Goal: Task Accomplishment & Management: Use online tool/utility

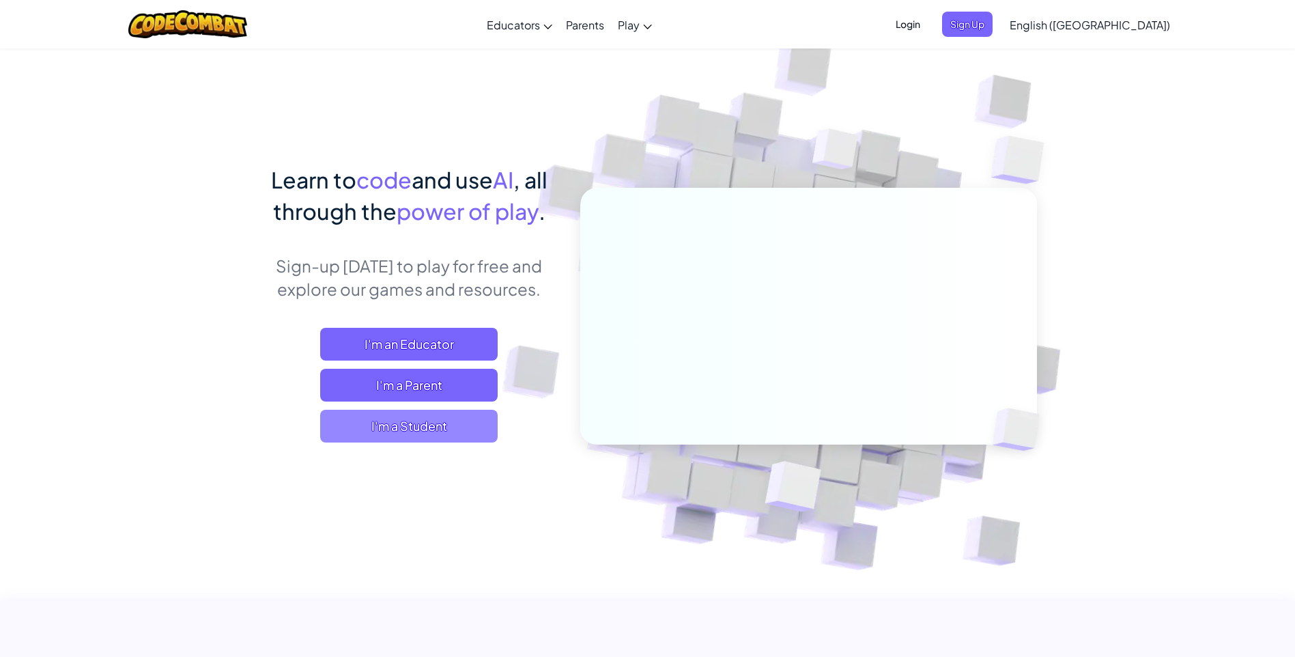
click at [457, 423] on span "I'm a Student" at bounding box center [409, 426] width 178 height 33
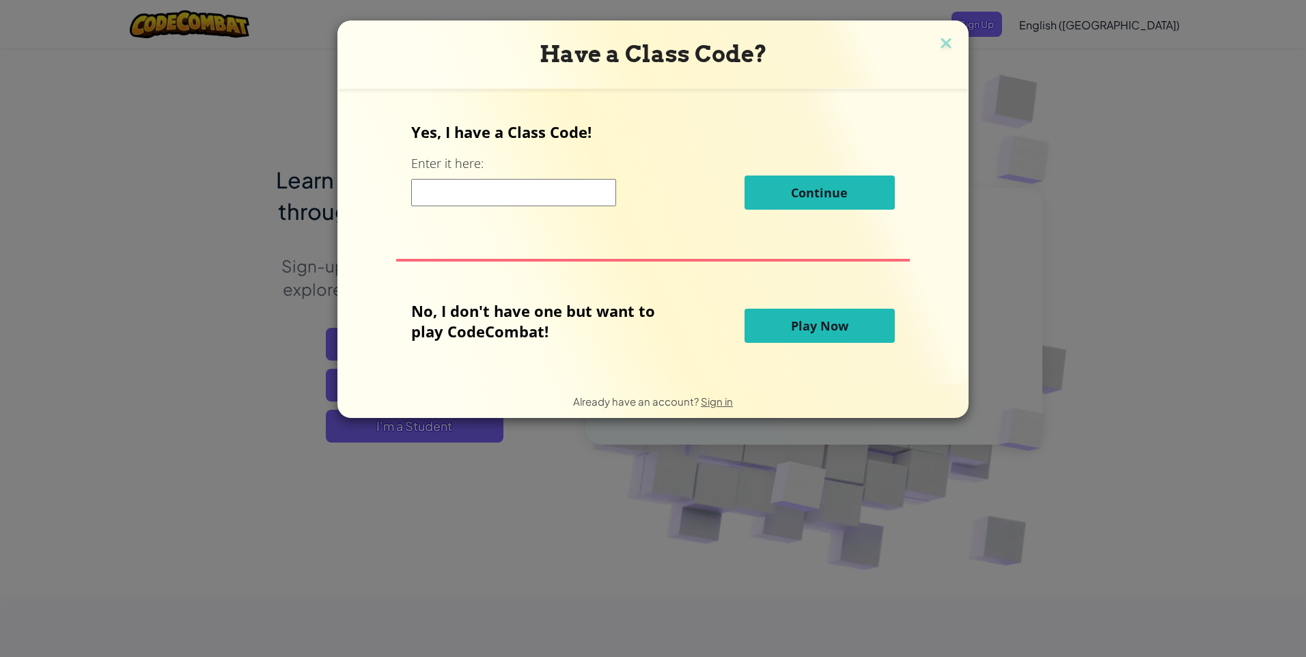
click at [807, 315] on button "Play Now" at bounding box center [819, 326] width 150 height 34
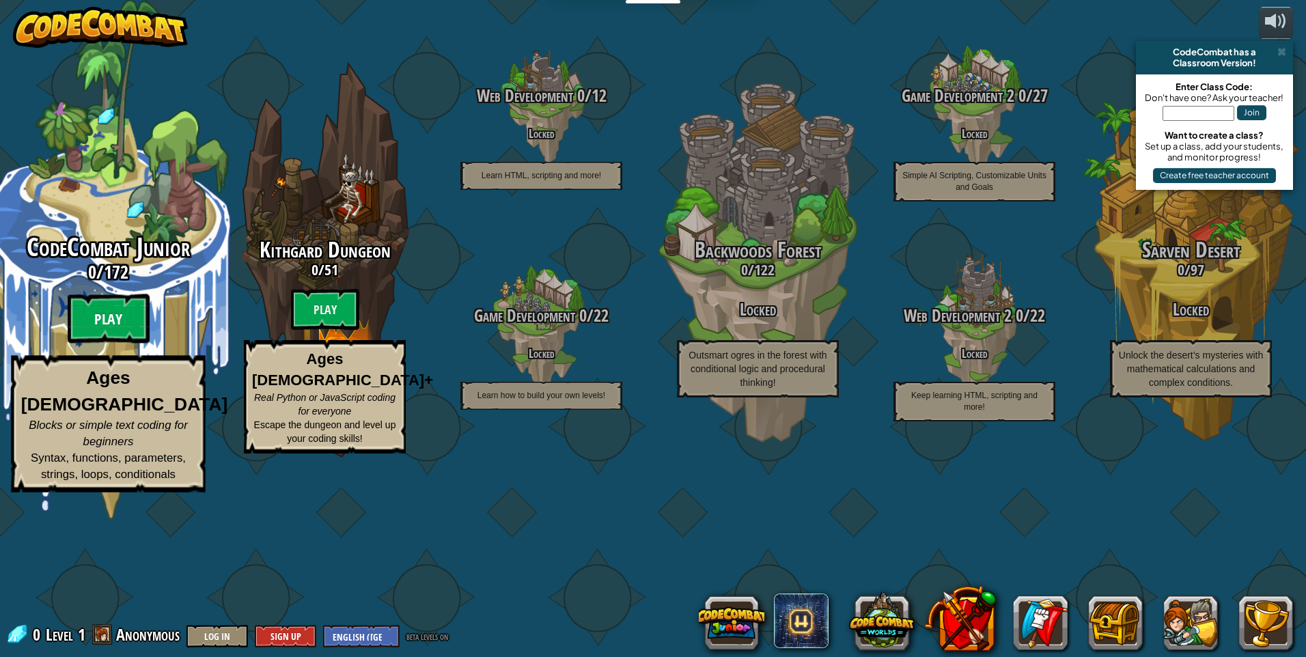
click at [99, 343] on btn "Play" at bounding box center [109, 318] width 82 height 49
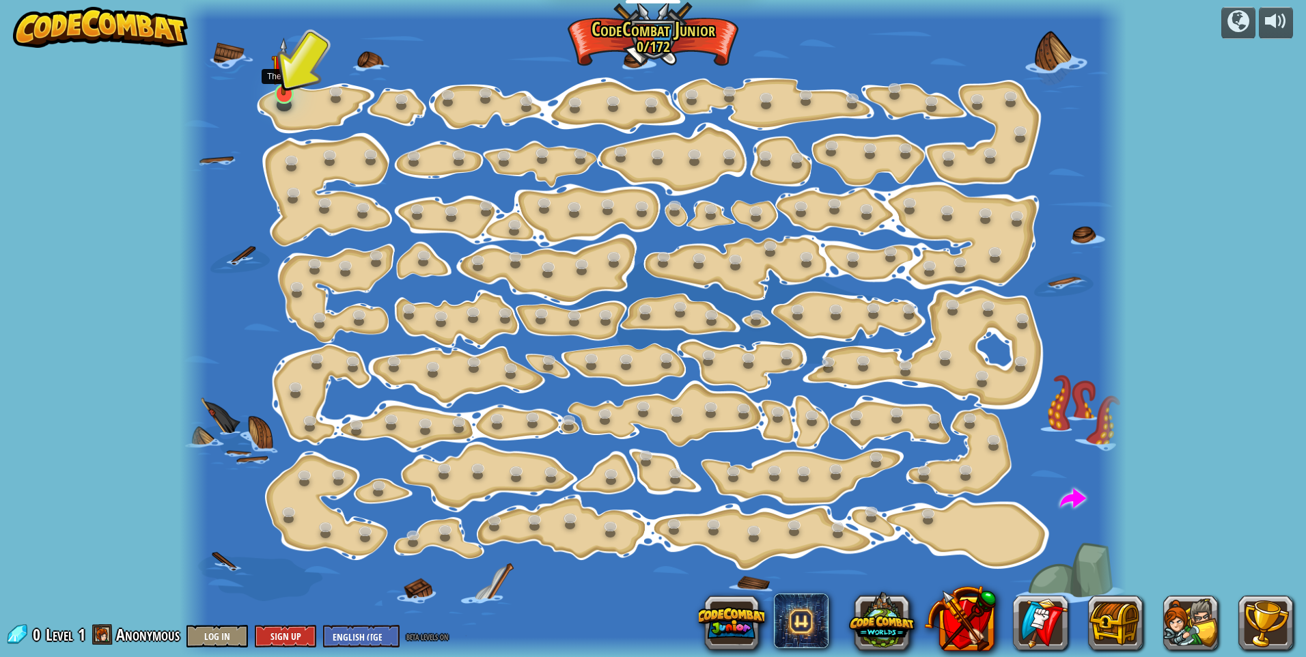
click at [287, 92] on img at bounding box center [283, 67] width 25 height 58
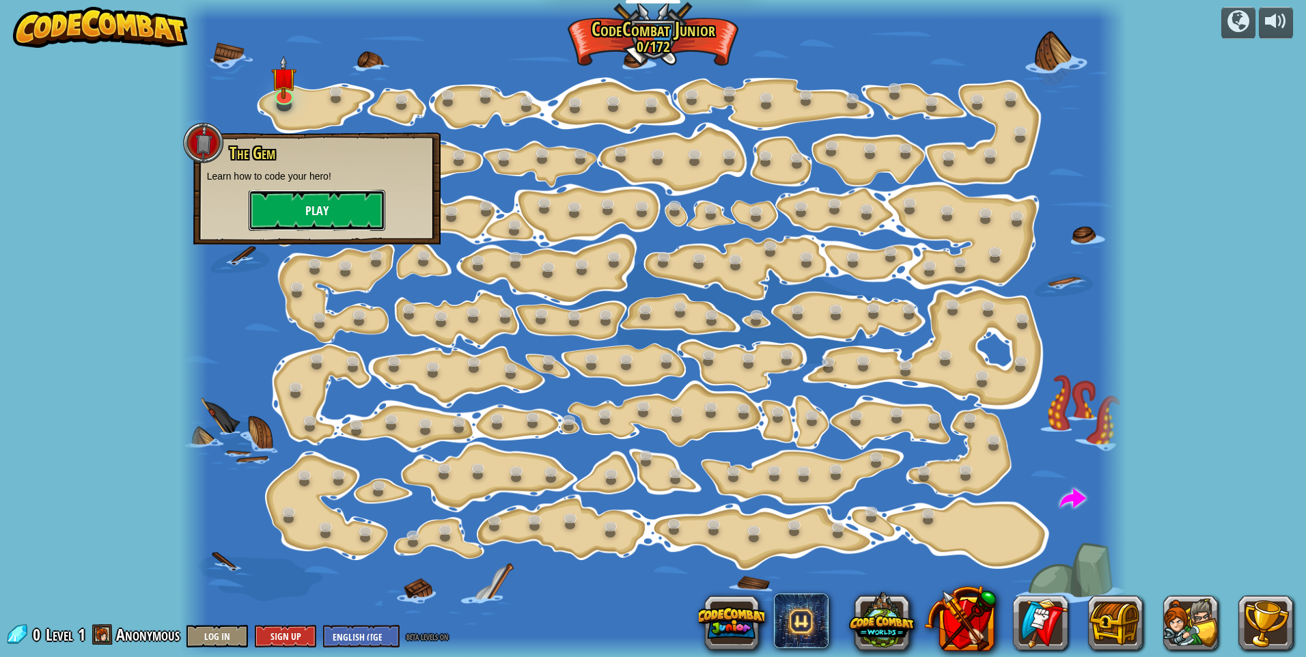
click at [344, 217] on button "Play" at bounding box center [317, 210] width 137 height 41
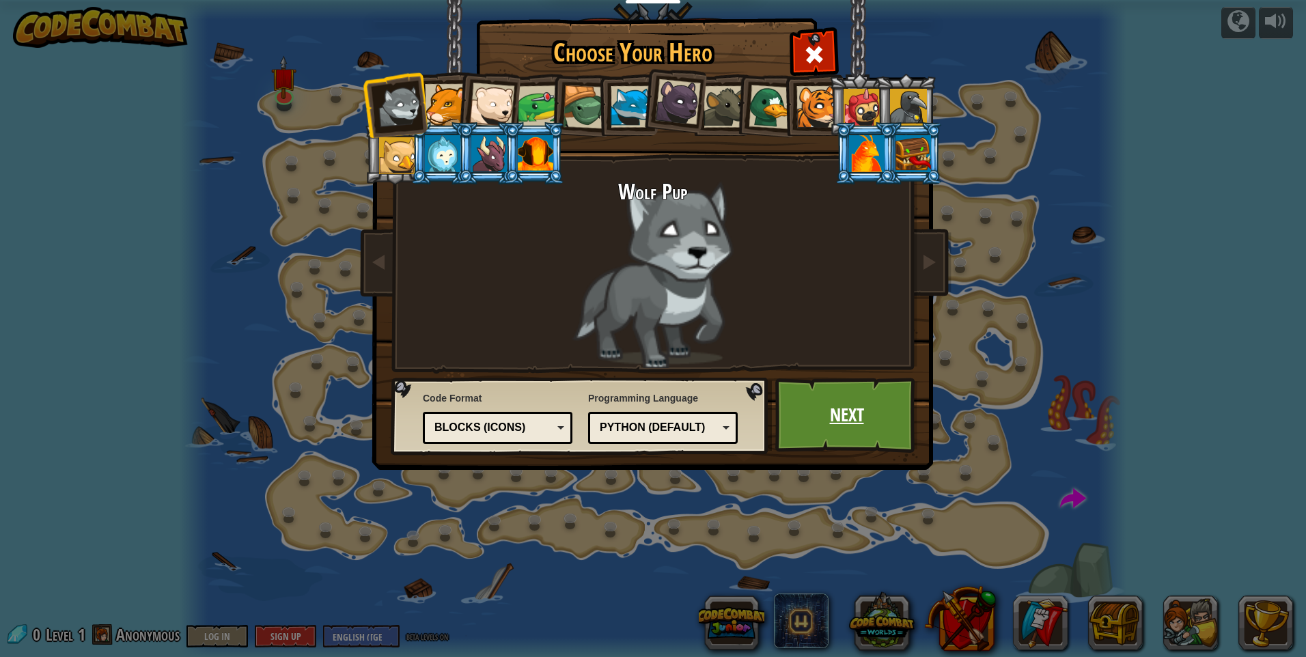
click at [864, 410] on link "Next" at bounding box center [846, 415] width 143 height 75
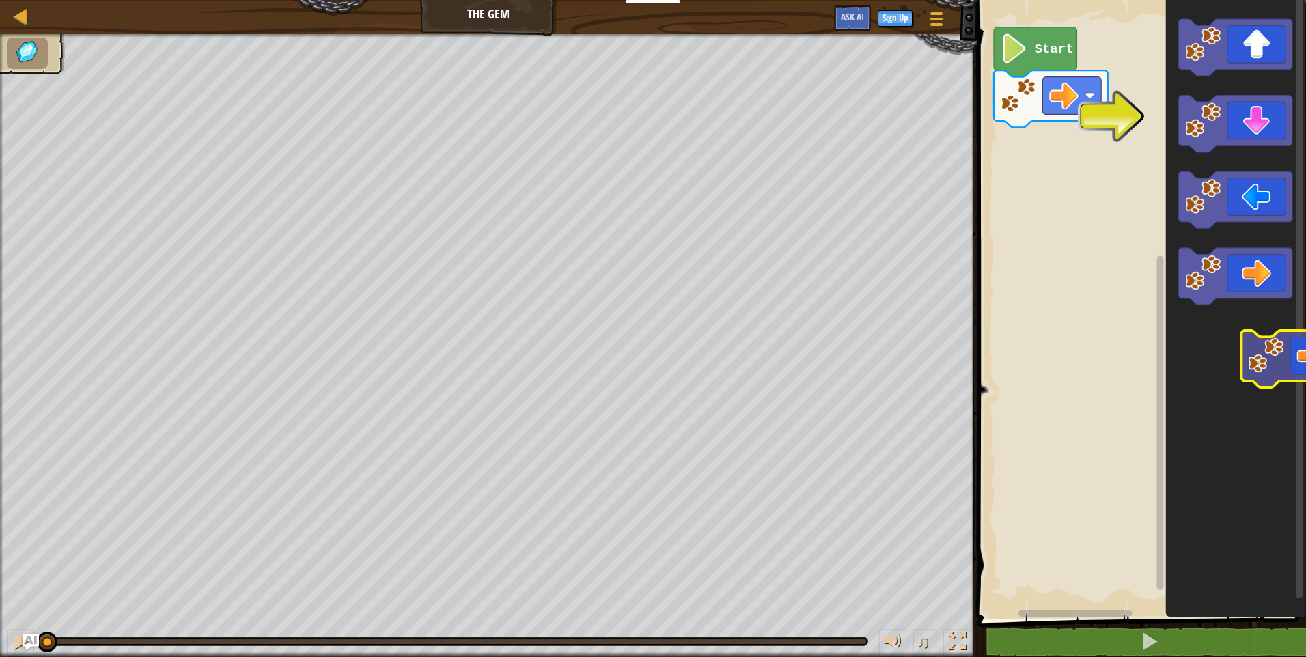
click at [1216, 284] on g "Blockly Workspace" at bounding box center [1235, 277] width 114 height 57
click at [1028, 55] on icon "Blockly Workspace" at bounding box center [1035, 52] width 83 height 50
click at [1009, 60] on image "Blockly Workspace" at bounding box center [1013, 48] width 27 height 29
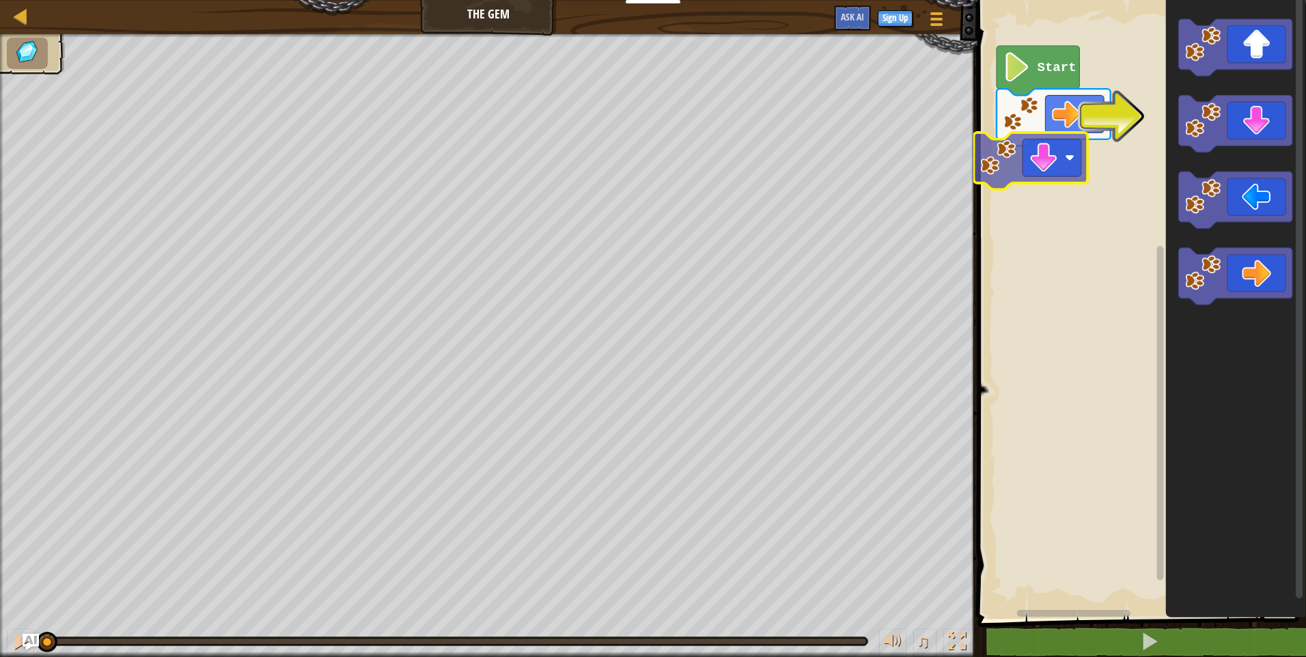
click at [987, 163] on div "Start" at bounding box center [1139, 306] width 333 height 626
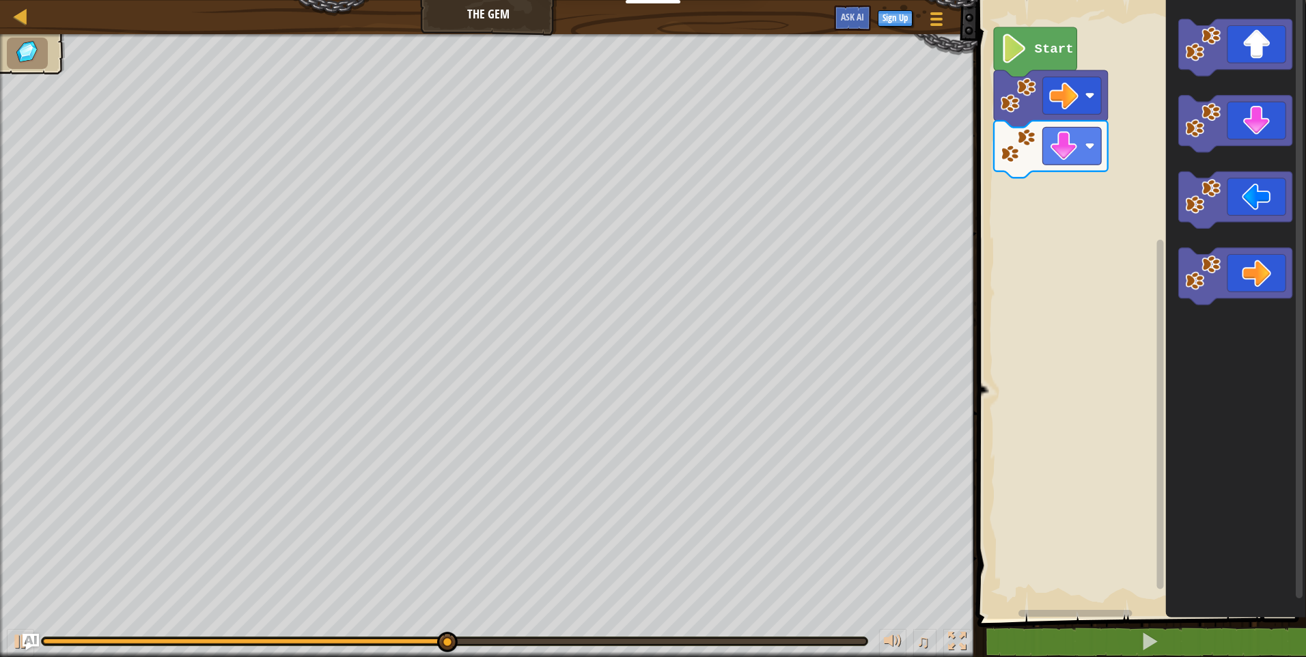
click at [967, 275] on div "Map The Gem Game Menu Sign Up Ask AI 1 הההההההההההההההההההההההההההההההההההההההה…" at bounding box center [653, 328] width 1306 height 657
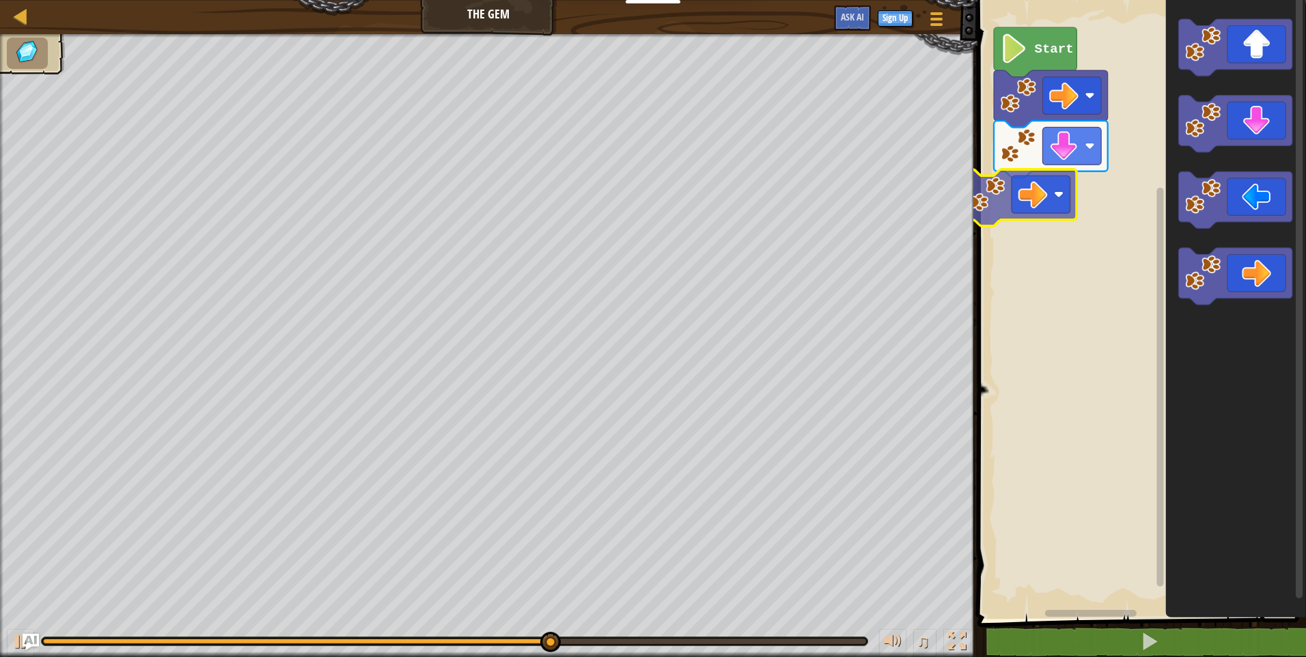
click at [1024, 206] on div "Start" at bounding box center [1139, 306] width 333 height 626
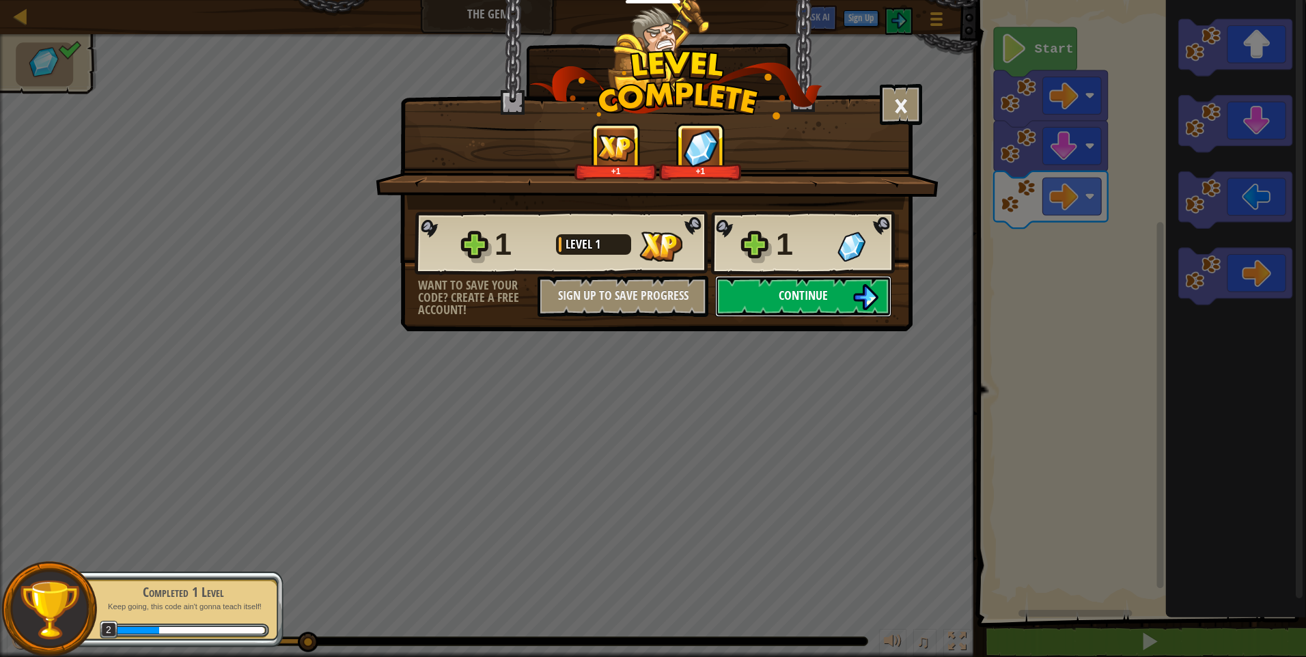
click at [825, 291] on span "Continue" at bounding box center [803, 295] width 49 height 17
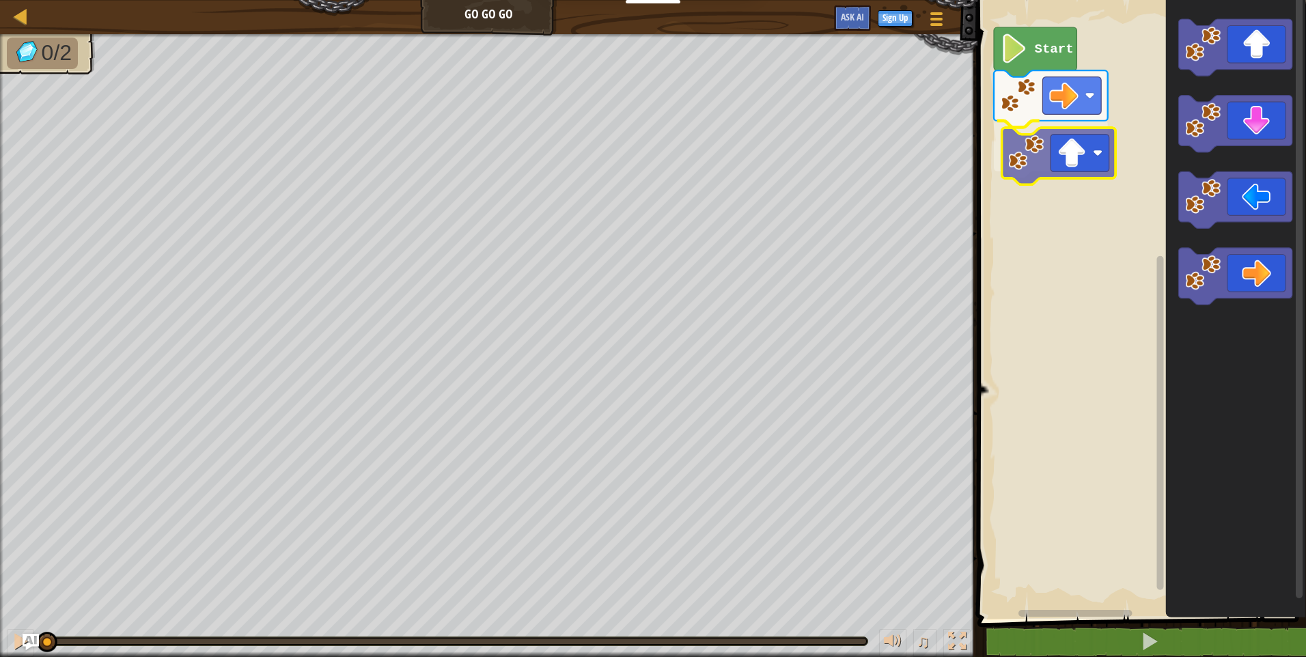
click at [1063, 156] on div "Start" at bounding box center [1139, 306] width 333 height 626
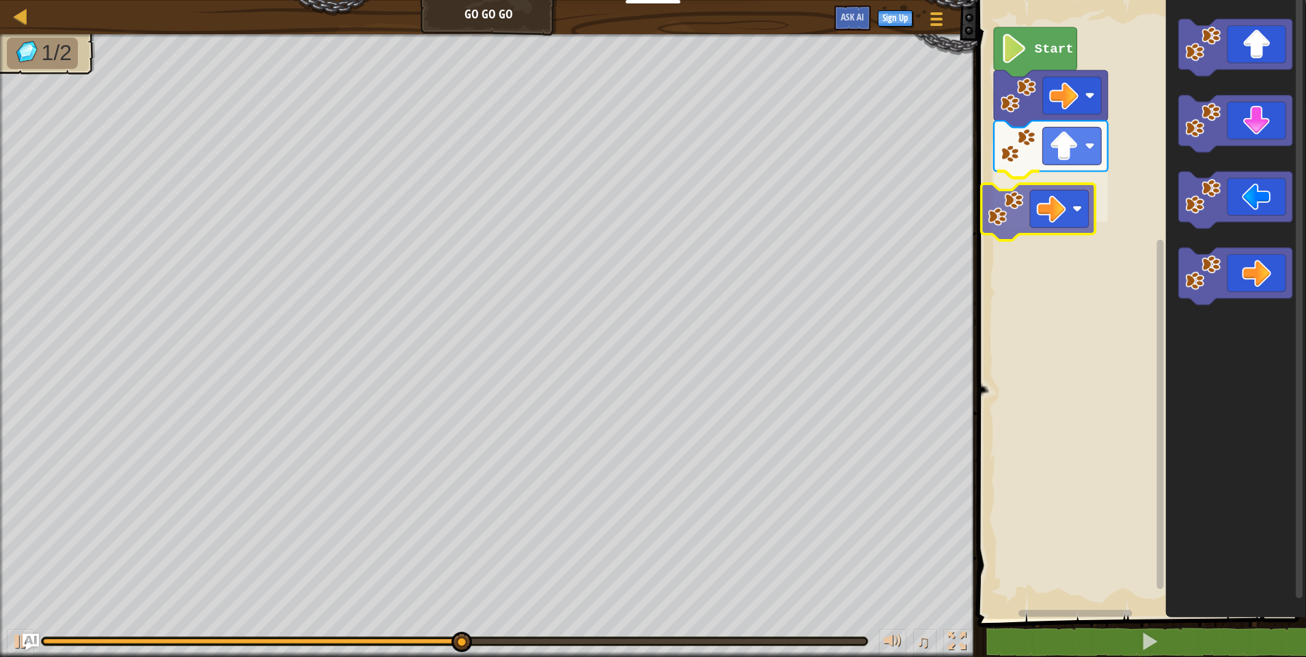
click at [1028, 196] on div "Start" at bounding box center [1139, 306] width 333 height 626
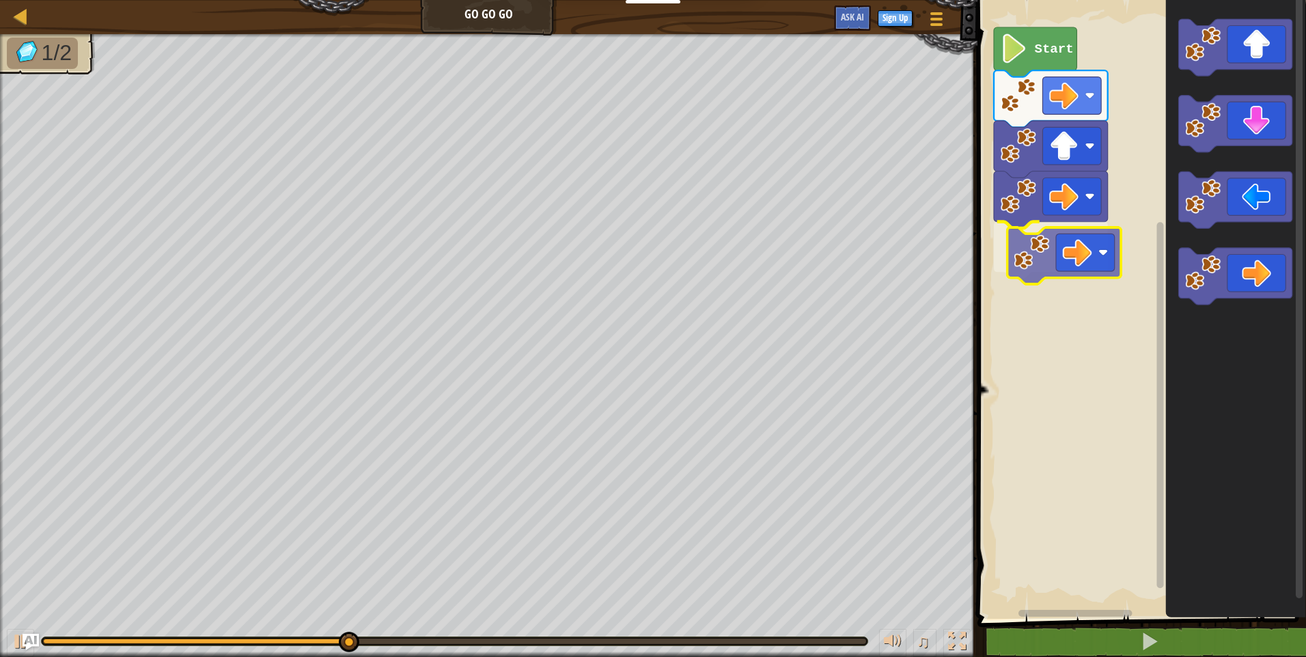
click at [1006, 244] on div "Start" at bounding box center [1139, 306] width 333 height 626
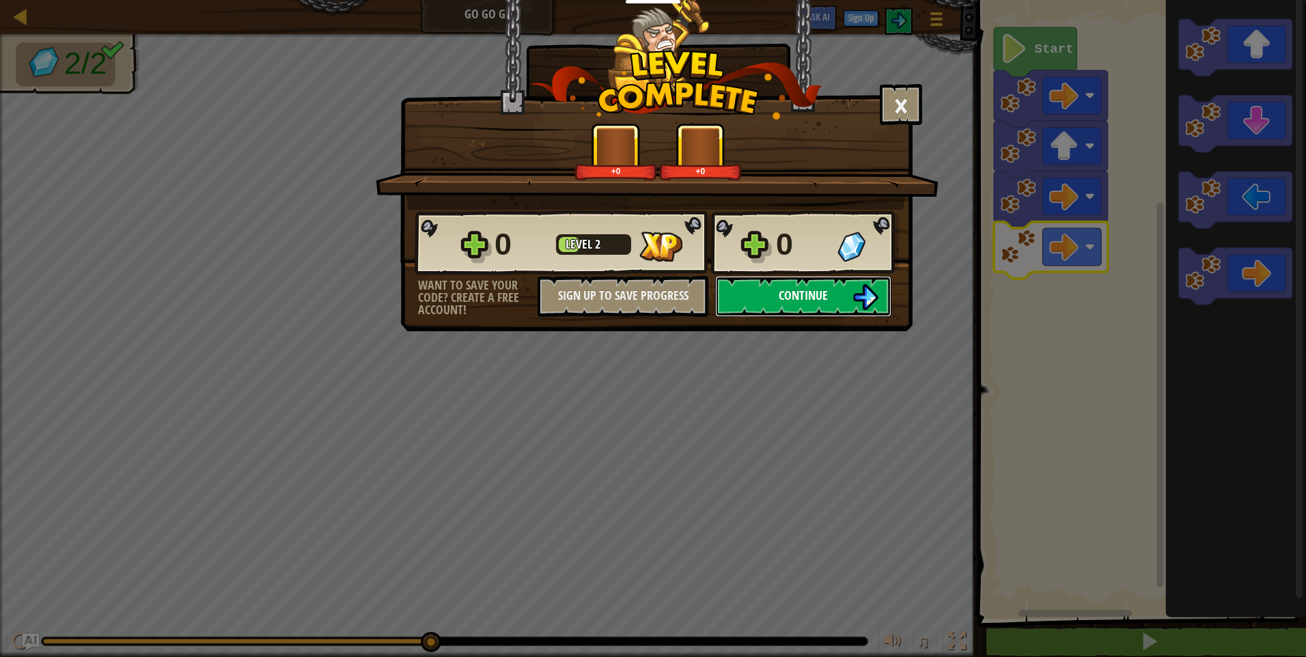
click at [844, 294] on button "Continue" at bounding box center [803, 296] width 176 height 41
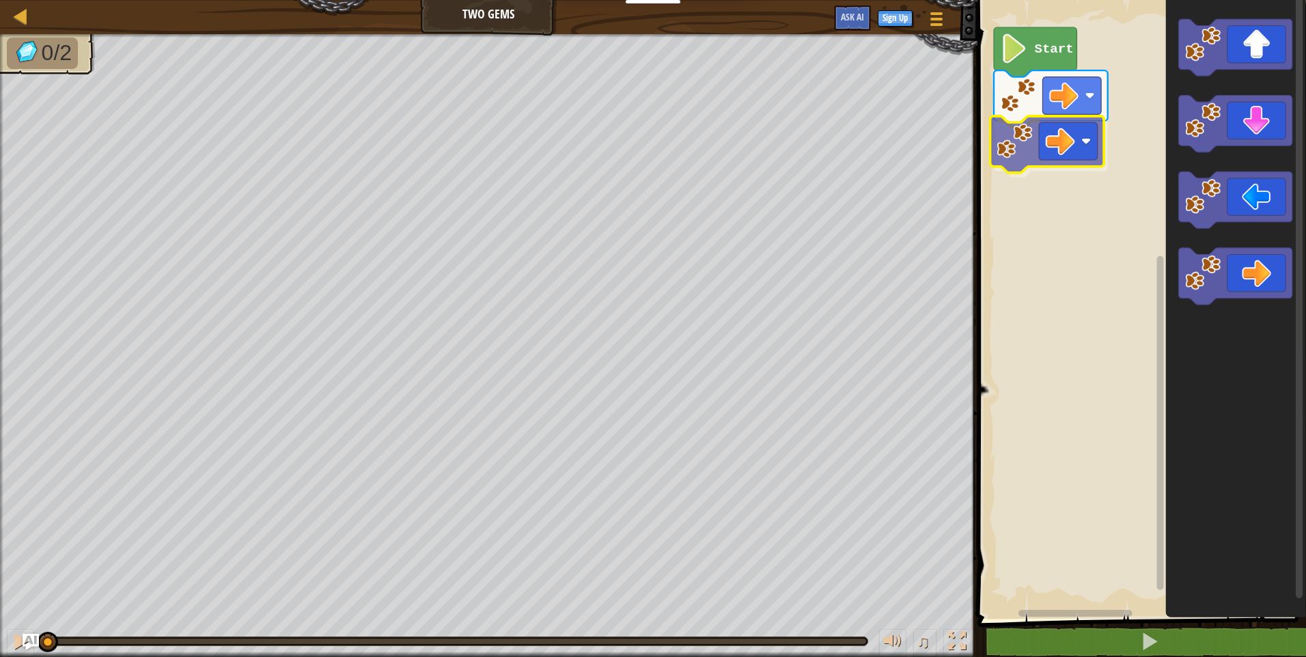
click at [1036, 156] on div "Start" at bounding box center [1139, 306] width 333 height 626
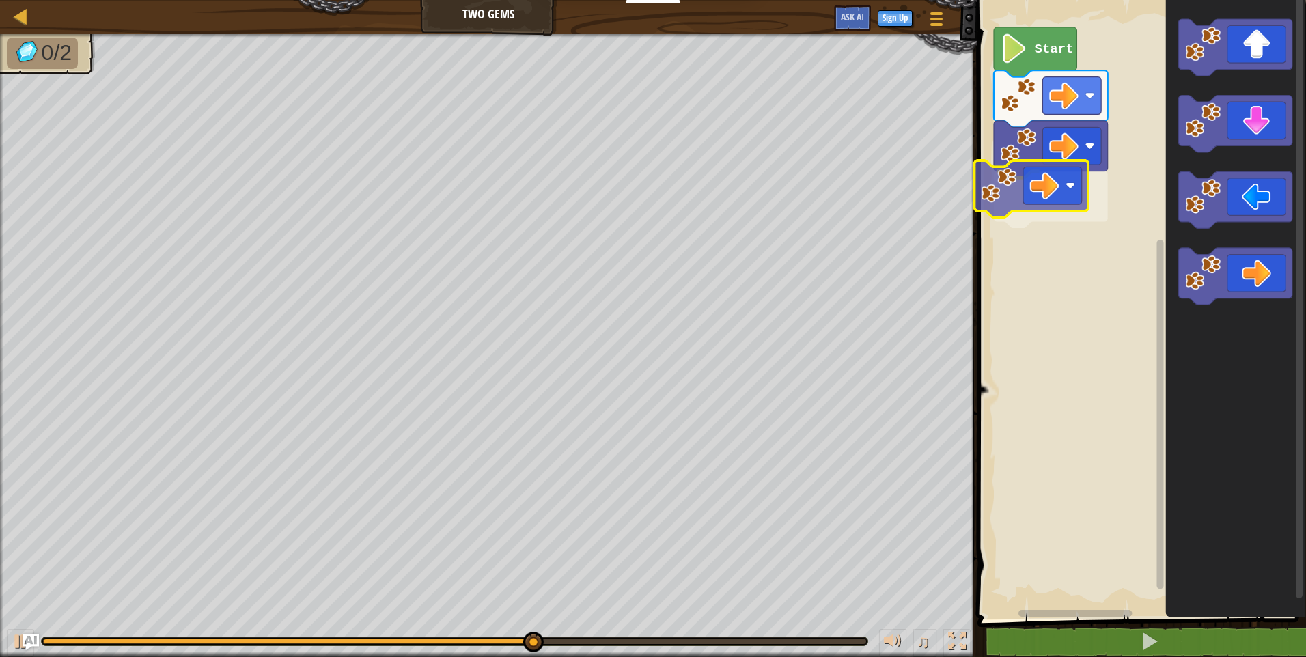
click at [1003, 196] on div "Start" at bounding box center [1139, 306] width 333 height 626
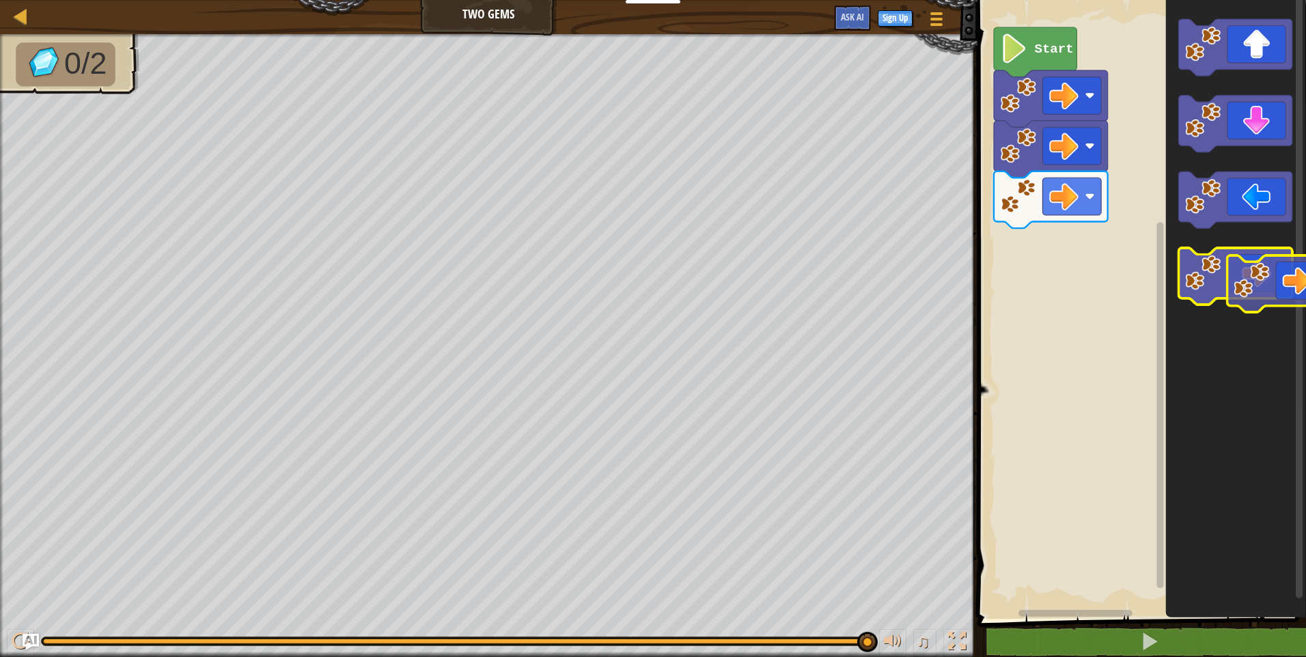
click at [1250, 285] on g "Blockly Workspace" at bounding box center [1235, 277] width 114 height 57
click at [1250, 285] on icon "Blockly Workspace" at bounding box center [1235, 277] width 114 height 57
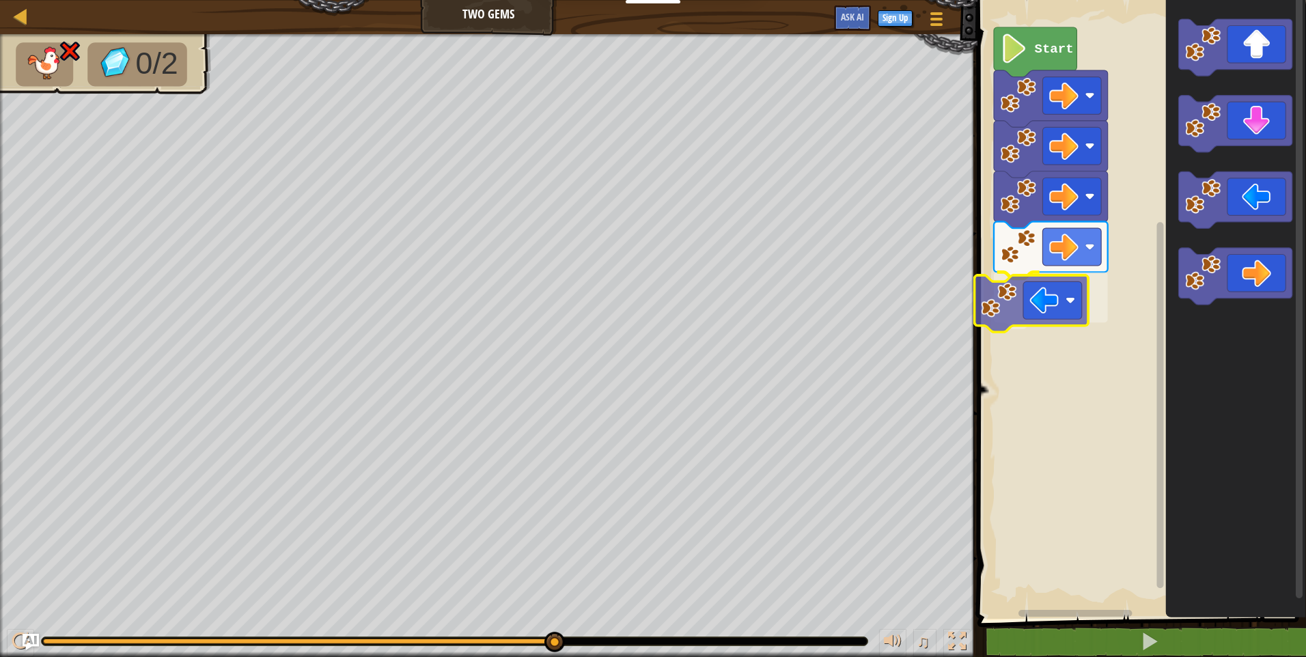
click at [1046, 313] on div "Start" at bounding box center [1139, 306] width 333 height 626
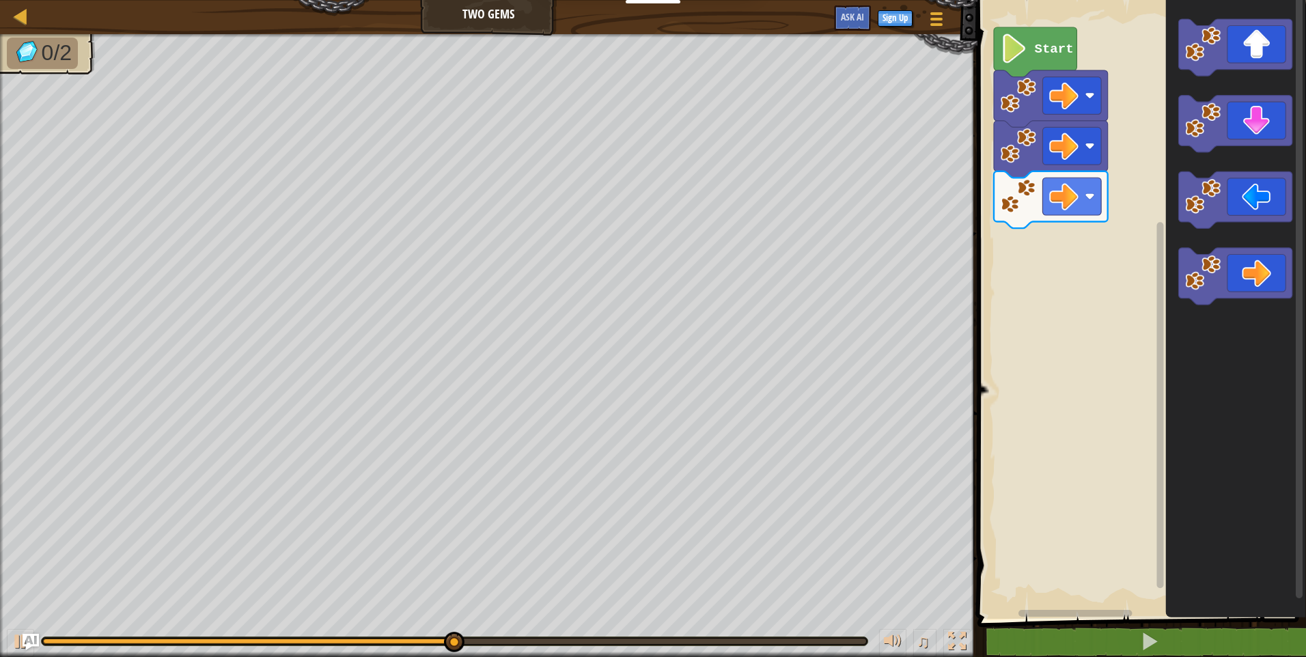
click at [1160, 251] on div "Start" at bounding box center [1139, 306] width 333 height 626
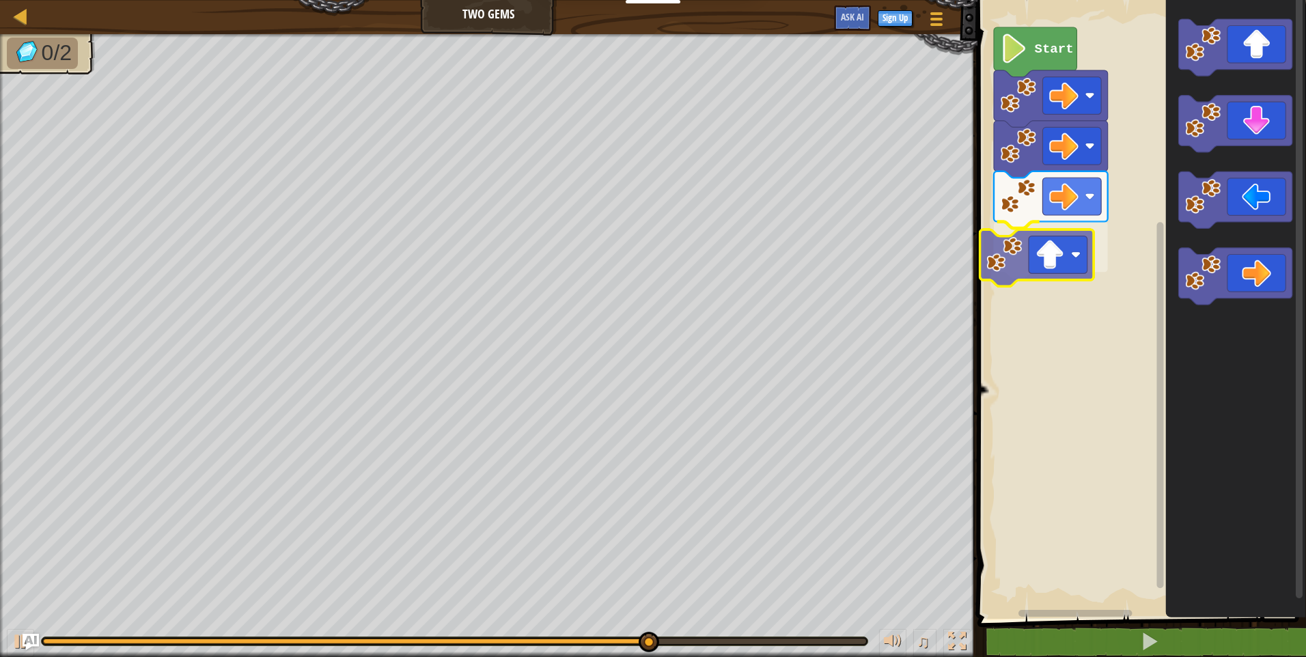
click at [1033, 253] on div "Start" at bounding box center [1139, 306] width 333 height 626
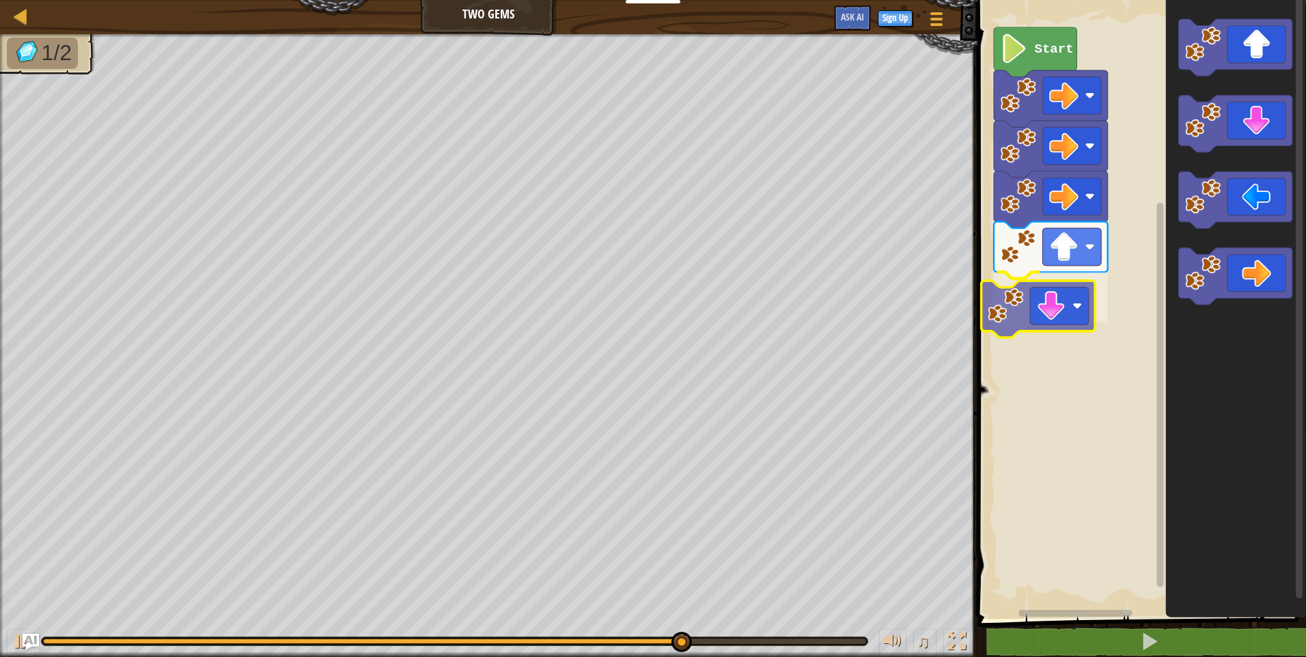
click at [1054, 311] on div "Start" at bounding box center [1139, 306] width 333 height 626
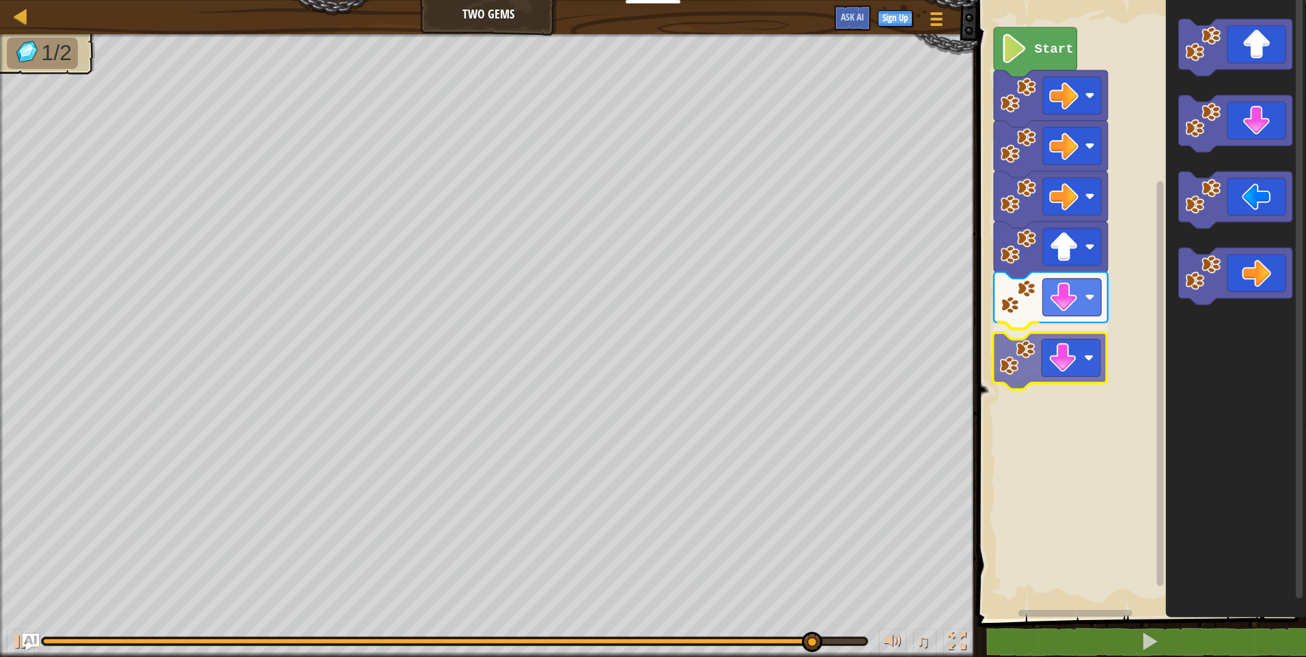
click at [1068, 382] on div "Start" at bounding box center [1139, 306] width 333 height 626
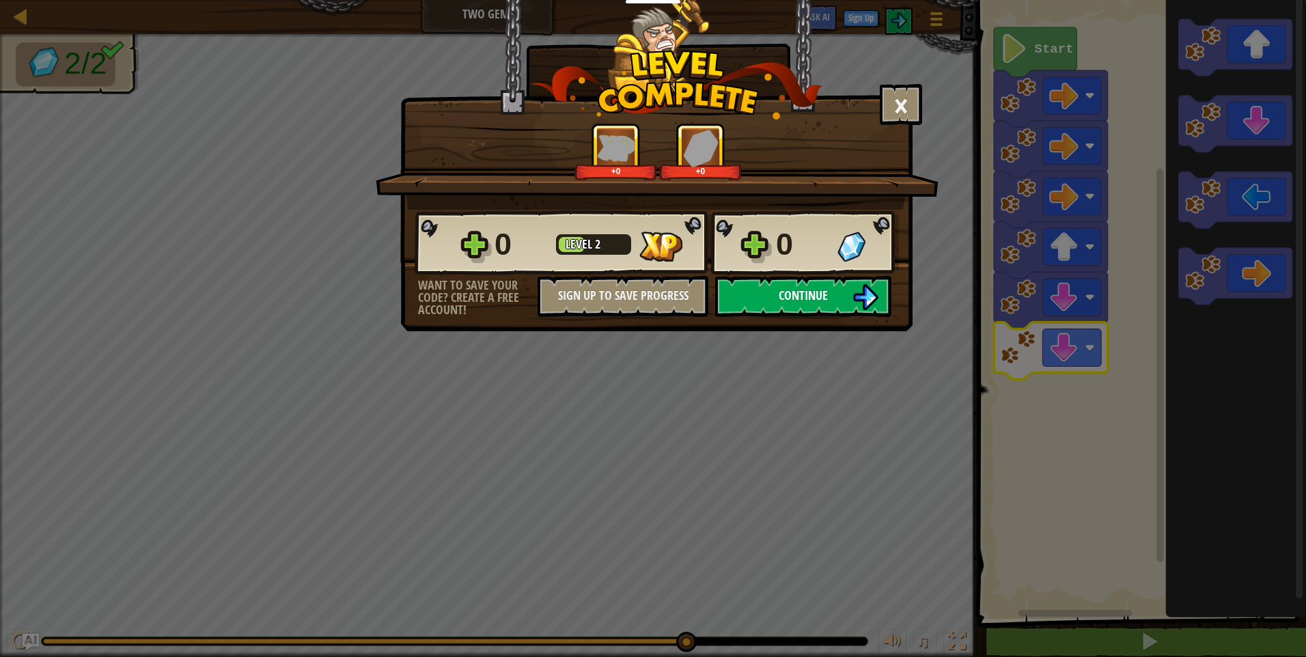
click at [854, 306] on img at bounding box center [865, 297] width 26 height 26
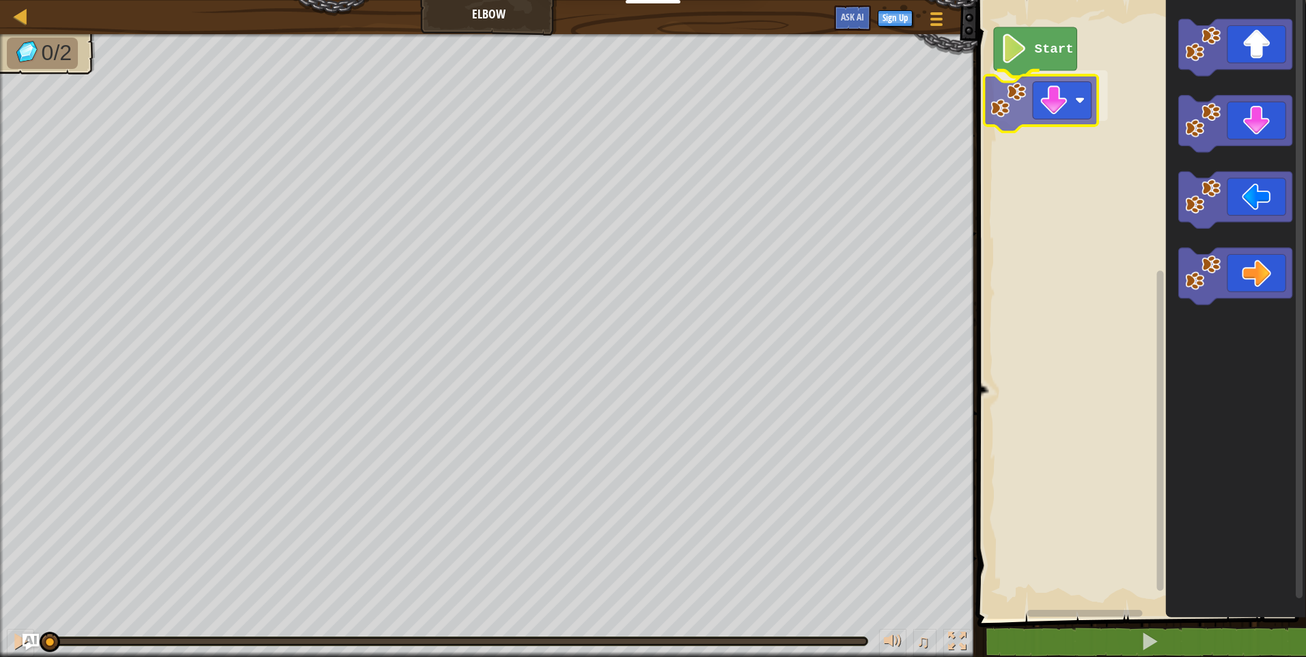
click at [1065, 111] on div "Start" at bounding box center [1139, 306] width 333 height 626
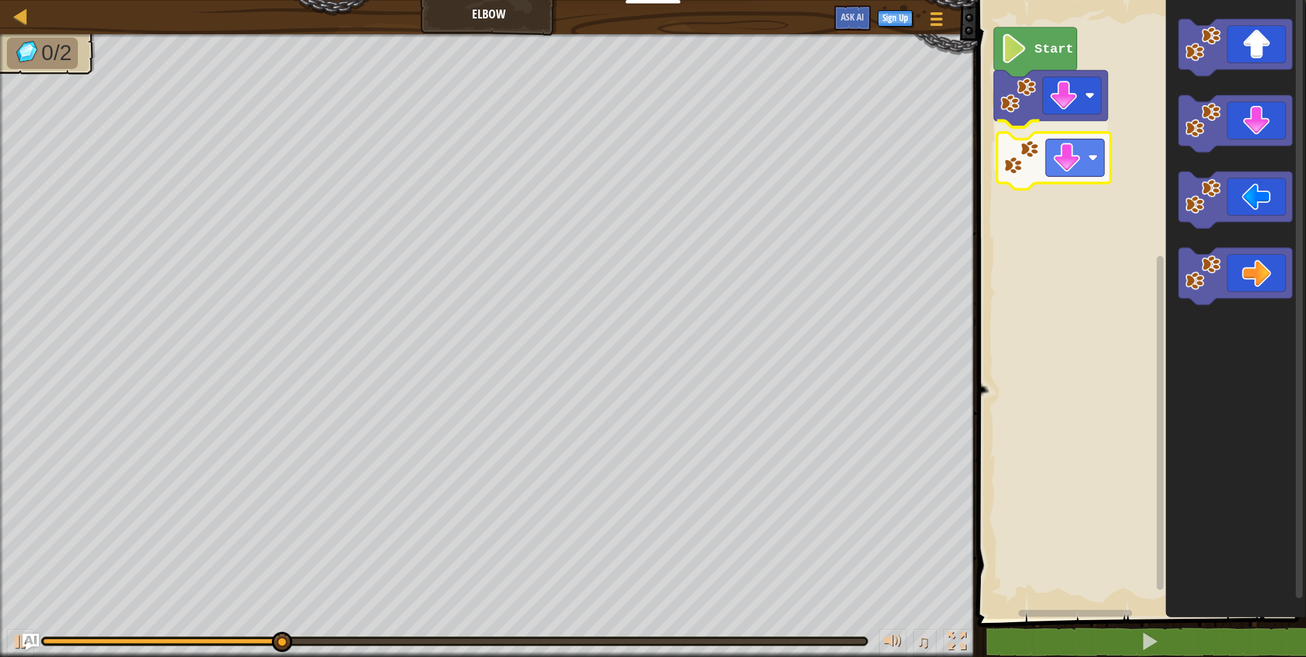
click at [1076, 176] on div "Start" at bounding box center [1139, 306] width 333 height 626
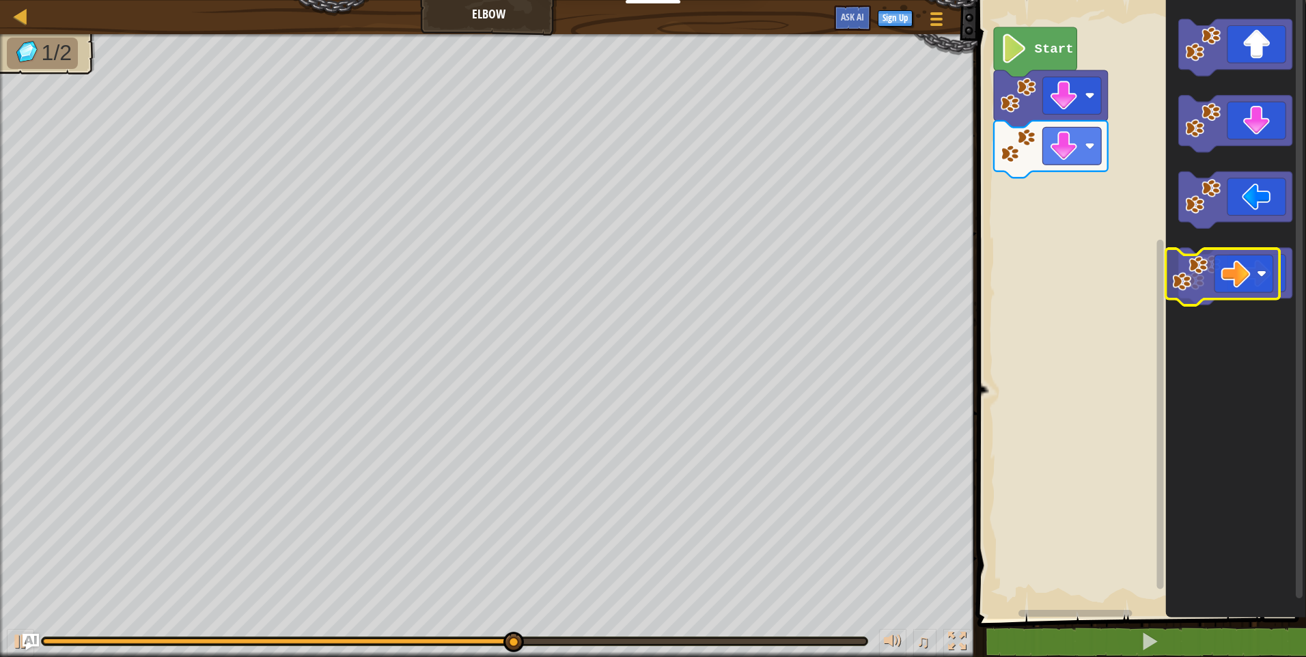
click at [1235, 268] on icon "Blockly Workspace" at bounding box center [1235, 277] width 114 height 57
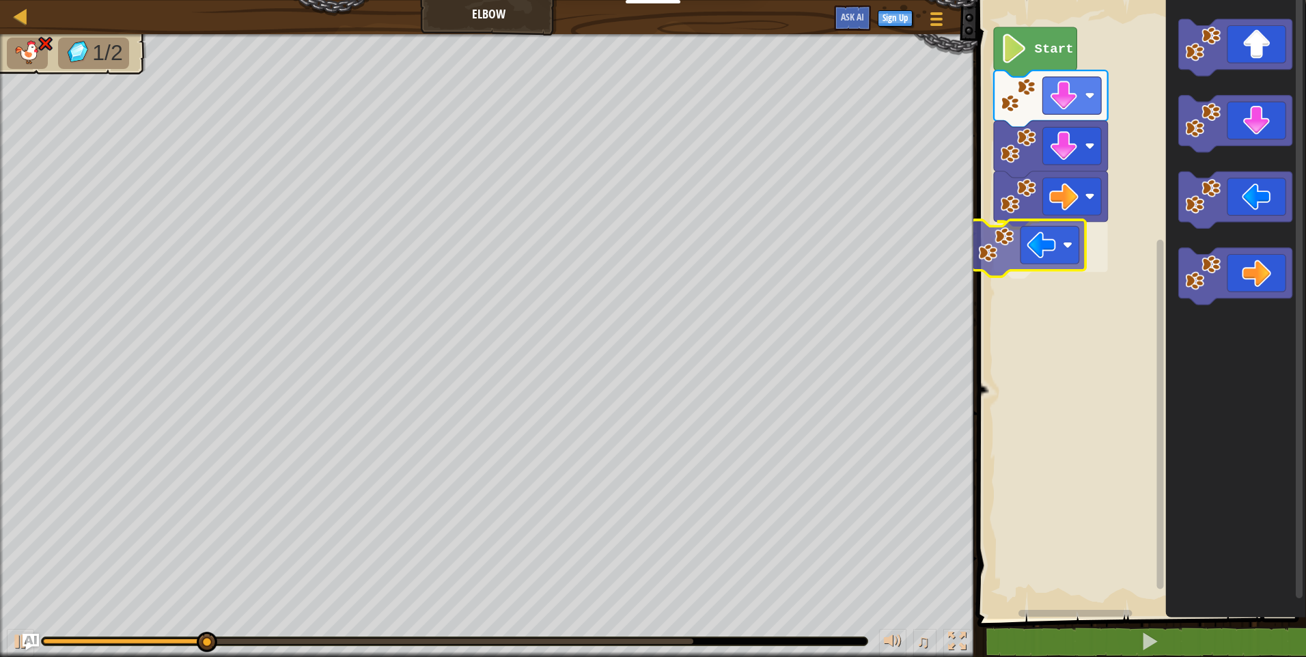
click at [1049, 253] on div "Start" at bounding box center [1139, 306] width 333 height 626
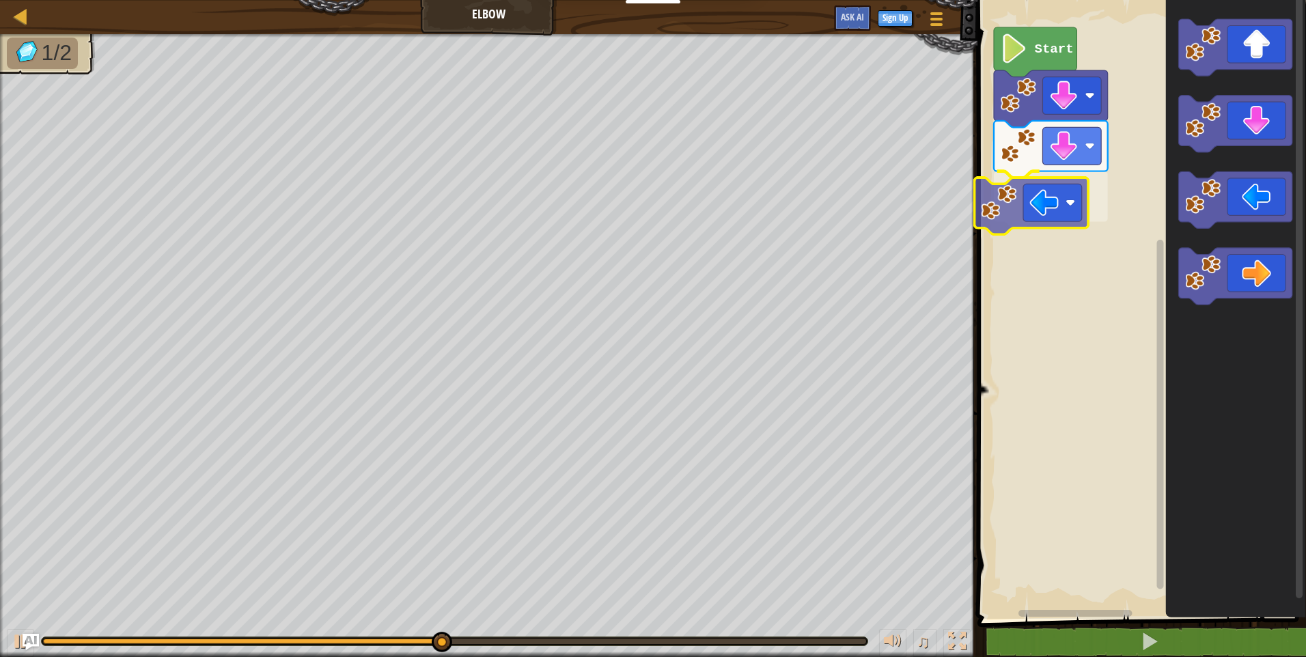
click at [1049, 211] on div "Start" at bounding box center [1139, 306] width 333 height 626
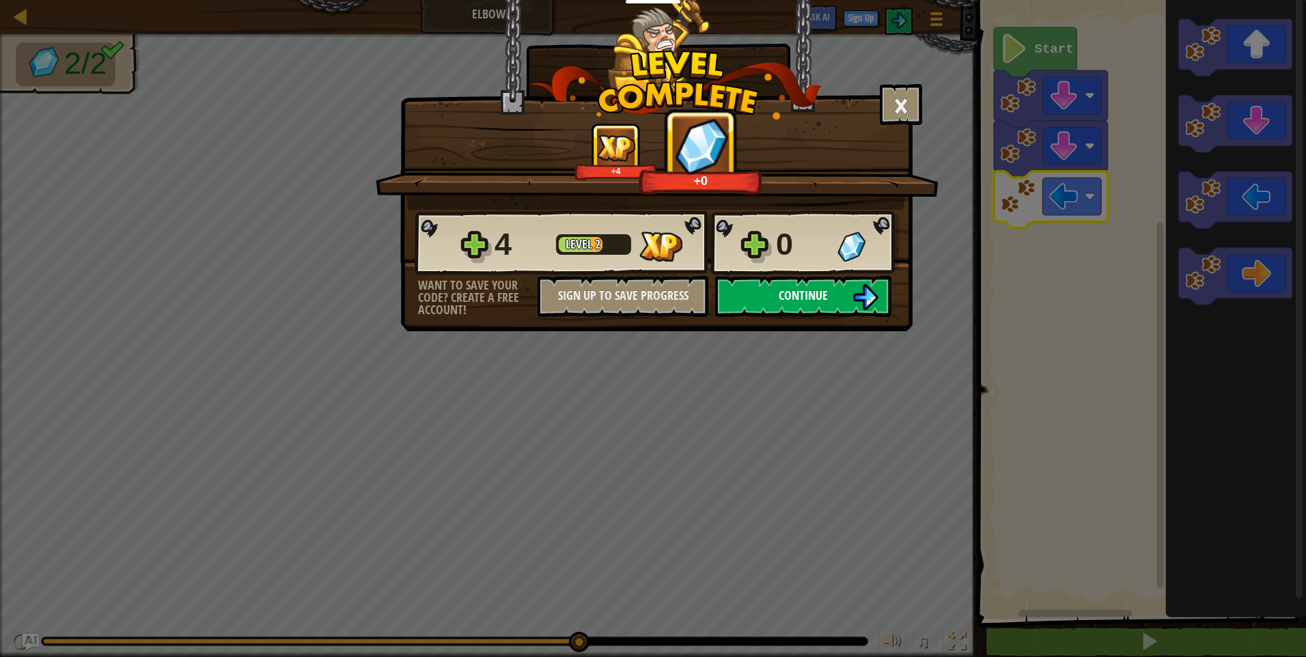
click at [767, 291] on button "Continue" at bounding box center [803, 296] width 176 height 41
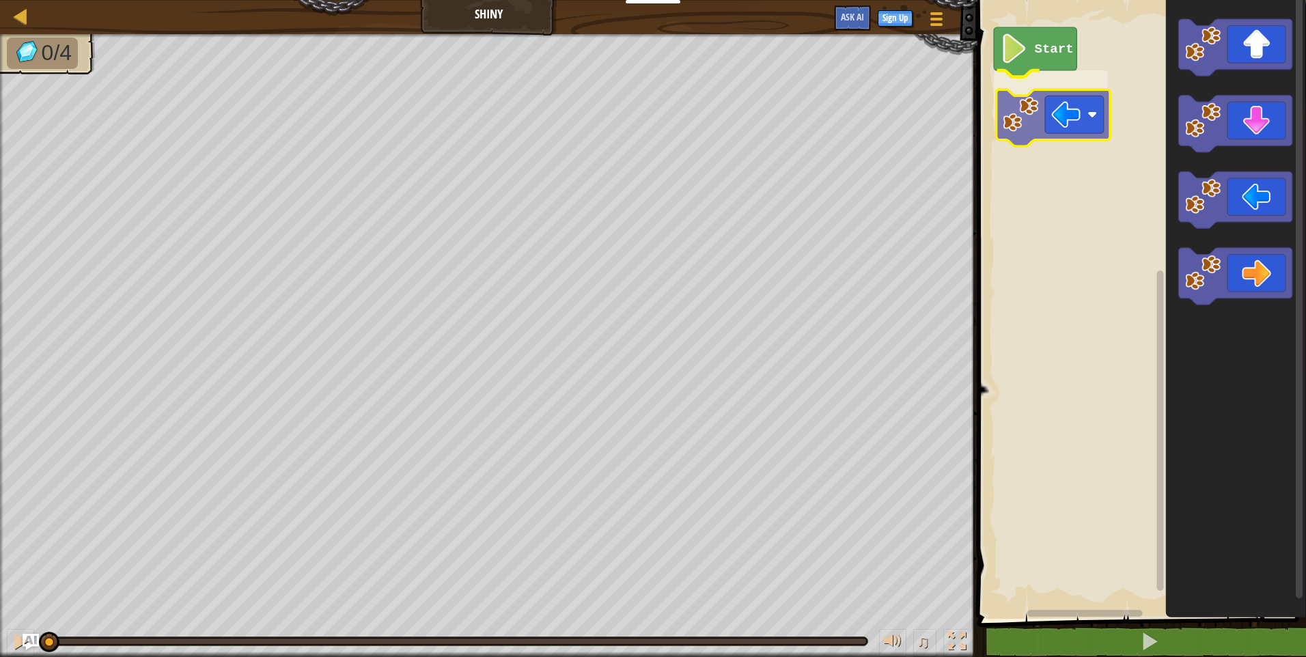
click at [1039, 120] on div "Start" at bounding box center [1139, 306] width 333 height 626
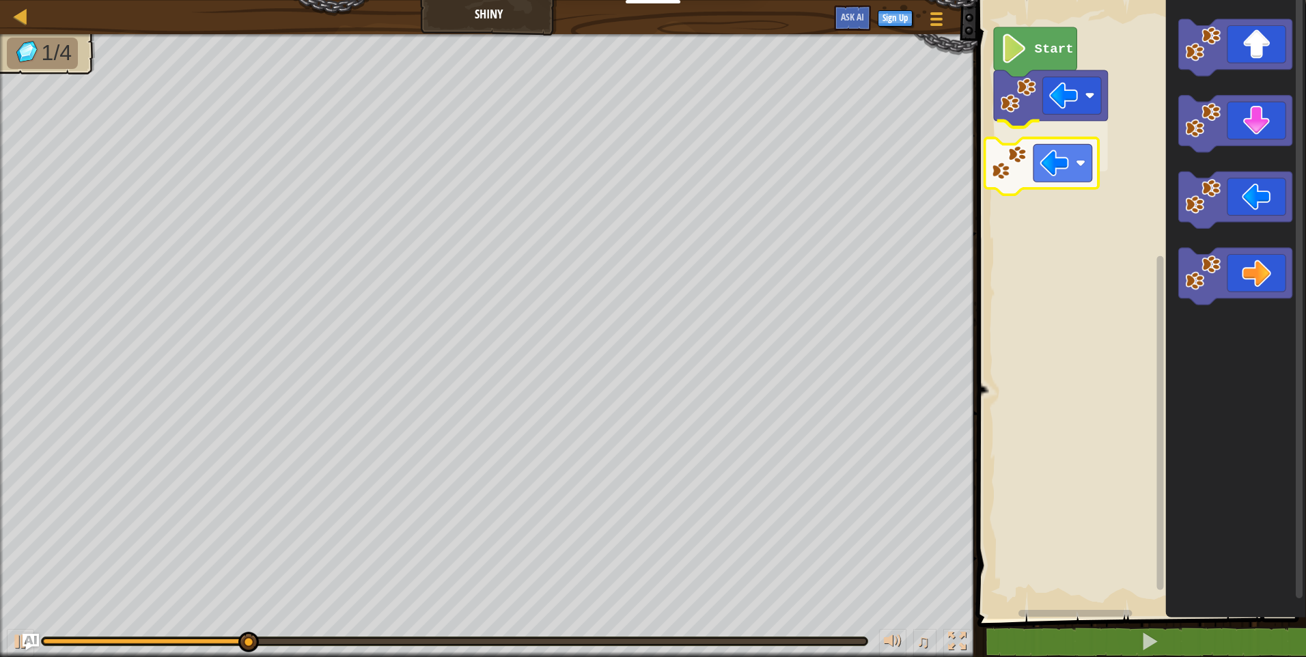
click at [1018, 165] on div "Start" at bounding box center [1139, 306] width 333 height 626
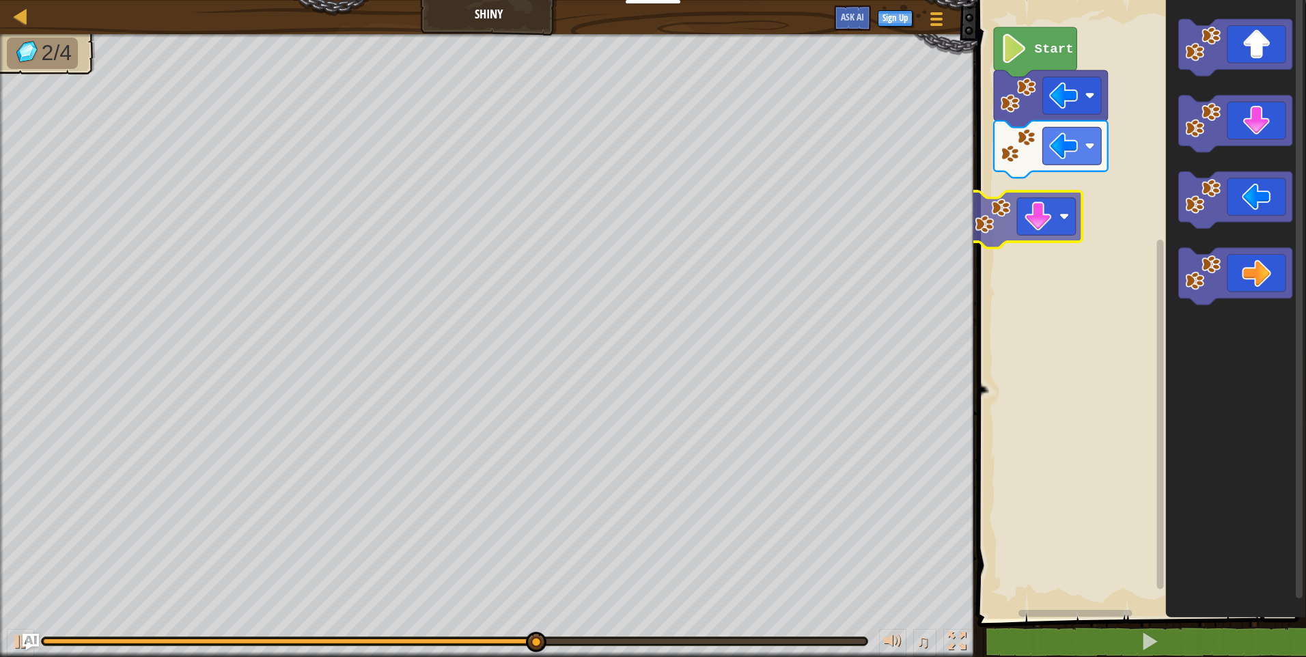
click at [1054, 221] on div "Start" at bounding box center [1139, 306] width 333 height 626
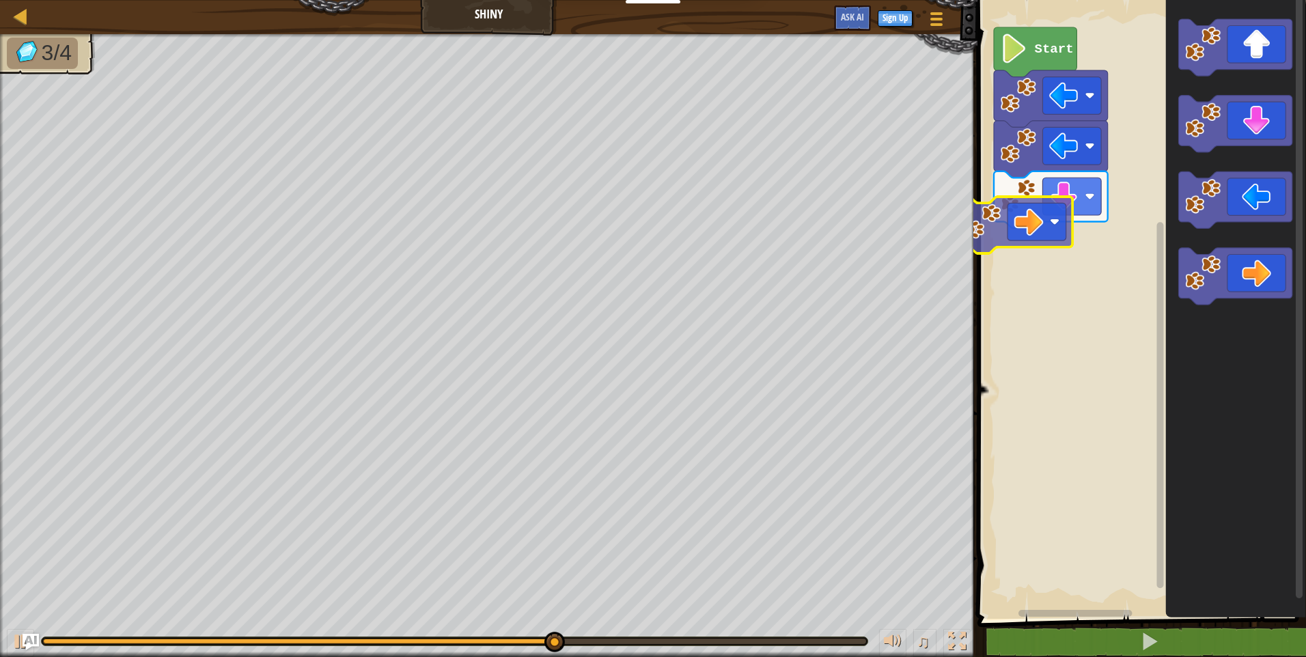
click at [992, 214] on div "Start" at bounding box center [1139, 306] width 333 height 626
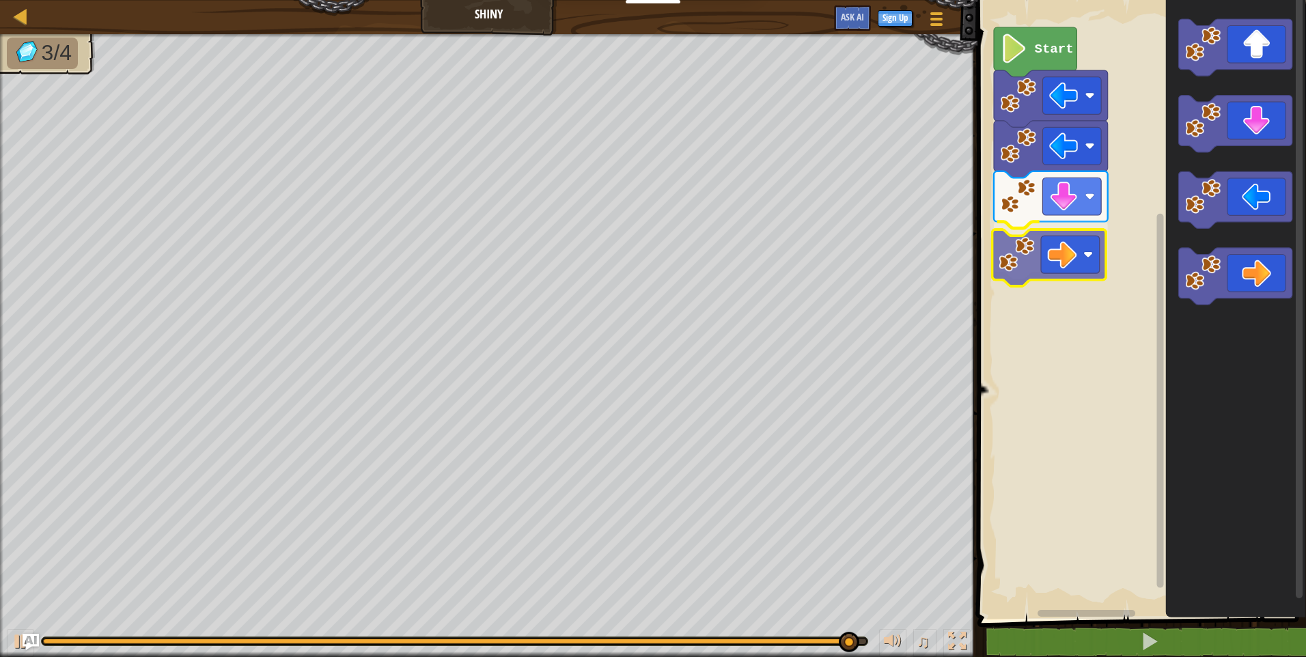
click at [1057, 272] on div "Start" at bounding box center [1139, 306] width 333 height 626
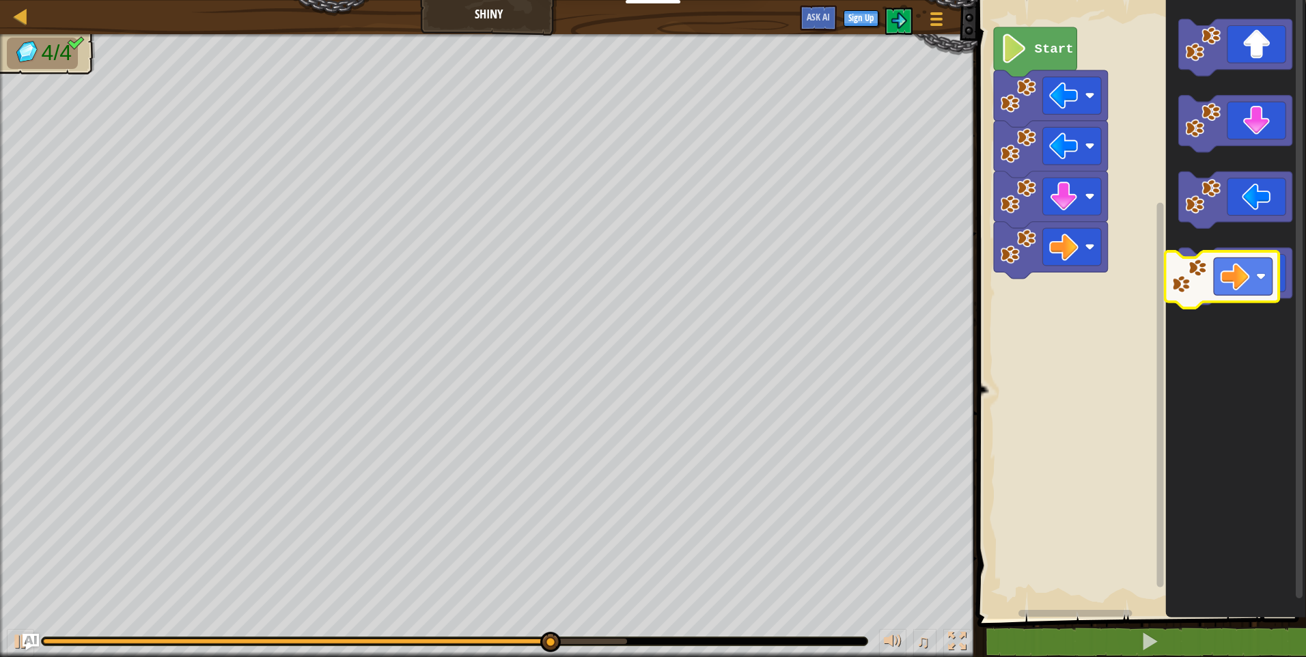
click at [1222, 295] on icon "Blockly Workspace" at bounding box center [1235, 277] width 114 height 57
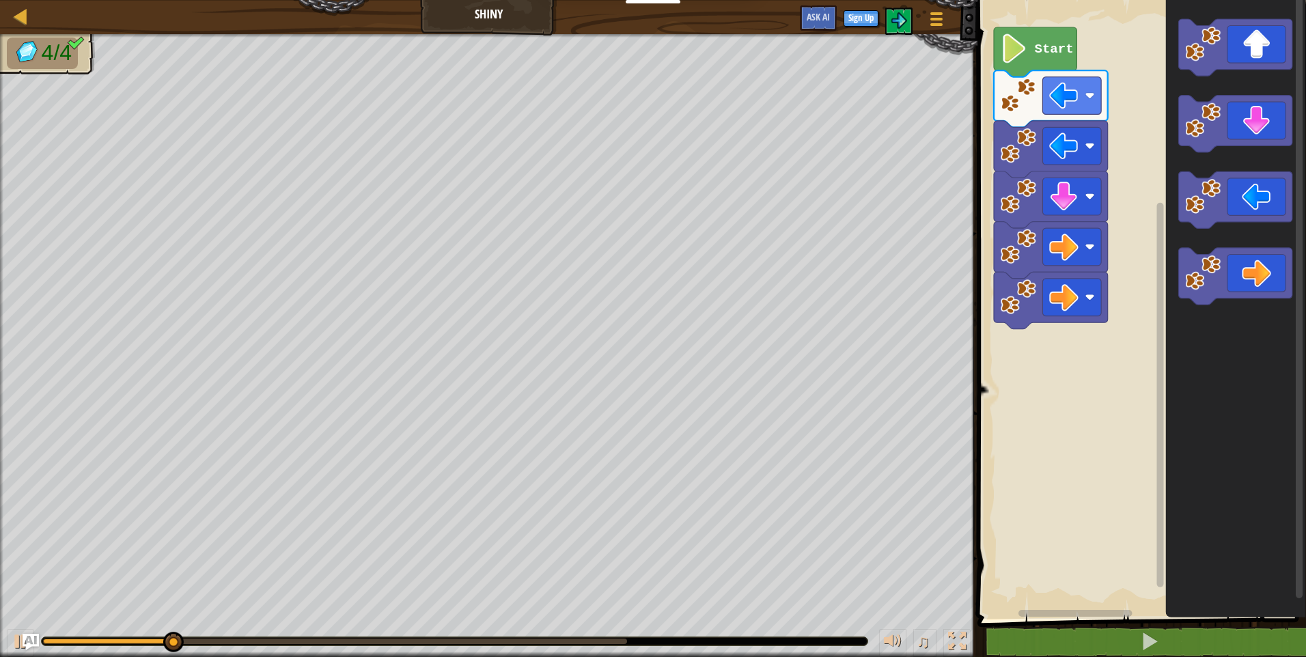
click at [1222, 295] on icon "Blockly Workspace" at bounding box center [1235, 277] width 114 height 57
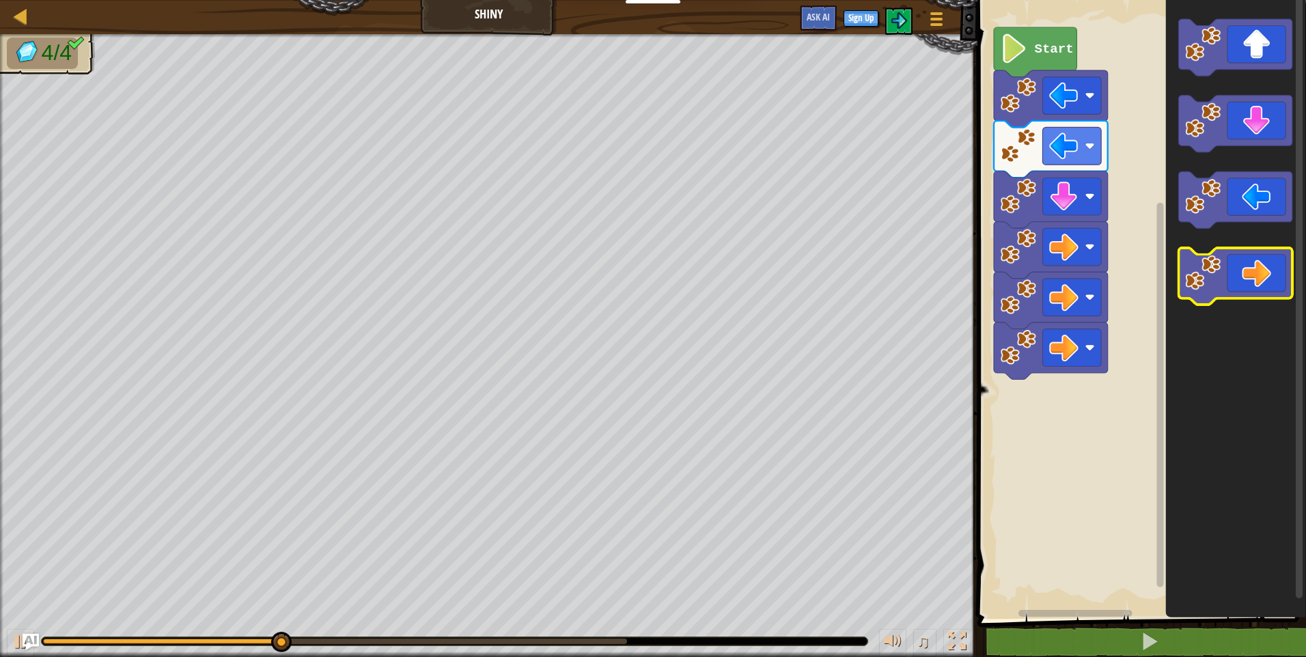
click at [1222, 295] on icon "Blockly Workspace" at bounding box center [1235, 277] width 114 height 57
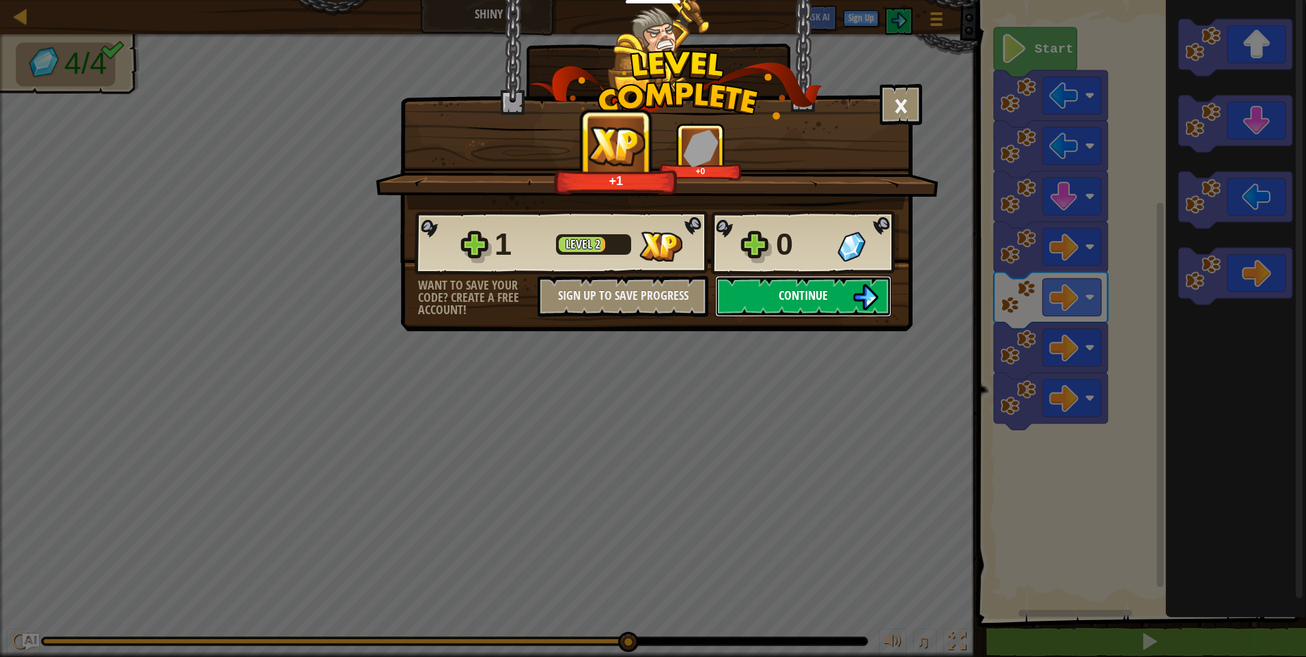
click at [825, 296] on span "Continue" at bounding box center [803, 295] width 49 height 17
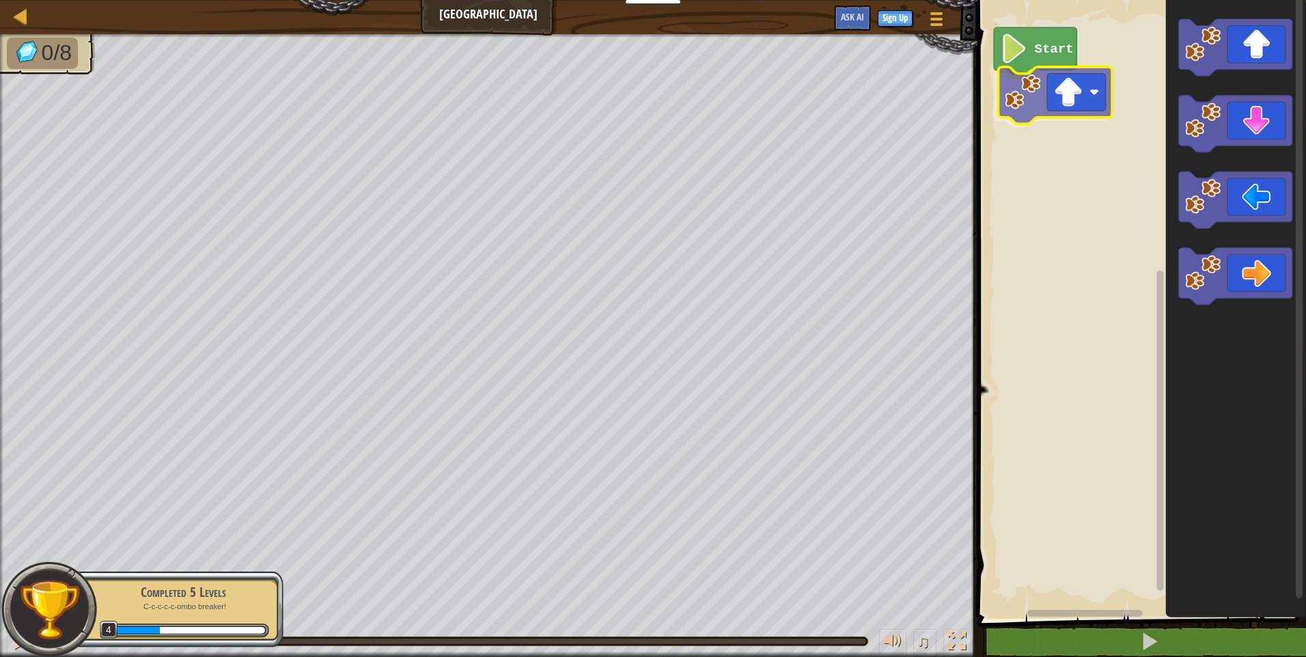
click at [1058, 102] on div "Start" at bounding box center [1139, 306] width 333 height 626
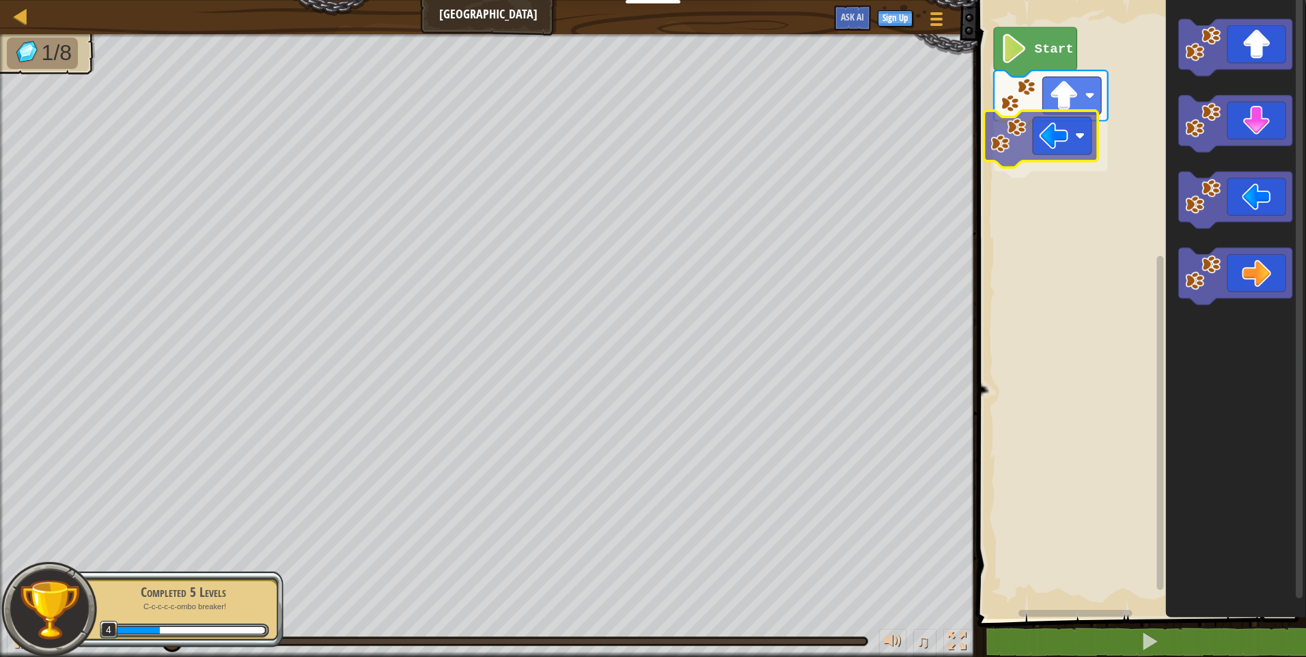
click at [1074, 131] on div "Start" at bounding box center [1139, 306] width 333 height 626
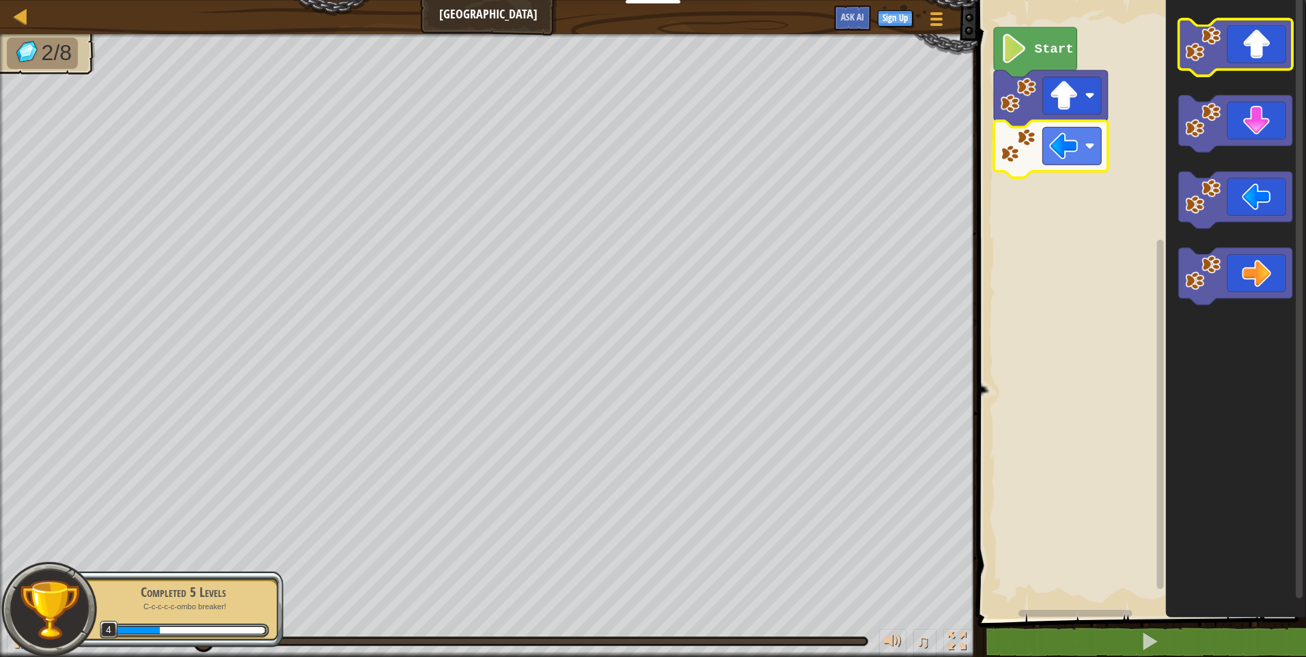
click at [1259, 52] on icon "Blockly Workspace" at bounding box center [1235, 47] width 114 height 57
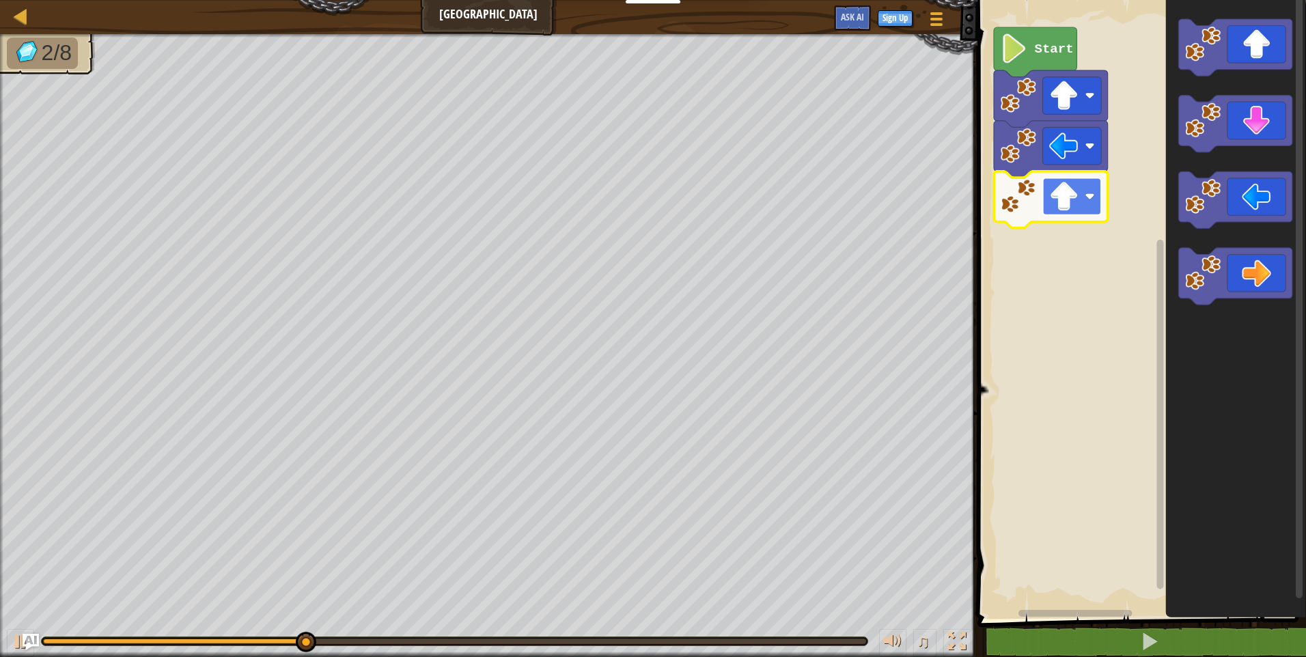
click at [1081, 191] on rect "Blockly Workspace" at bounding box center [1071, 197] width 59 height 38
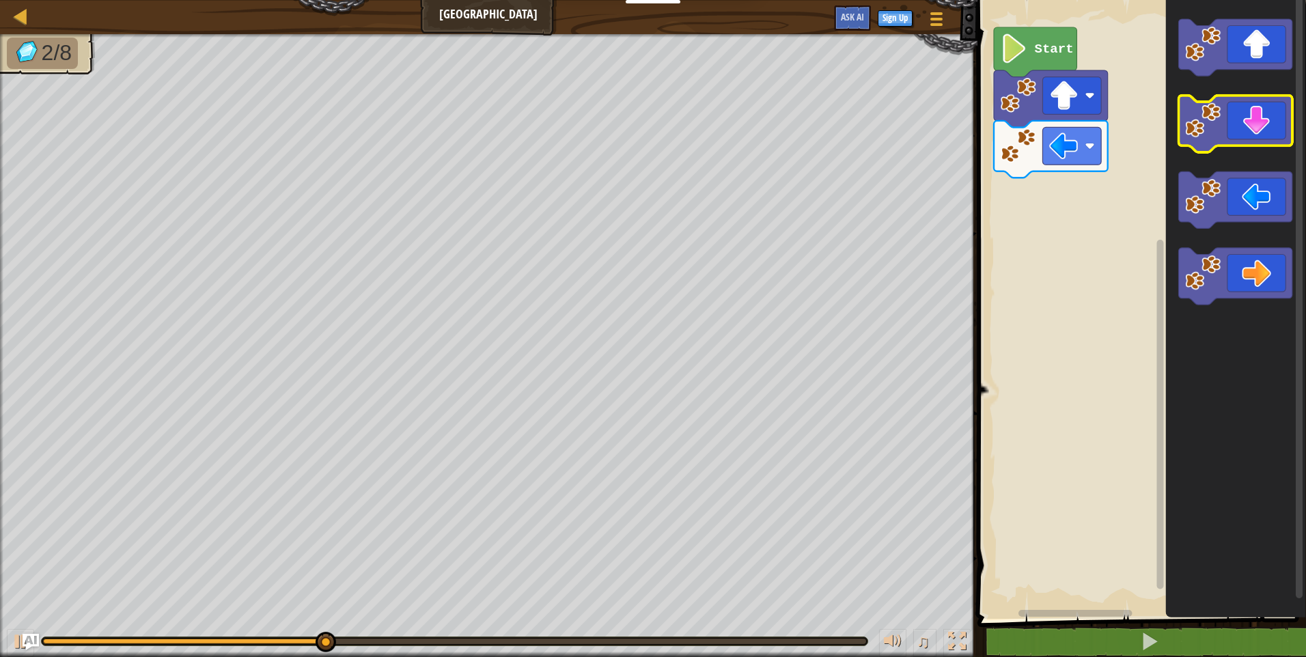
click at [1250, 130] on icon "Blockly Workspace" at bounding box center [1235, 124] width 114 height 57
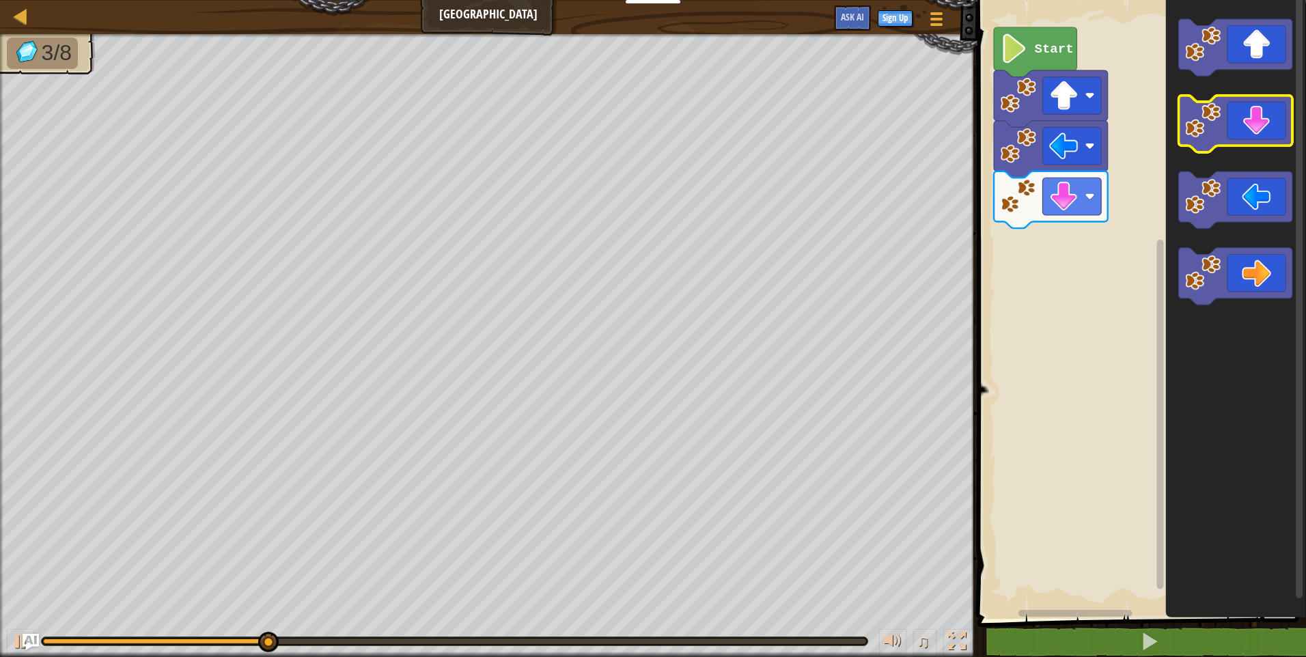
click at [1250, 130] on icon "Blockly Workspace" at bounding box center [1235, 124] width 114 height 57
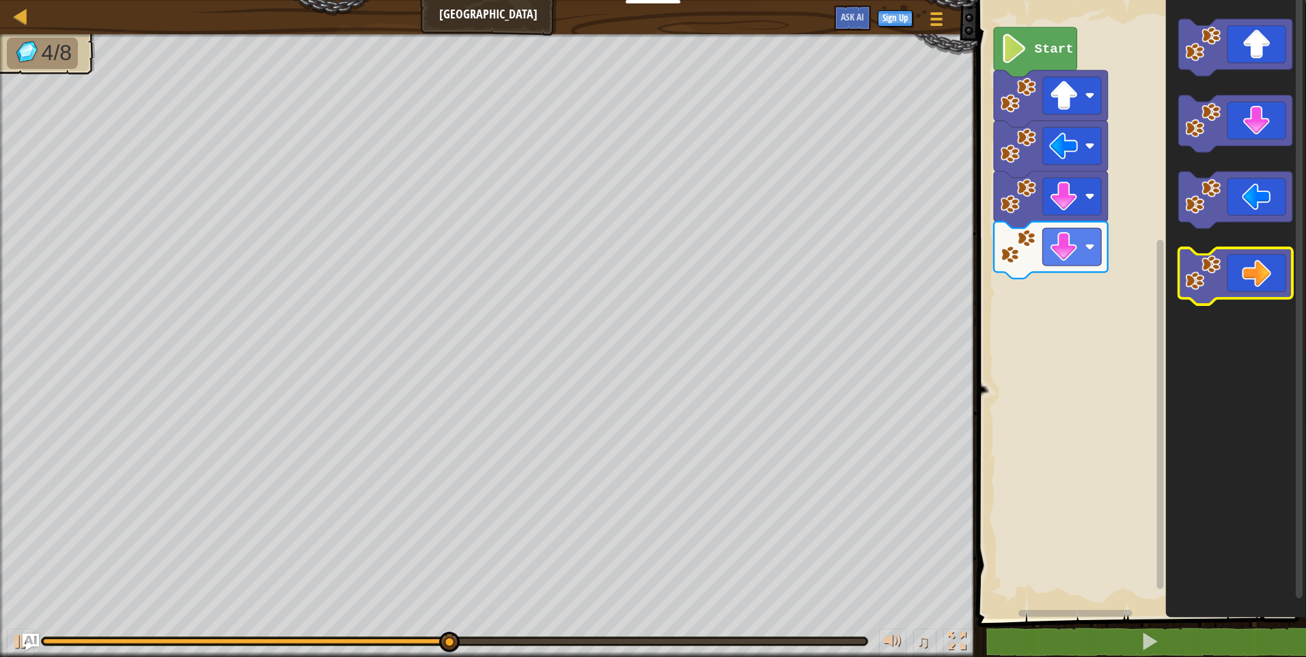
click at [1251, 288] on icon "Blockly Workspace" at bounding box center [1235, 277] width 114 height 57
click at [1250, 288] on icon "Blockly Workspace" at bounding box center [1235, 277] width 114 height 57
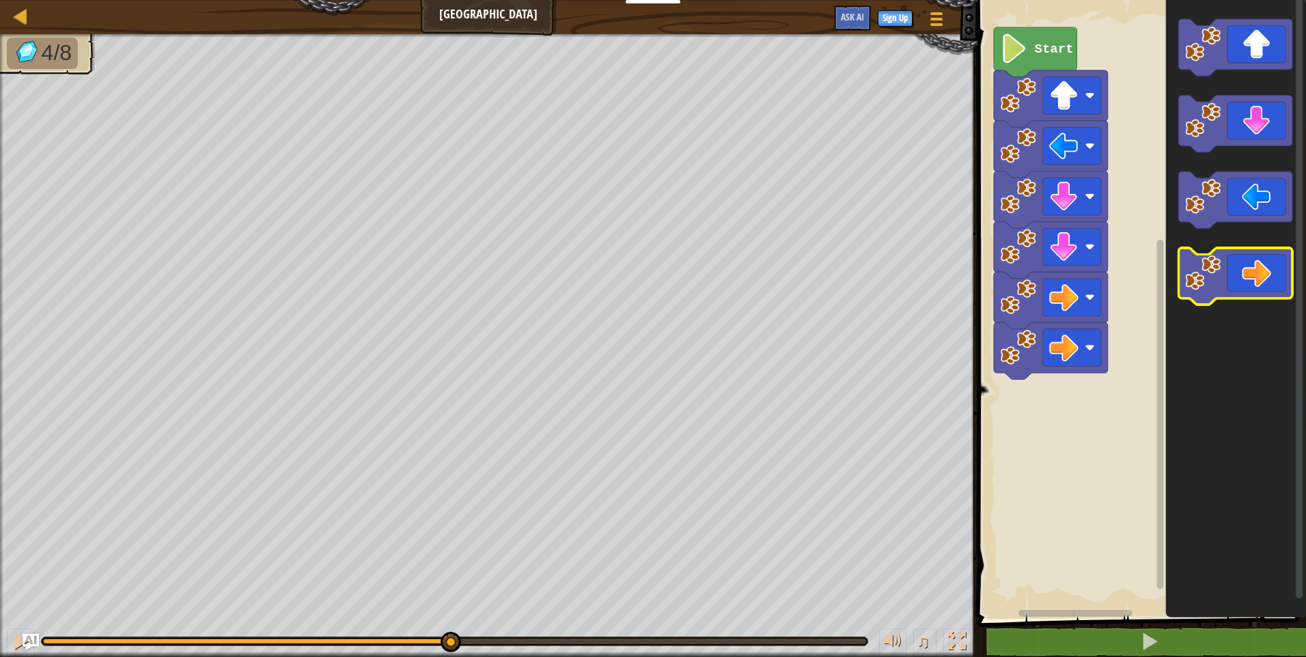
click at [1246, 290] on icon "Blockly Workspace" at bounding box center [1235, 277] width 114 height 57
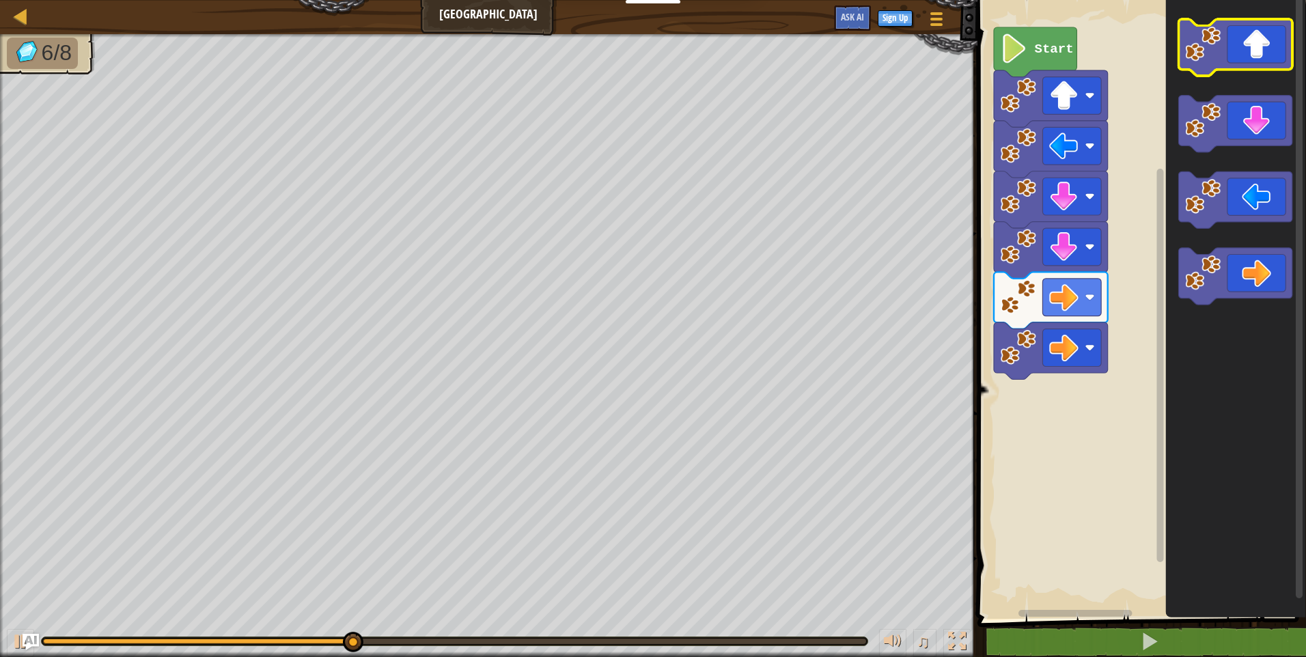
click at [1245, 57] on icon "Blockly Workspace" at bounding box center [1235, 47] width 114 height 57
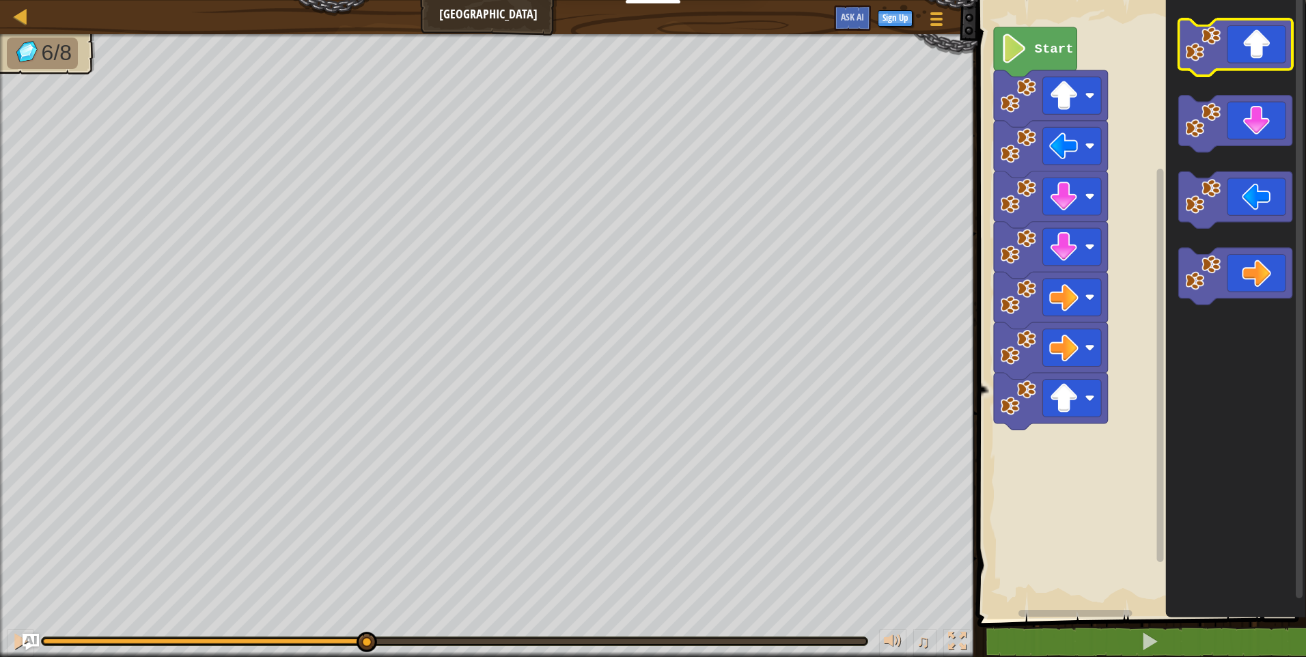
click at [1245, 57] on icon "Blockly Workspace" at bounding box center [1235, 47] width 114 height 57
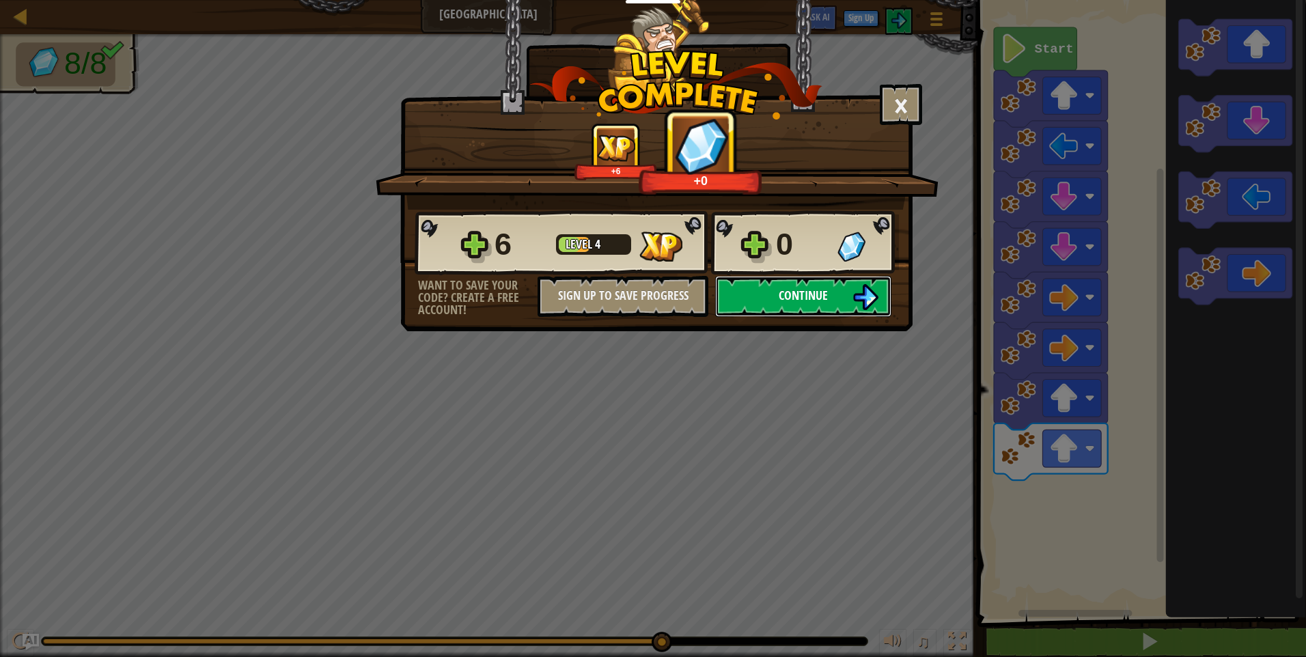
click at [782, 294] on span "Continue" at bounding box center [803, 295] width 49 height 17
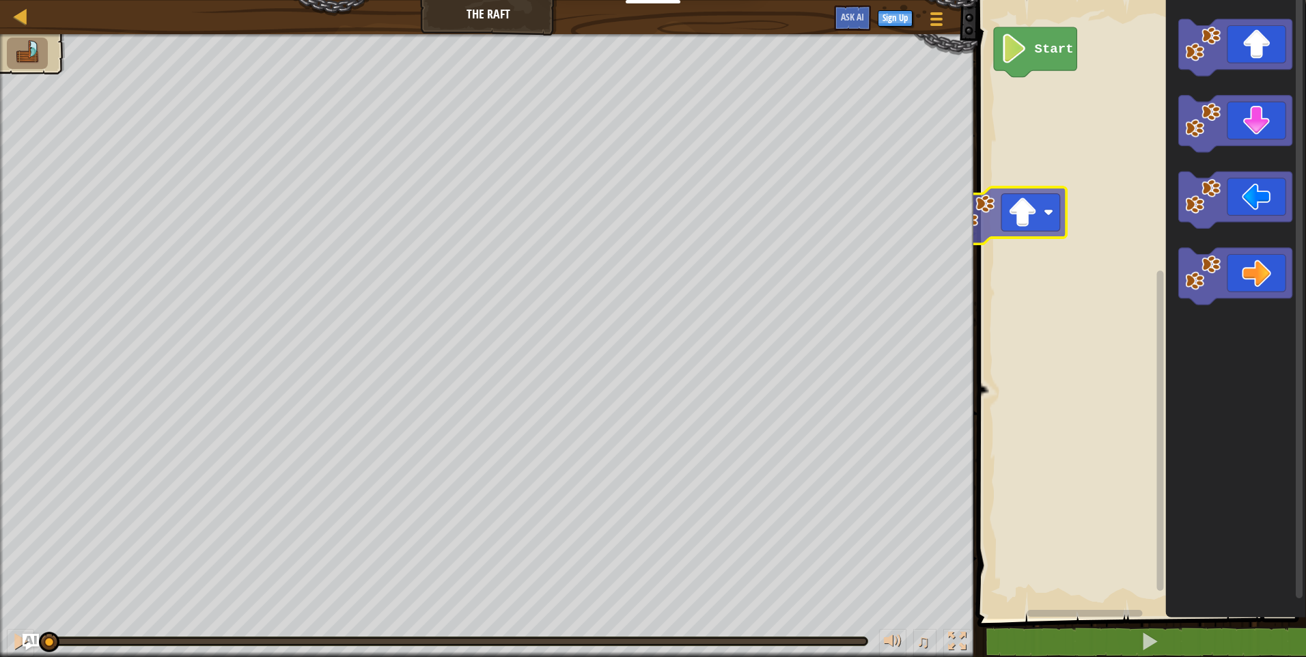
click at [1033, 204] on div "Start" at bounding box center [1139, 306] width 333 height 626
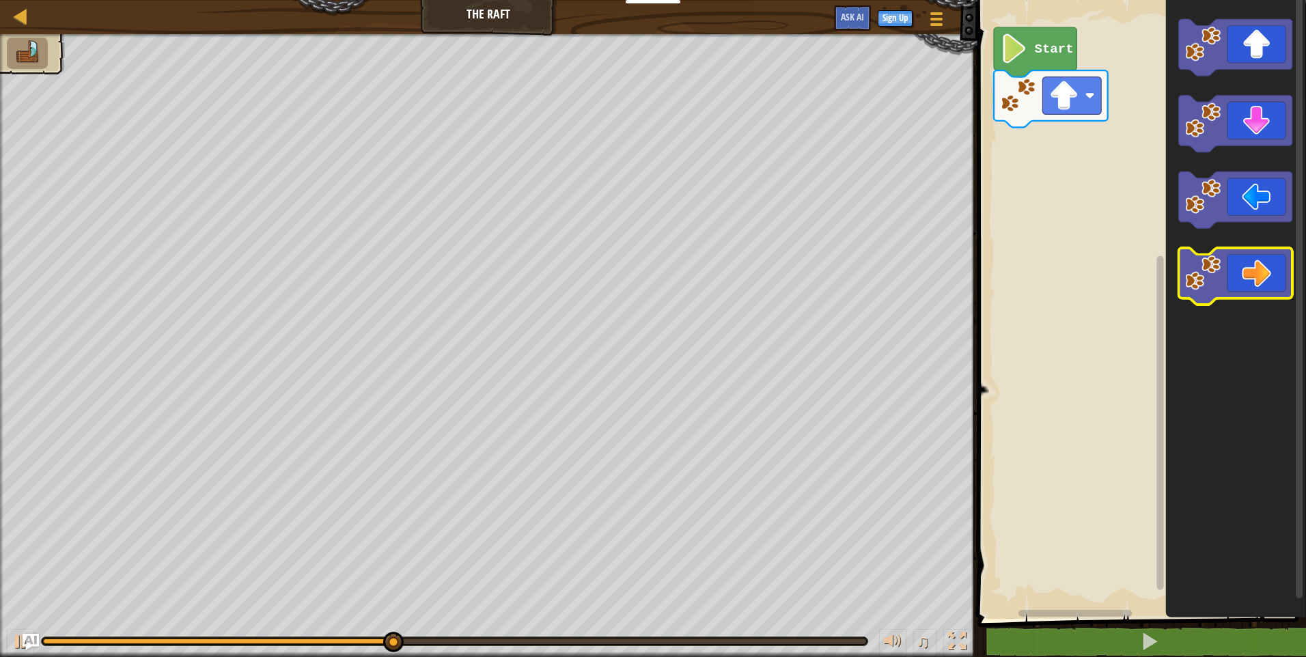
click at [1240, 285] on icon "Blockly Workspace" at bounding box center [1235, 277] width 114 height 57
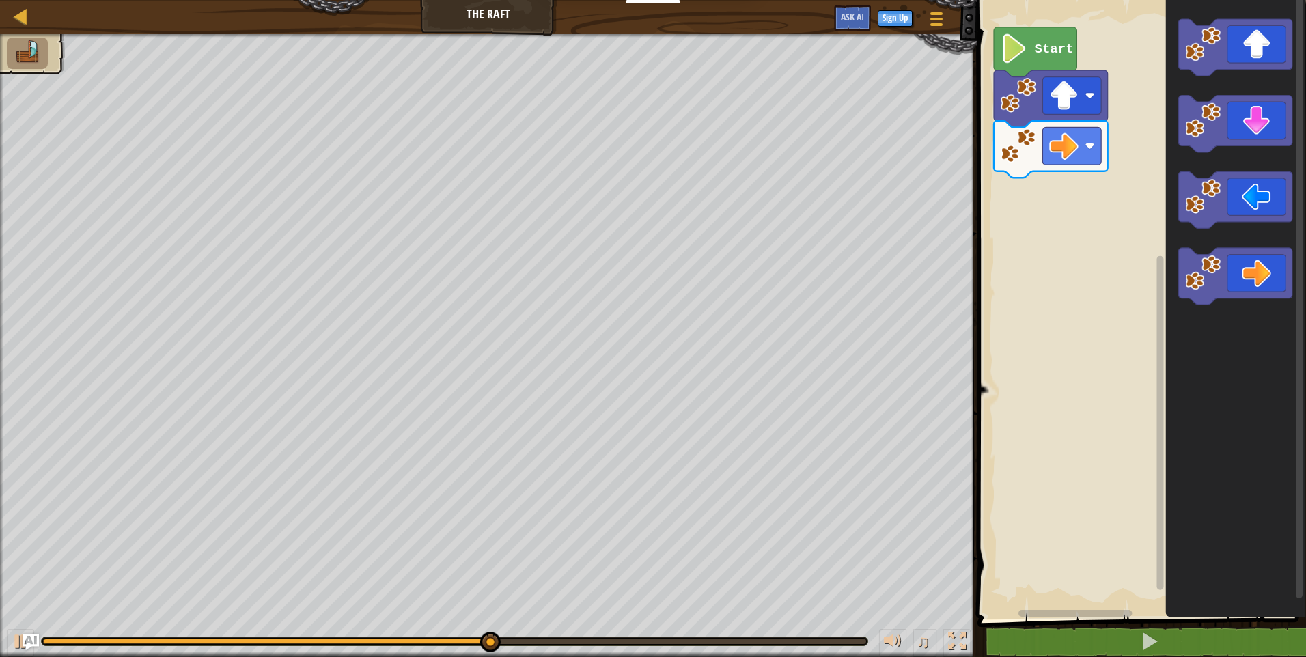
click at [1295, 344] on rect "Blockly Workspace" at bounding box center [1298, 296] width 7 height 603
click at [1239, 297] on icon "Blockly Workspace" at bounding box center [1235, 277] width 114 height 57
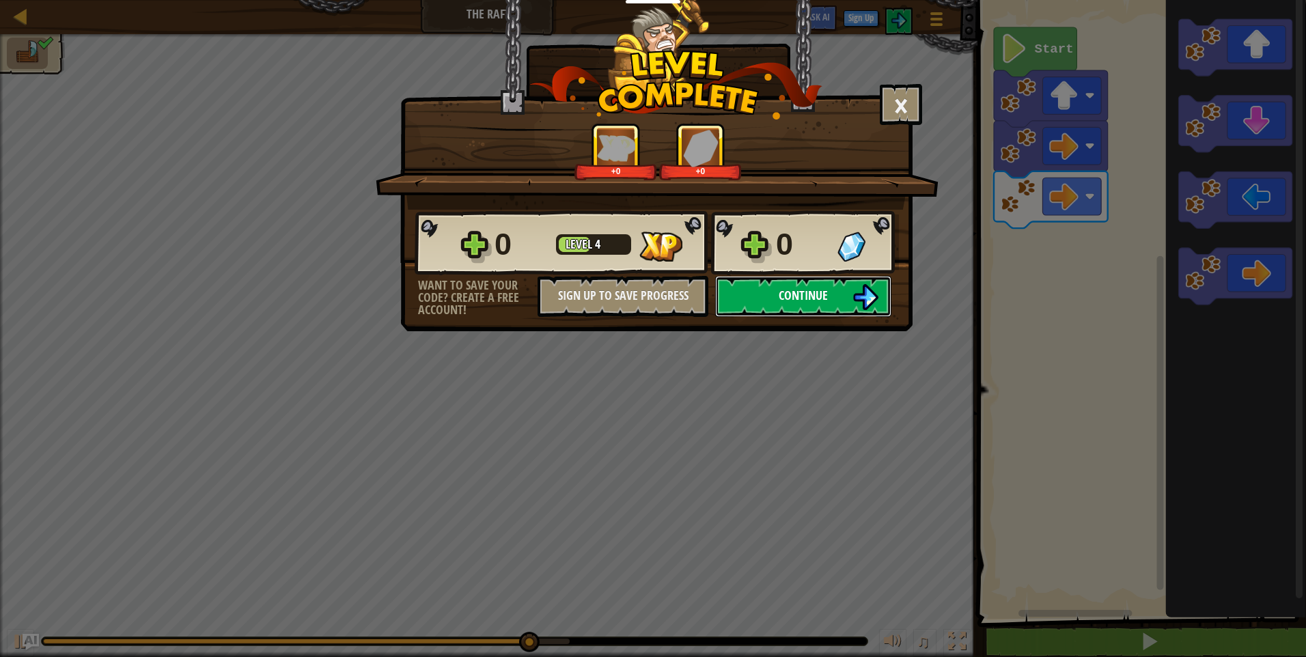
click at [856, 301] on img at bounding box center [865, 297] width 26 height 26
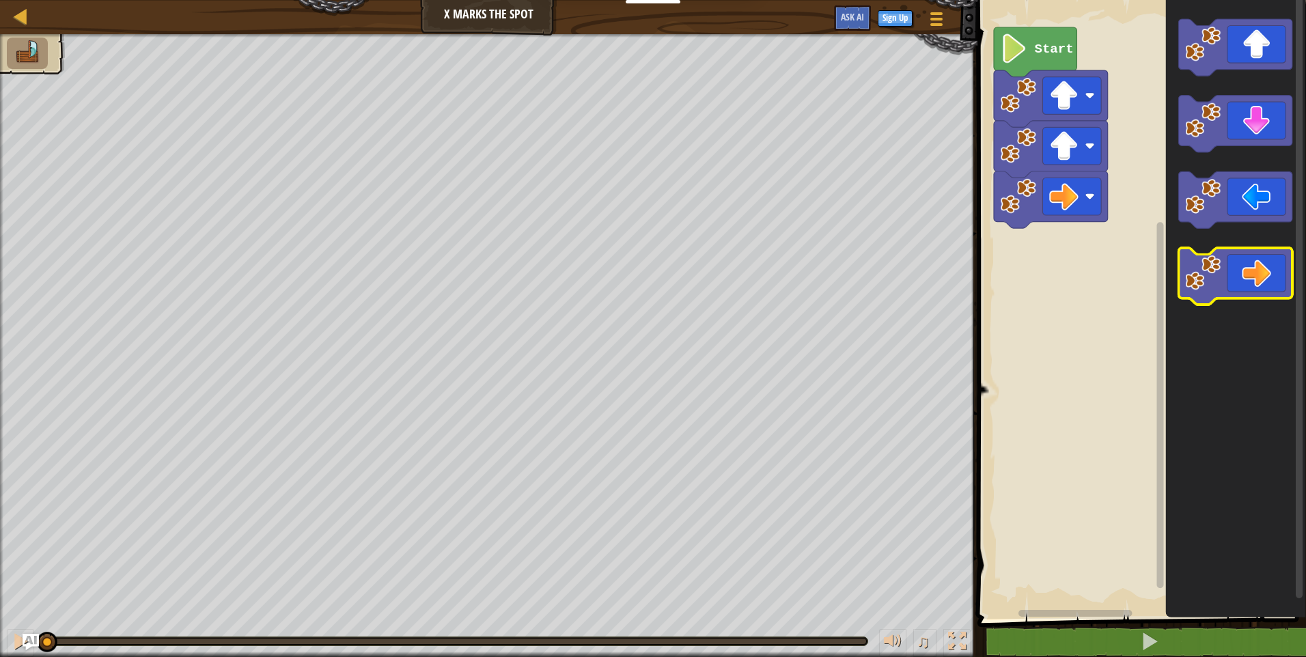
click at [1219, 277] on image "Blockly Workspace" at bounding box center [1203, 273] width 36 height 36
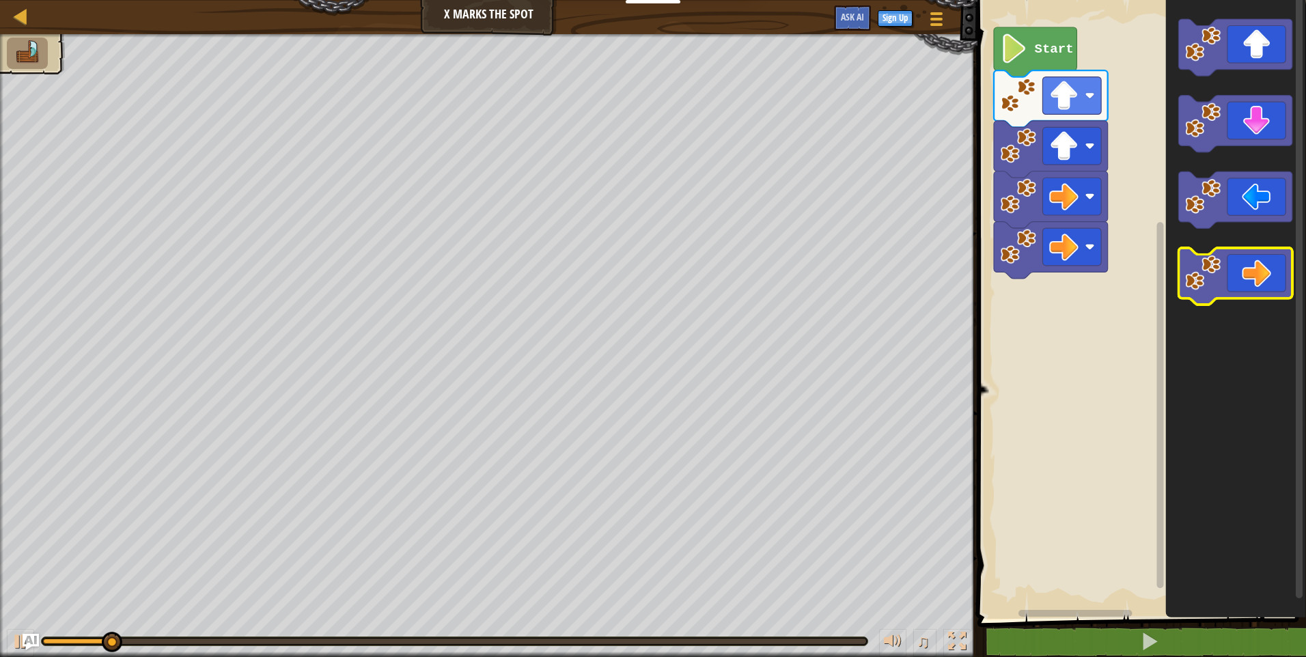
click at [1228, 290] on icon "Blockly Workspace" at bounding box center [1235, 277] width 114 height 57
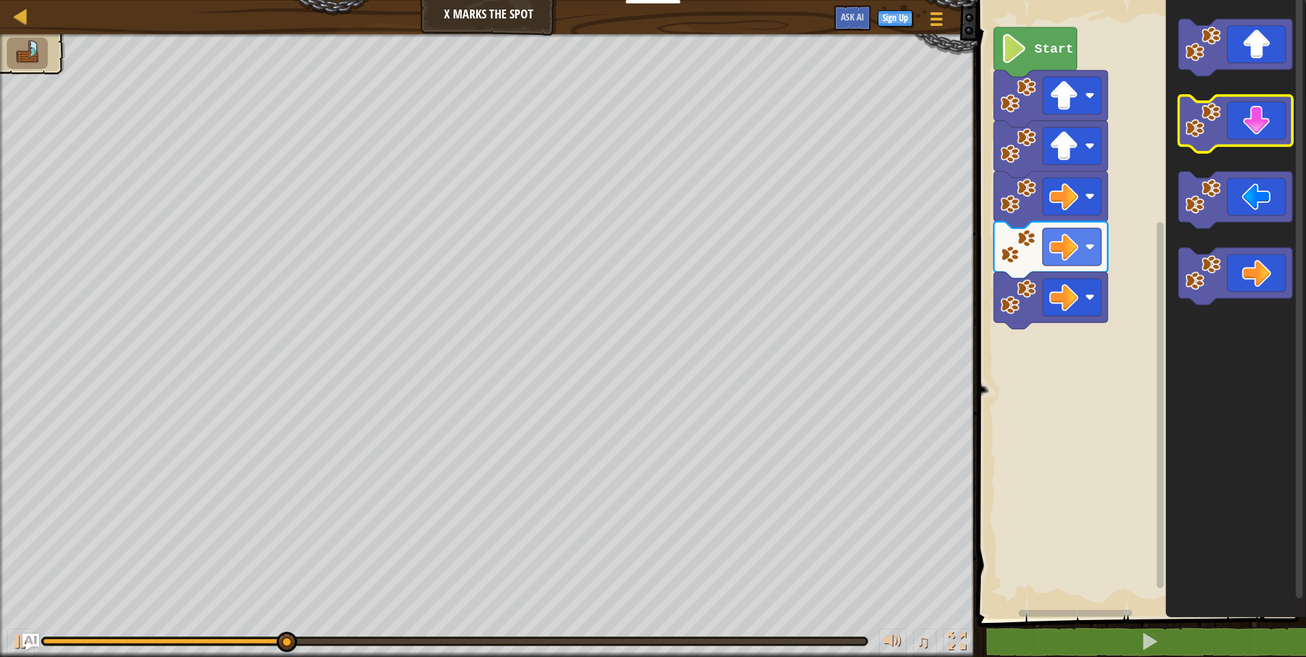
click at [1231, 122] on icon "Blockly Workspace" at bounding box center [1235, 124] width 114 height 57
click at [1226, 123] on icon "Blockly Workspace" at bounding box center [1235, 124] width 114 height 57
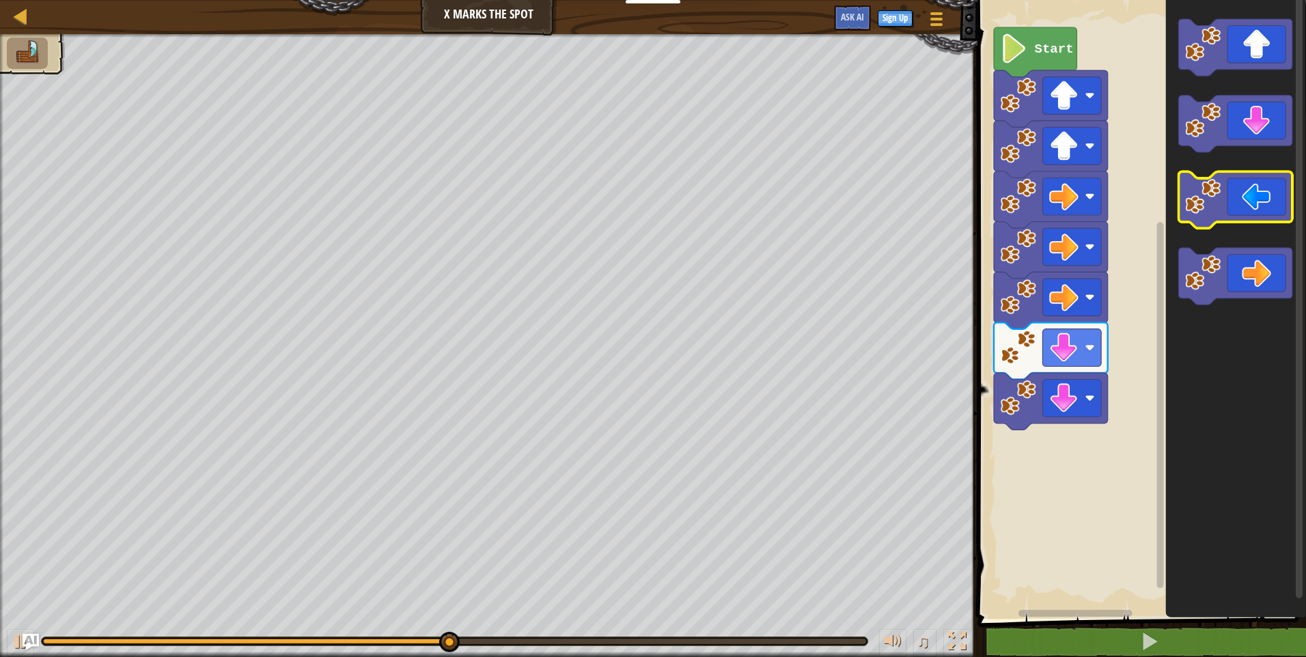
click at [1233, 208] on icon "Blockly Workspace" at bounding box center [1235, 200] width 114 height 57
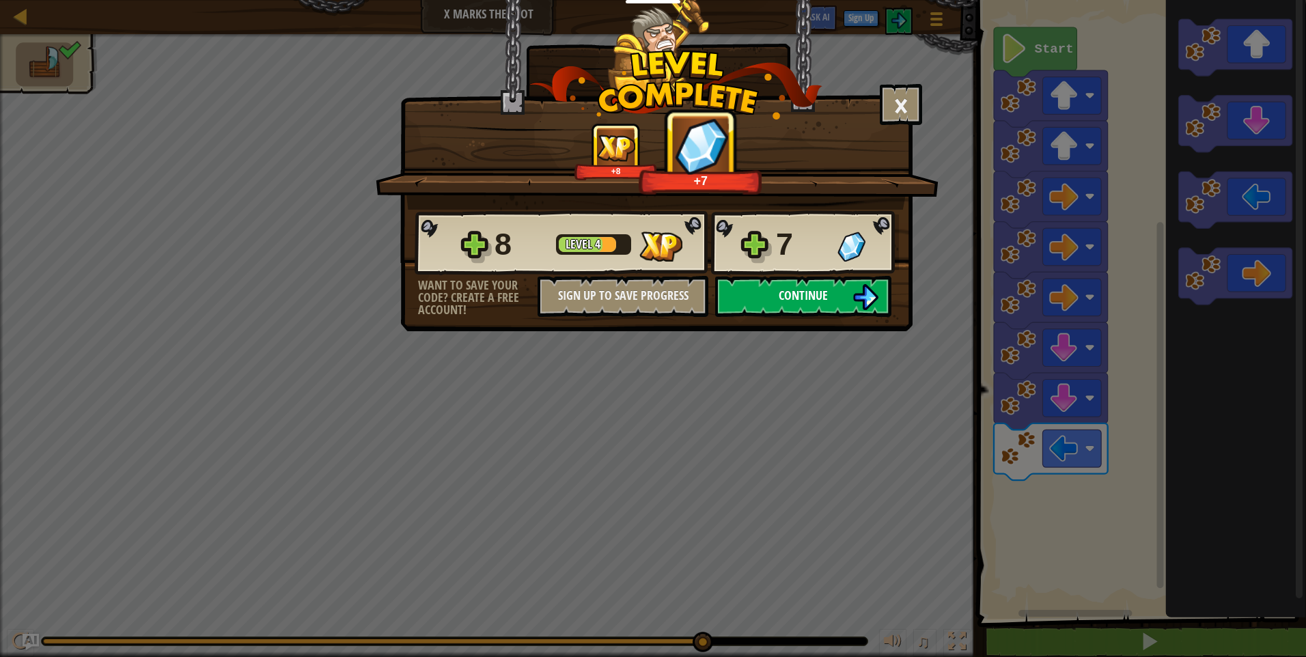
click at [809, 303] on span "Continue" at bounding box center [803, 295] width 49 height 17
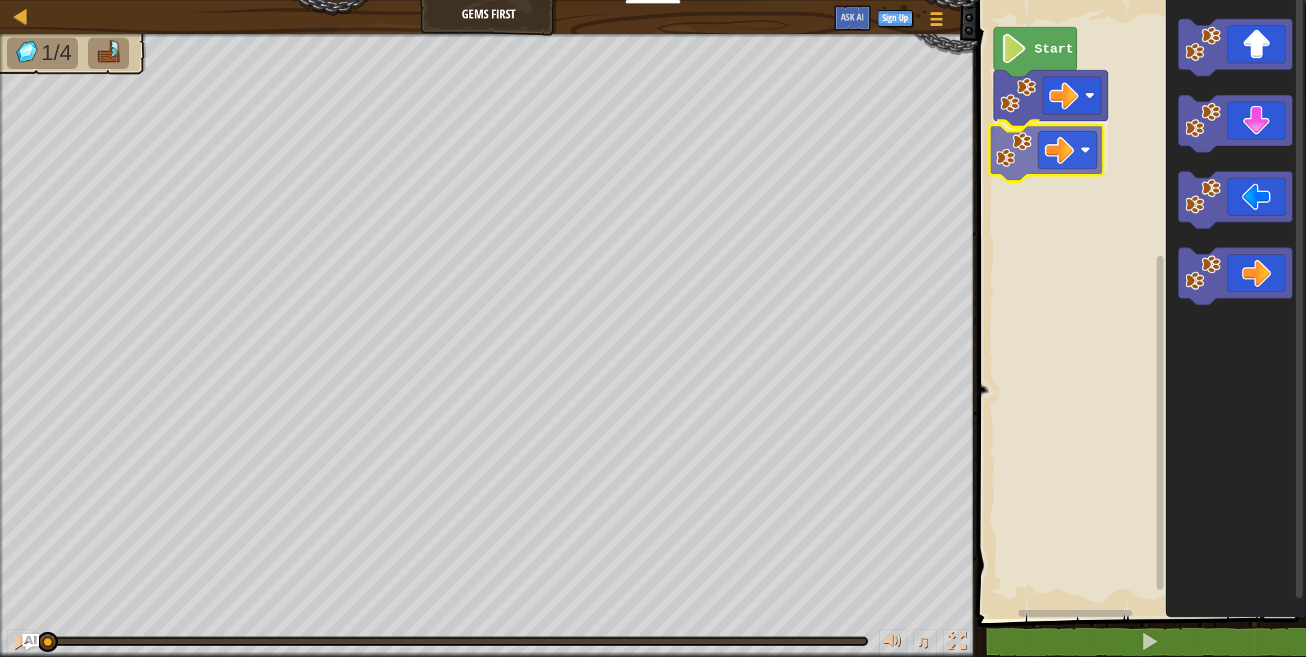
click at [1048, 166] on div "Start" at bounding box center [1139, 306] width 333 height 626
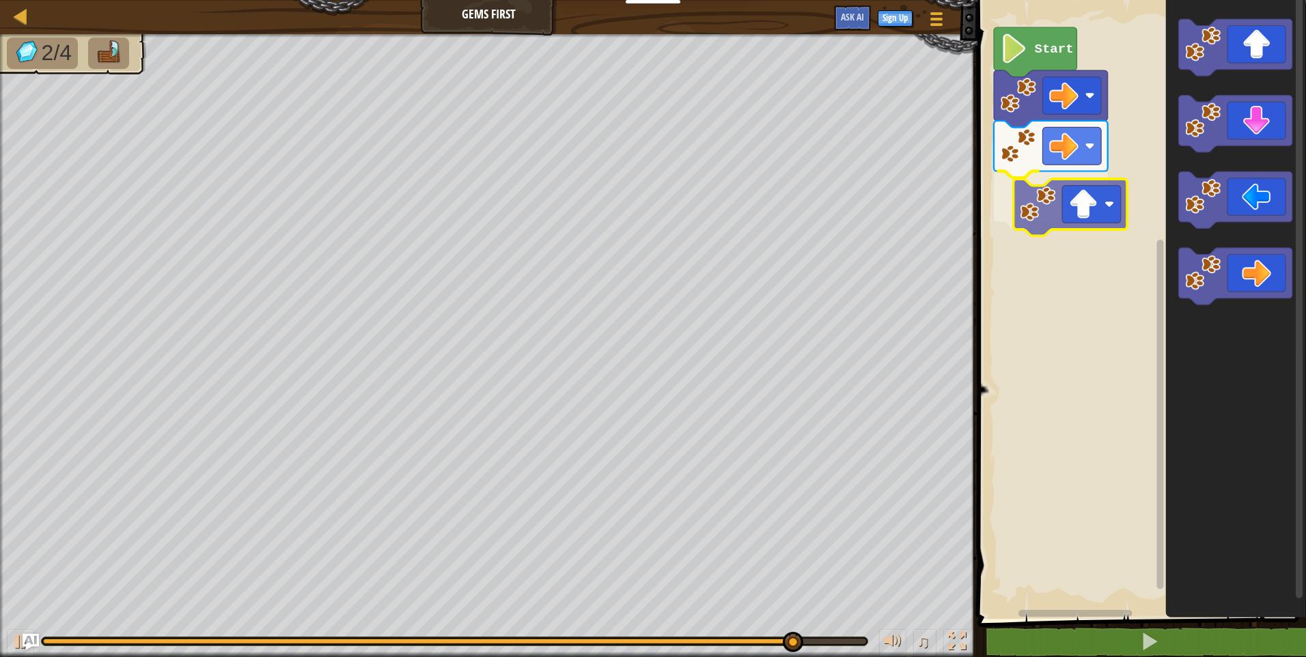
click at [1085, 219] on div "Start" at bounding box center [1139, 306] width 333 height 626
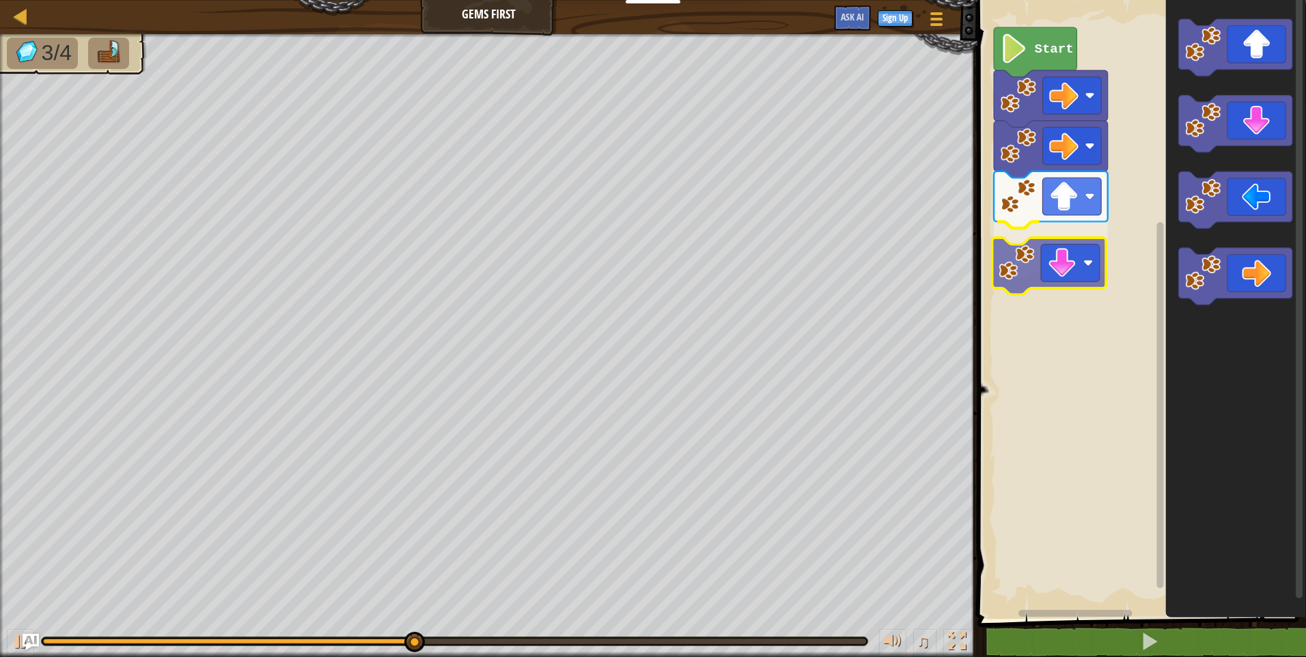
click at [1069, 253] on div "Start" at bounding box center [1139, 306] width 333 height 626
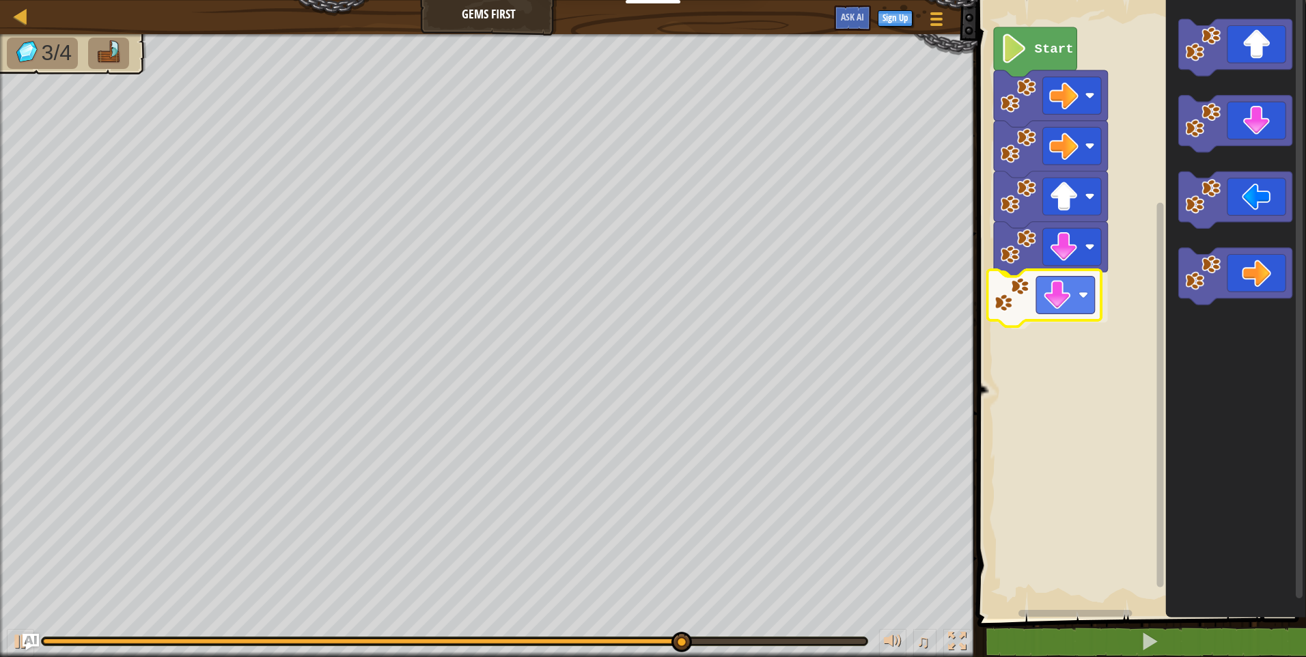
click at [1091, 311] on div "Start" at bounding box center [1139, 306] width 333 height 626
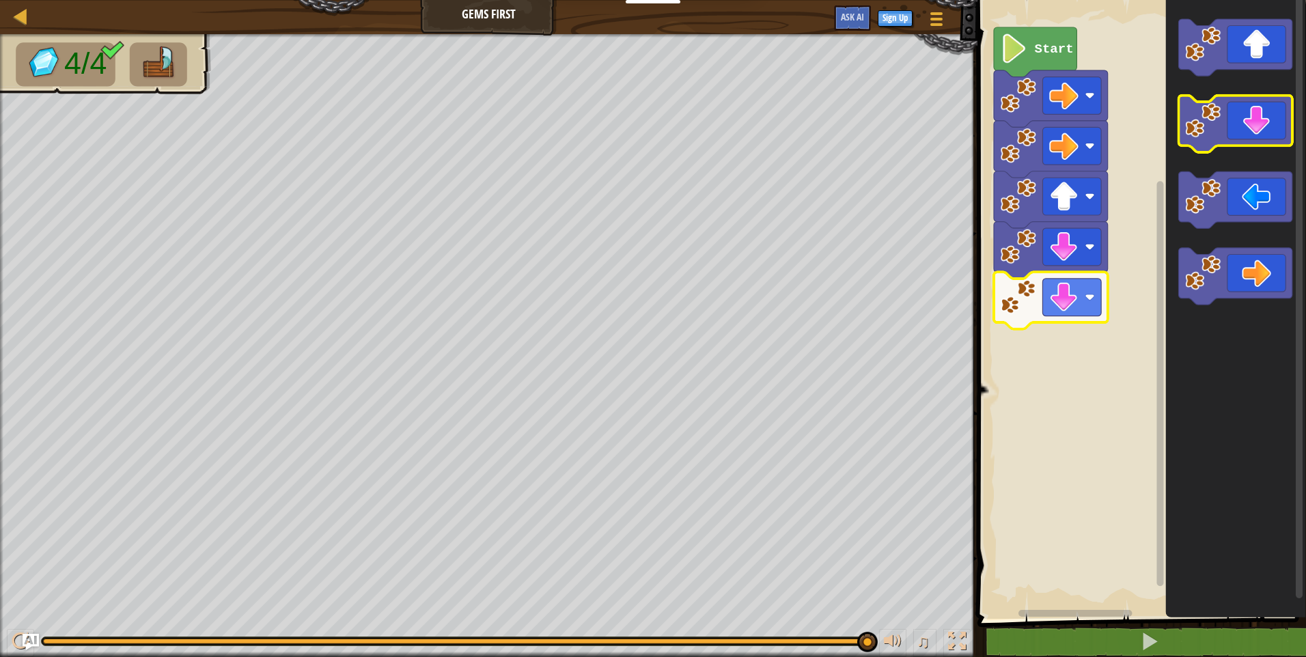
click at [1250, 120] on icon "Blockly Workspace" at bounding box center [1235, 124] width 114 height 57
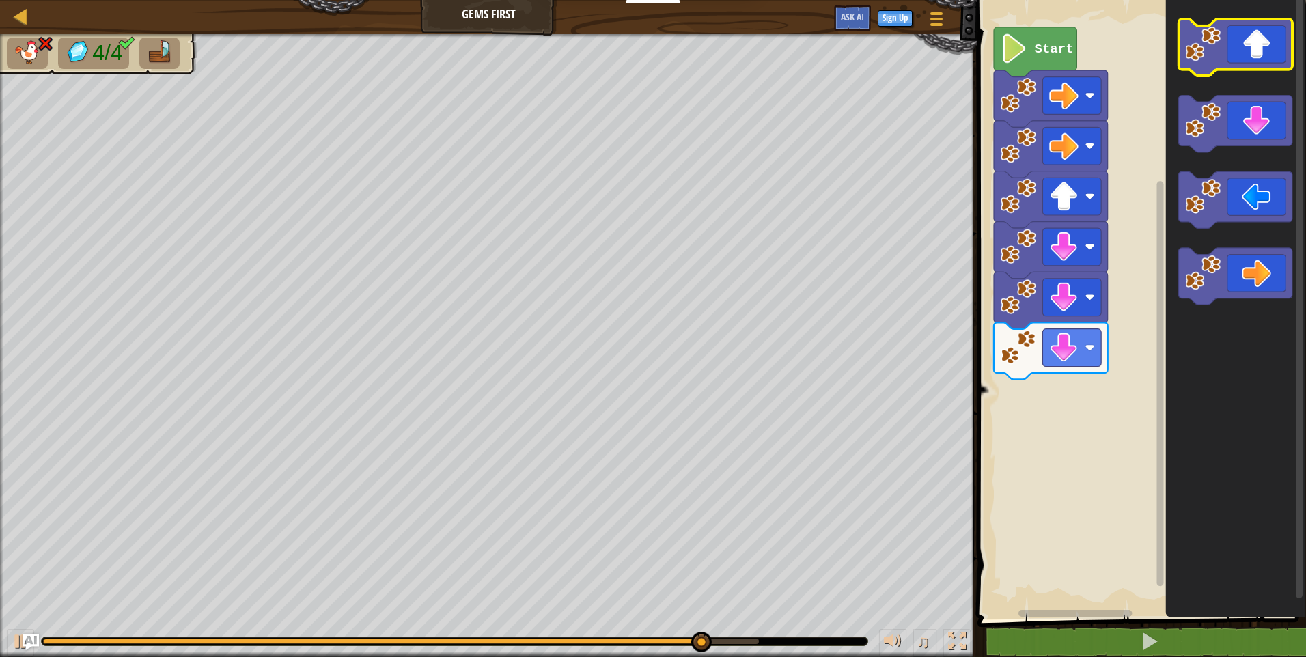
click at [1250, 57] on icon "Blockly Workspace" at bounding box center [1235, 47] width 114 height 57
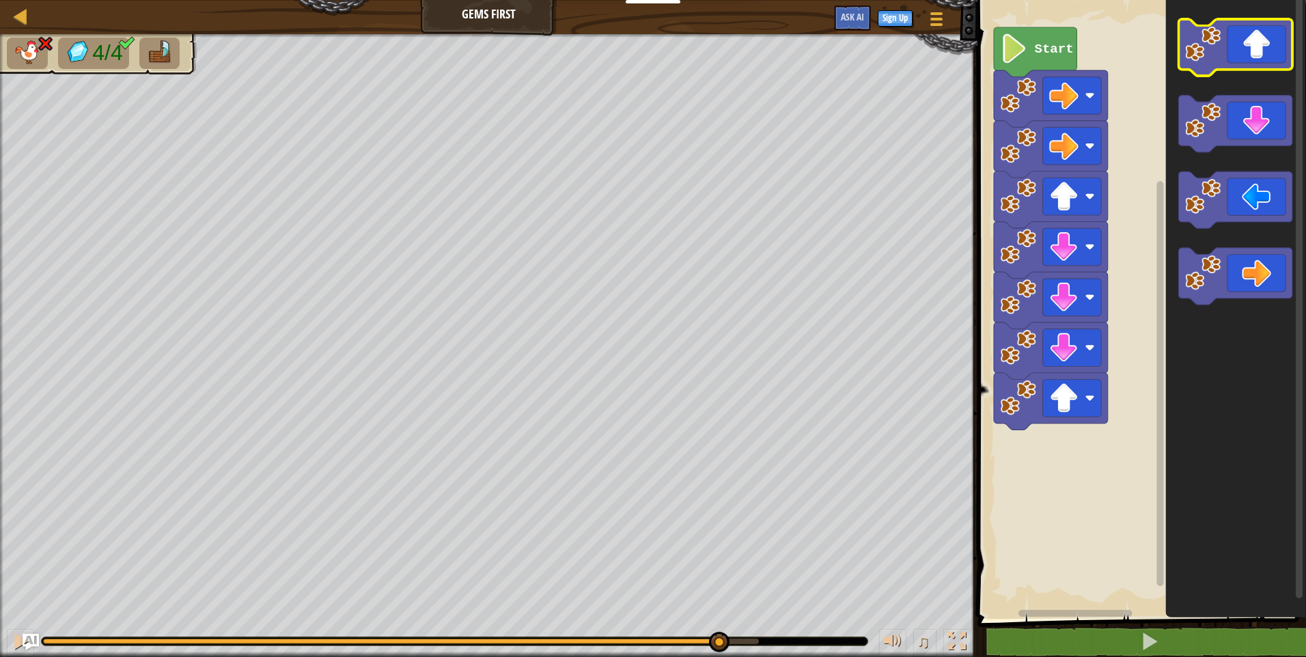
click at [1250, 57] on icon "Blockly Workspace" at bounding box center [1235, 47] width 114 height 57
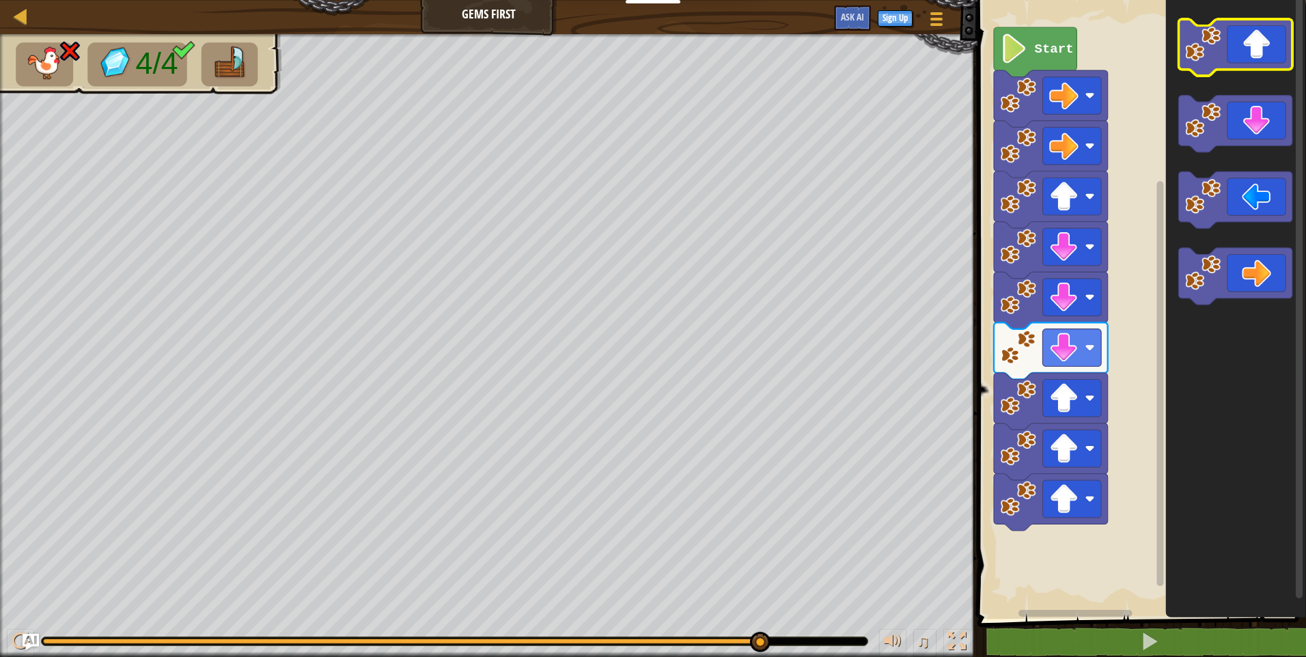
click at [1247, 59] on icon "Blockly Workspace" at bounding box center [1235, 47] width 114 height 57
click at [1246, 64] on icon "Blockly Workspace" at bounding box center [1235, 47] width 114 height 57
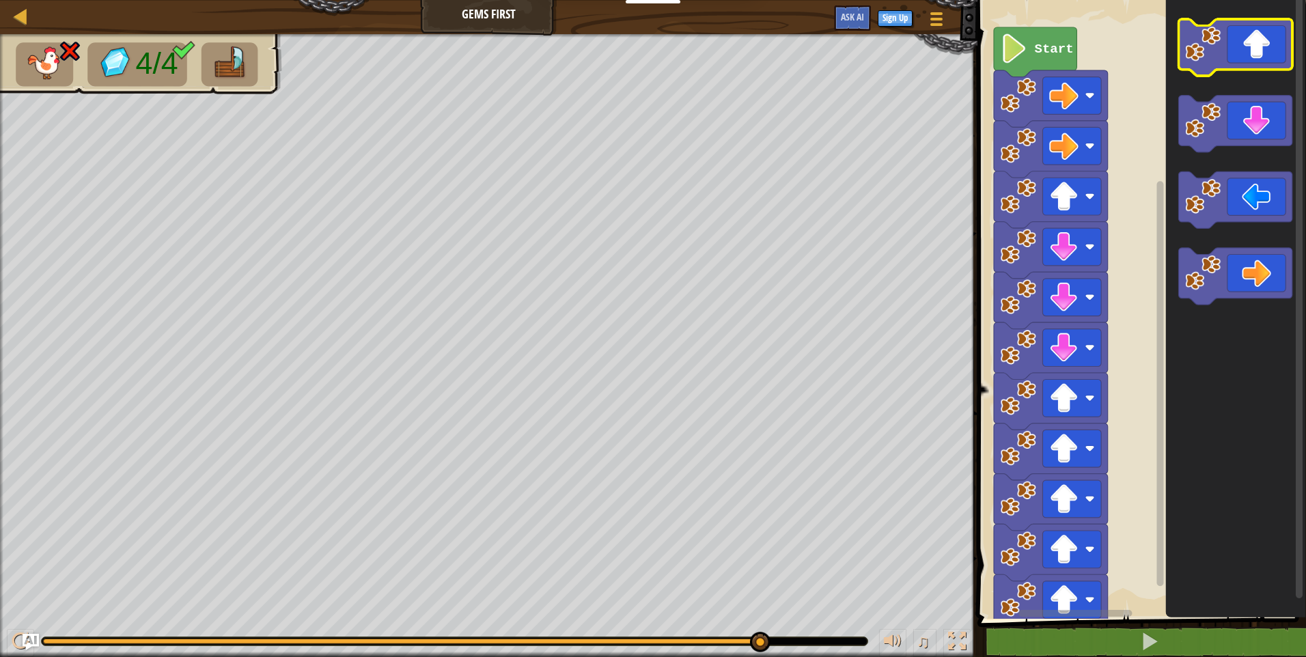
click at [1239, 68] on icon "Blockly Workspace" at bounding box center [1235, 47] width 114 height 57
click at [1238, 68] on icon "Blockly Workspace" at bounding box center [1235, 47] width 114 height 57
click at [1205, 80] on icon "Blockly Workspace" at bounding box center [1235, 306] width 140 height 626
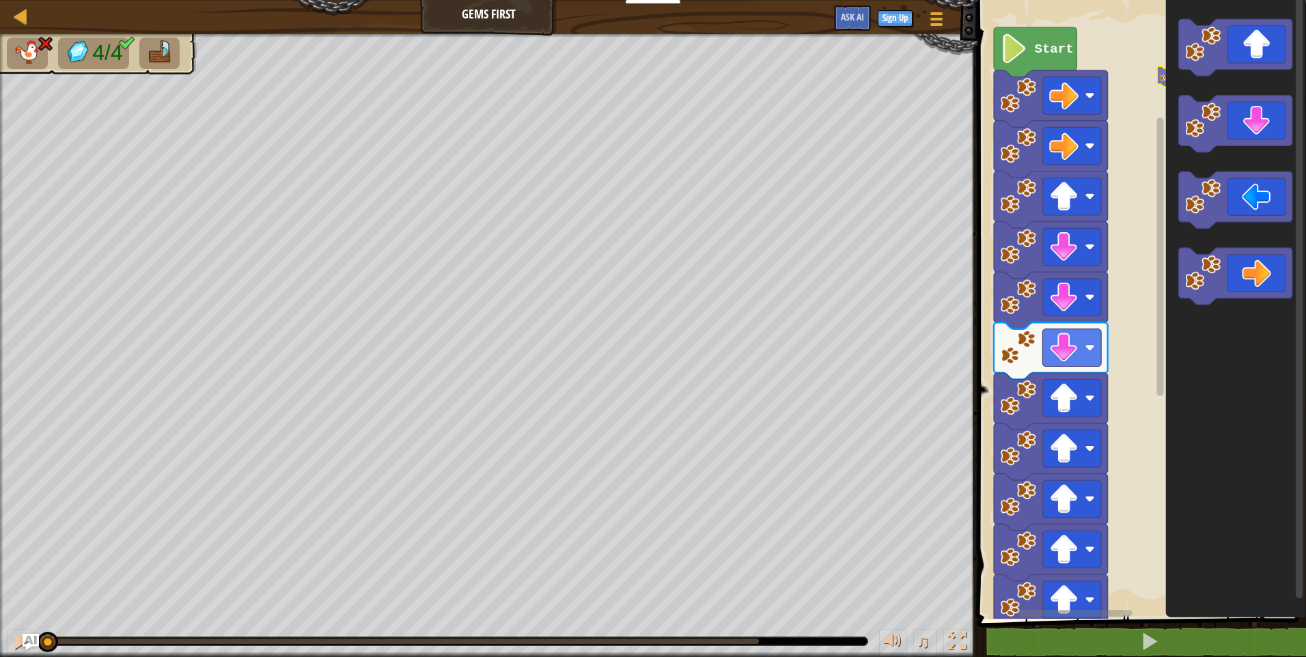
click at [1111, 154] on rect "Blockly Workspace" at bounding box center [1139, 306] width 333 height 626
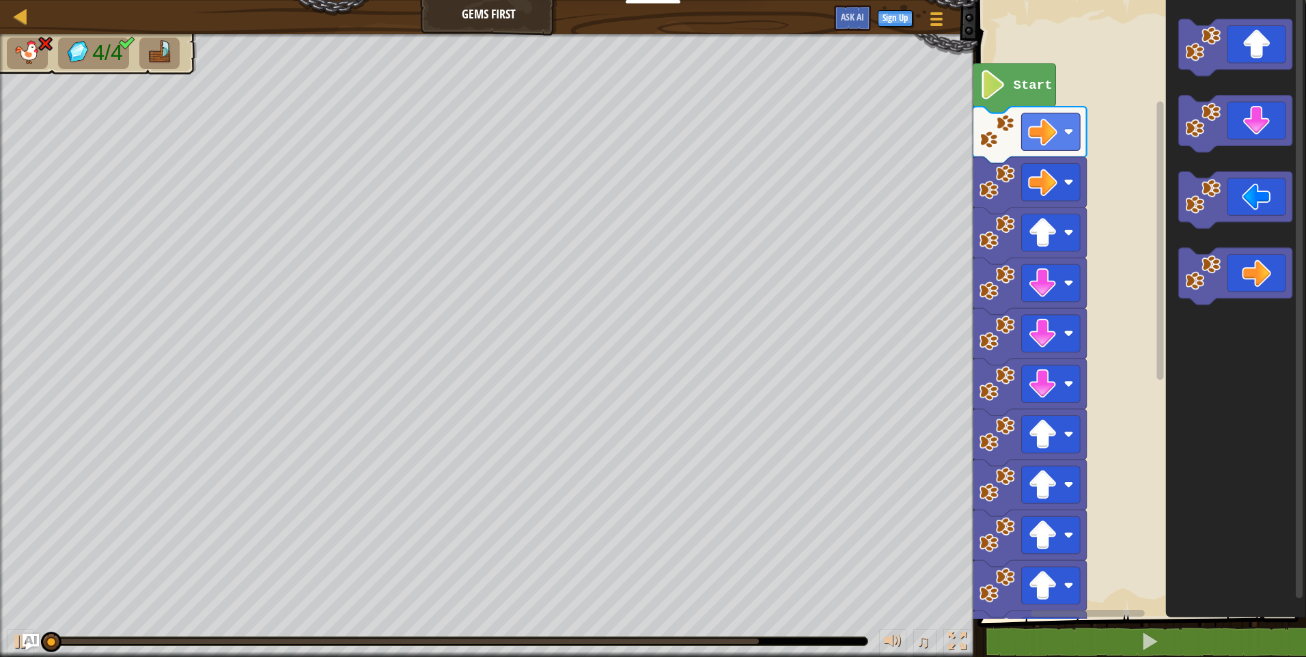
click at [1125, 160] on rect "Blockly Workspace" at bounding box center [1139, 306] width 333 height 626
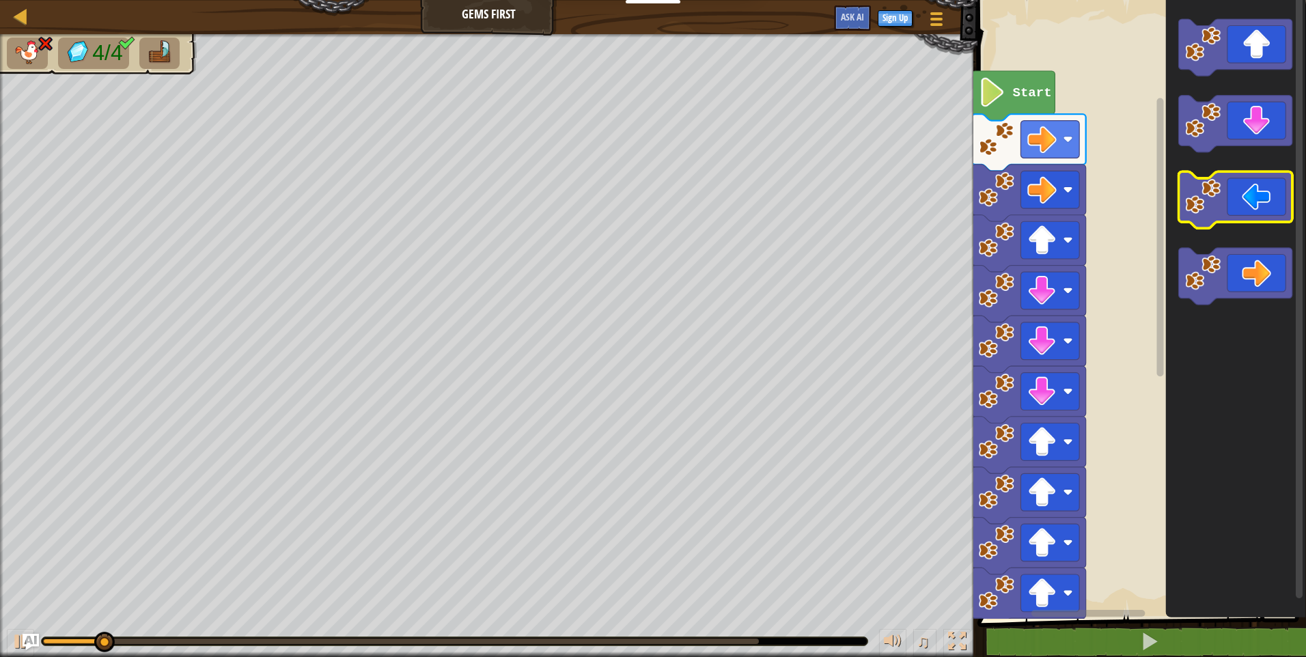
click at [1243, 214] on icon "Blockly Workspace" at bounding box center [1235, 306] width 140 height 626
click at [1250, 240] on icon "Blockly Workspace" at bounding box center [1235, 306] width 140 height 626
click at [1209, 206] on image "Blockly Workspace" at bounding box center [1203, 197] width 36 height 36
click at [1220, 180] on image "Blockly Workspace" at bounding box center [1203, 197] width 36 height 36
click at [1220, 145] on icon "Blockly Workspace" at bounding box center [1235, 306] width 140 height 626
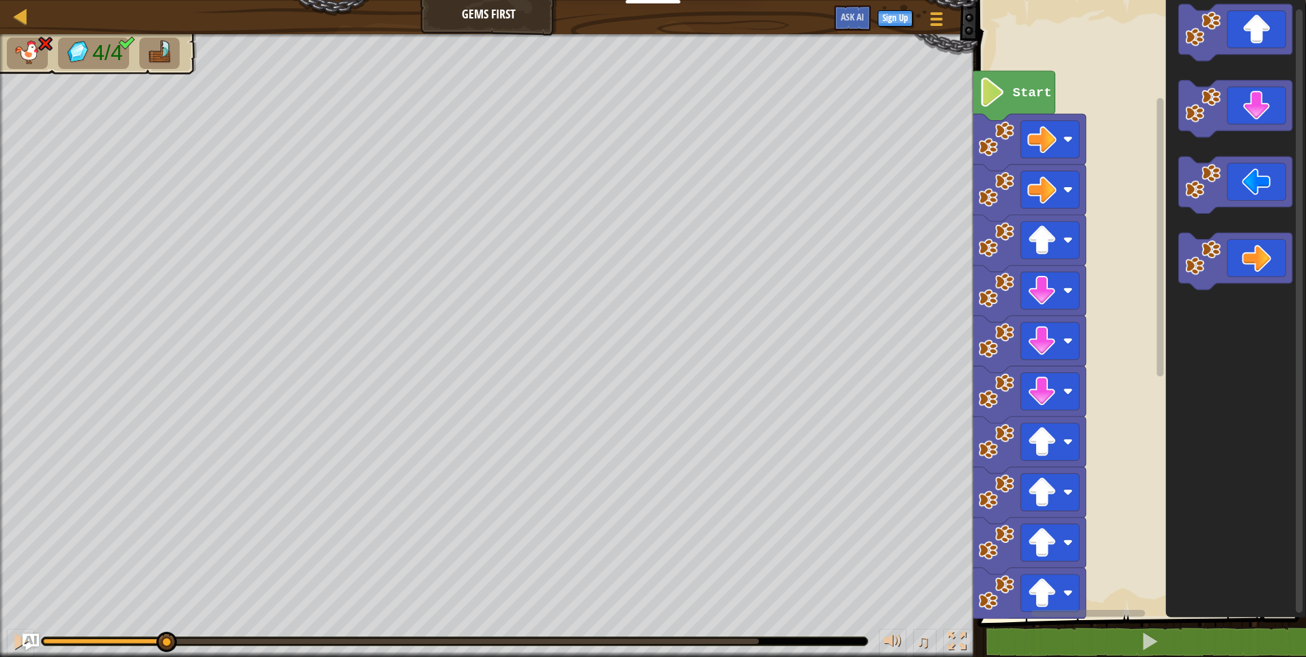
click at [1224, 111] on g "Blockly Workspace" at bounding box center [1235, 147] width 114 height 286
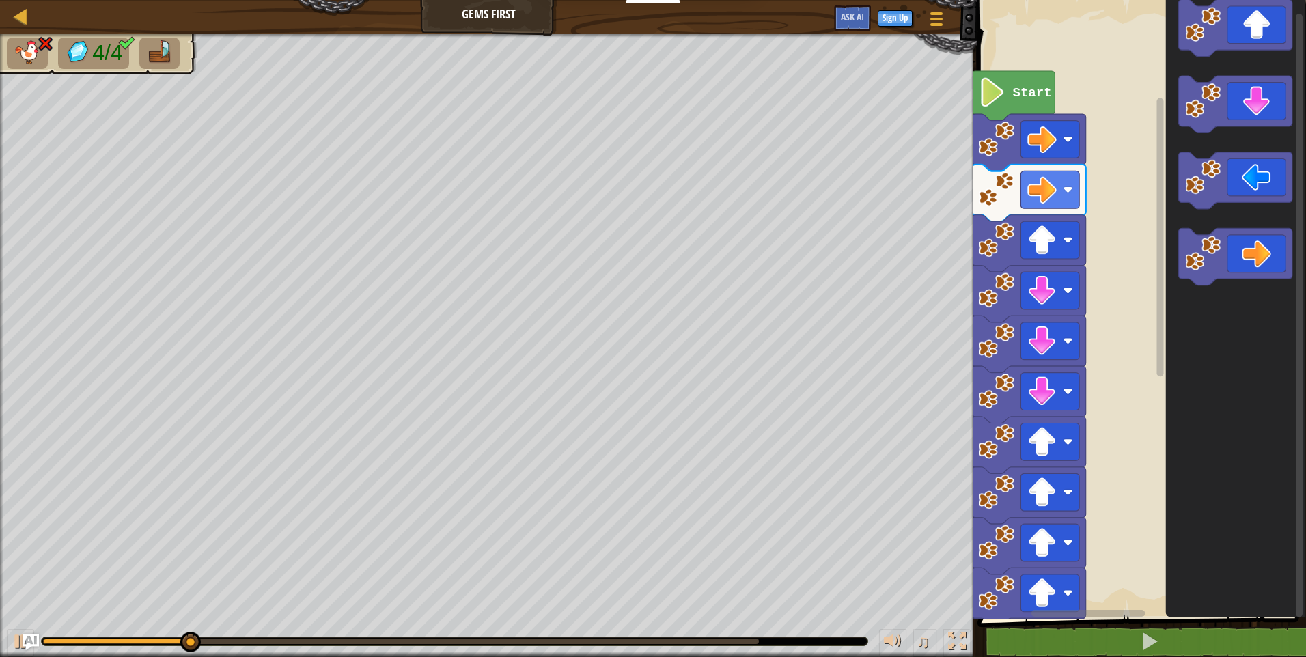
click at [1222, 98] on icon "Blockly Workspace" at bounding box center [1235, 104] width 114 height 57
click at [1218, 95] on g "Blockly Workspace" at bounding box center [1235, 104] width 114 height 57
click at [1215, 113] on image "Blockly Workspace" at bounding box center [1203, 101] width 36 height 36
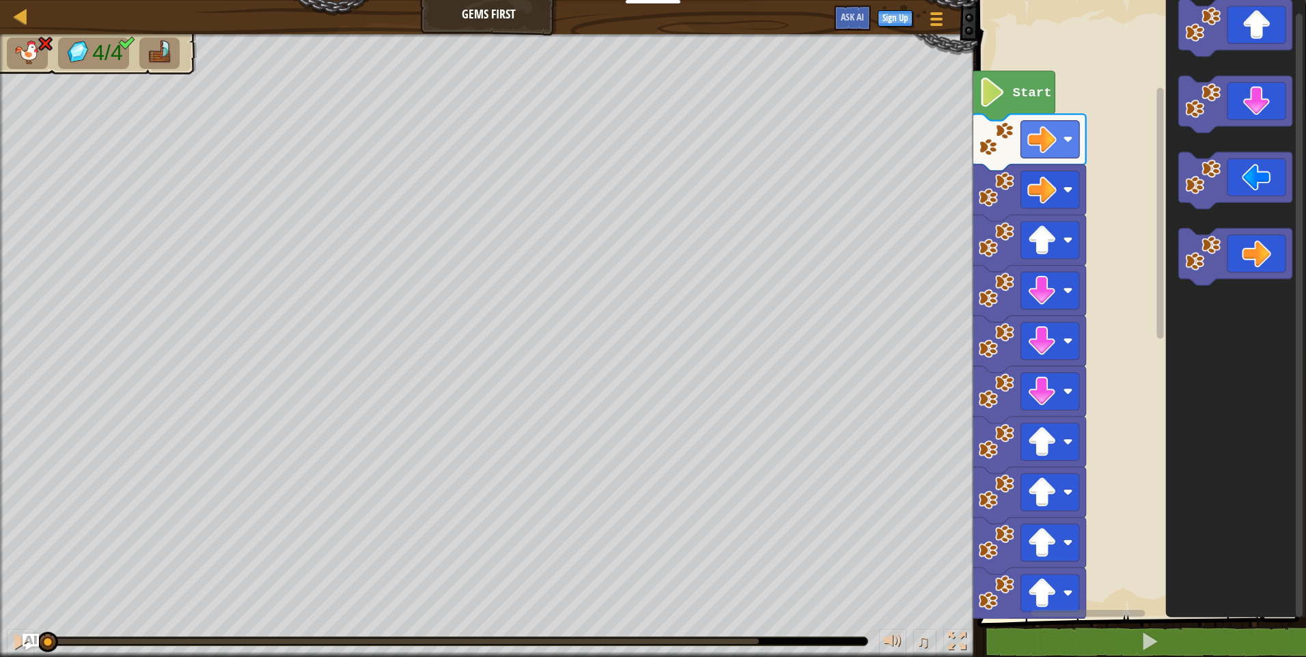
click at [1216, 115] on image "Blockly Workspace" at bounding box center [1203, 101] width 36 height 36
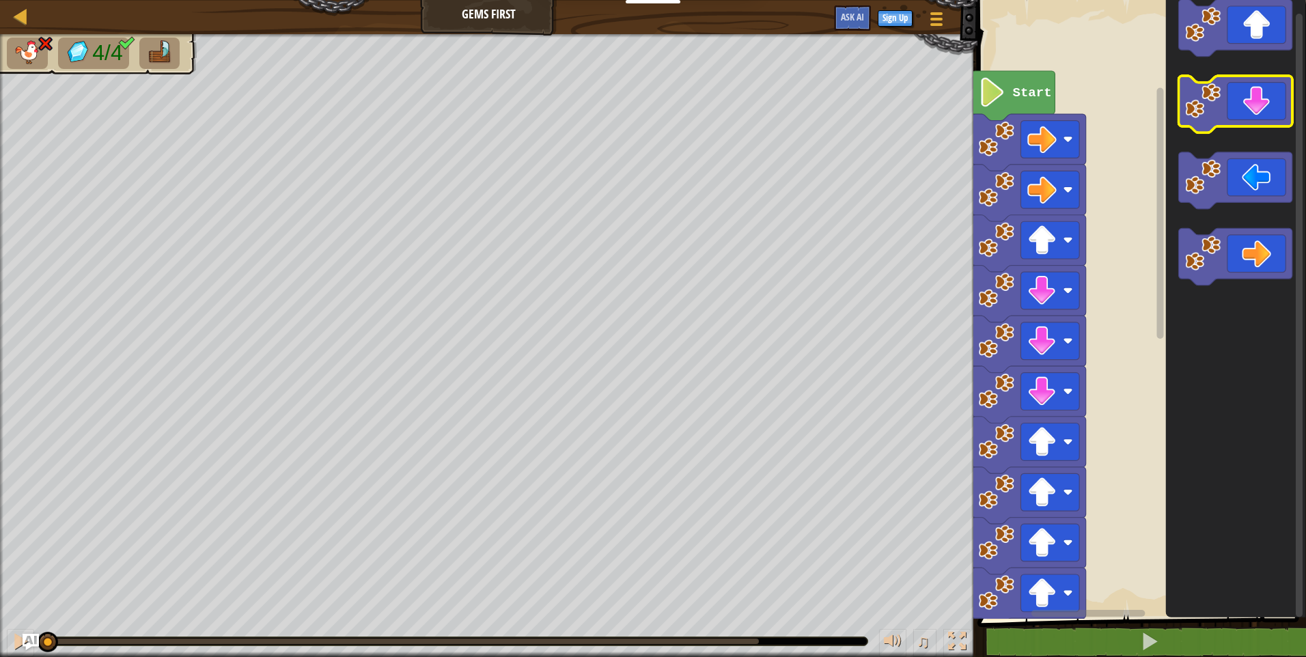
click at [1214, 119] on image "Blockly Workspace" at bounding box center [1203, 101] width 36 height 36
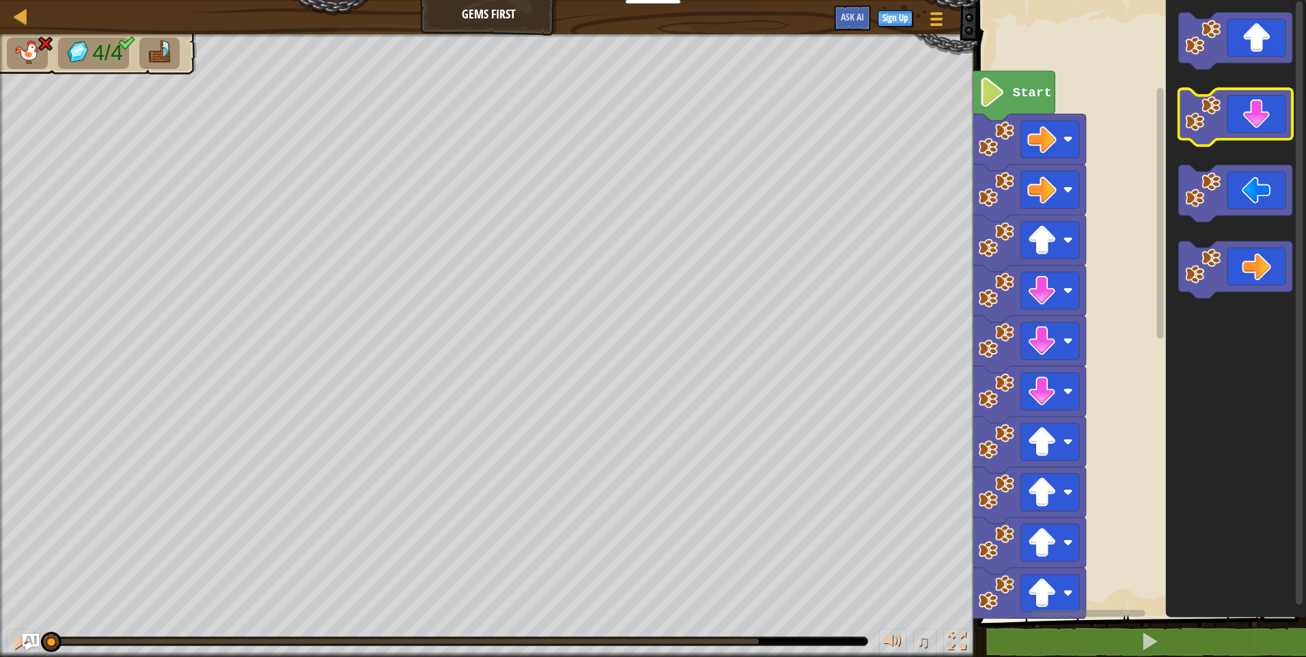
click at [1212, 152] on g "Blockly Workspace" at bounding box center [1235, 156] width 114 height 286
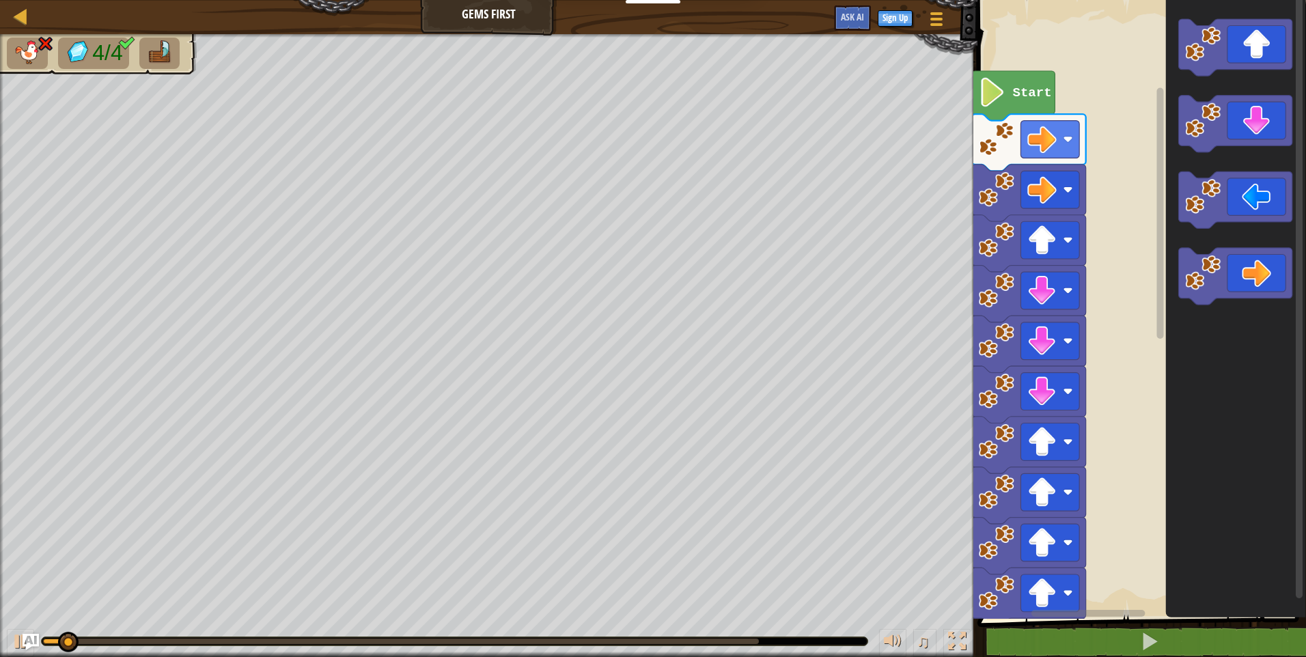
click at [1212, 165] on icon "Blockly Workspace" at bounding box center [1235, 306] width 140 height 626
click at [1206, 190] on icon "Blockly Workspace" at bounding box center [1235, 306] width 140 height 626
click at [1203, 206] on image "Blockly Workspace" at bounding box center [1203, 197] width 36 height 36
click at [1203, 208] on image "Blockly Workspace" at bounding box center [1203, 197] width 36 height 36
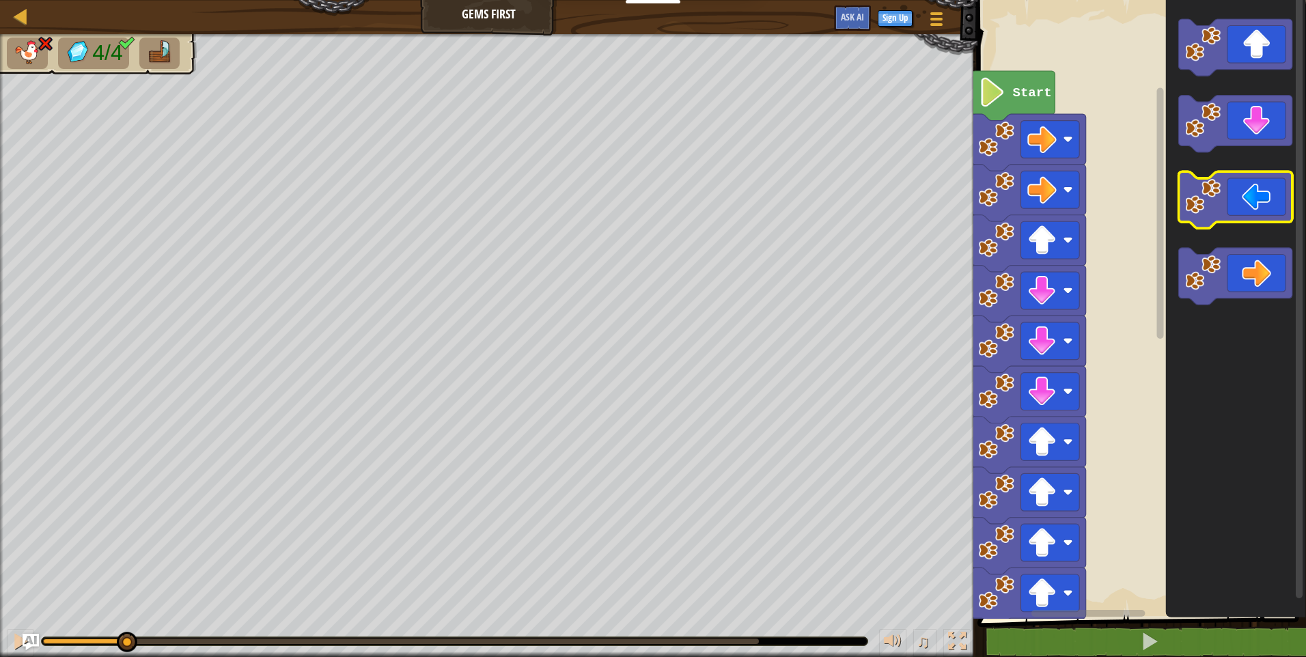
click at [1203, 212] on image "Blockly Workspace" at bounding box center [1203, 197] width 36 height 36
click at [1203, 221] on g "Blockly Workspace" at bounding box center [1235, 200] width 114 height 57
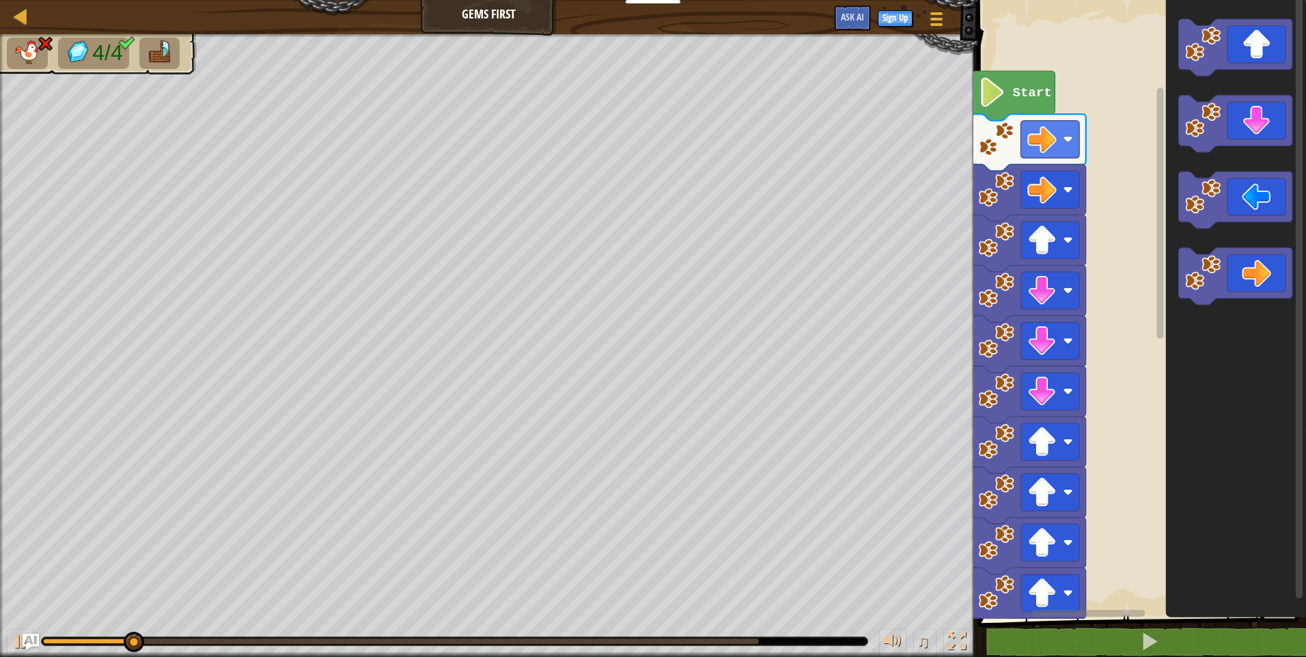
click at [1192, 269] on g "Blockly Workspace" at bounding box center [1235, 162] width 114 height 286
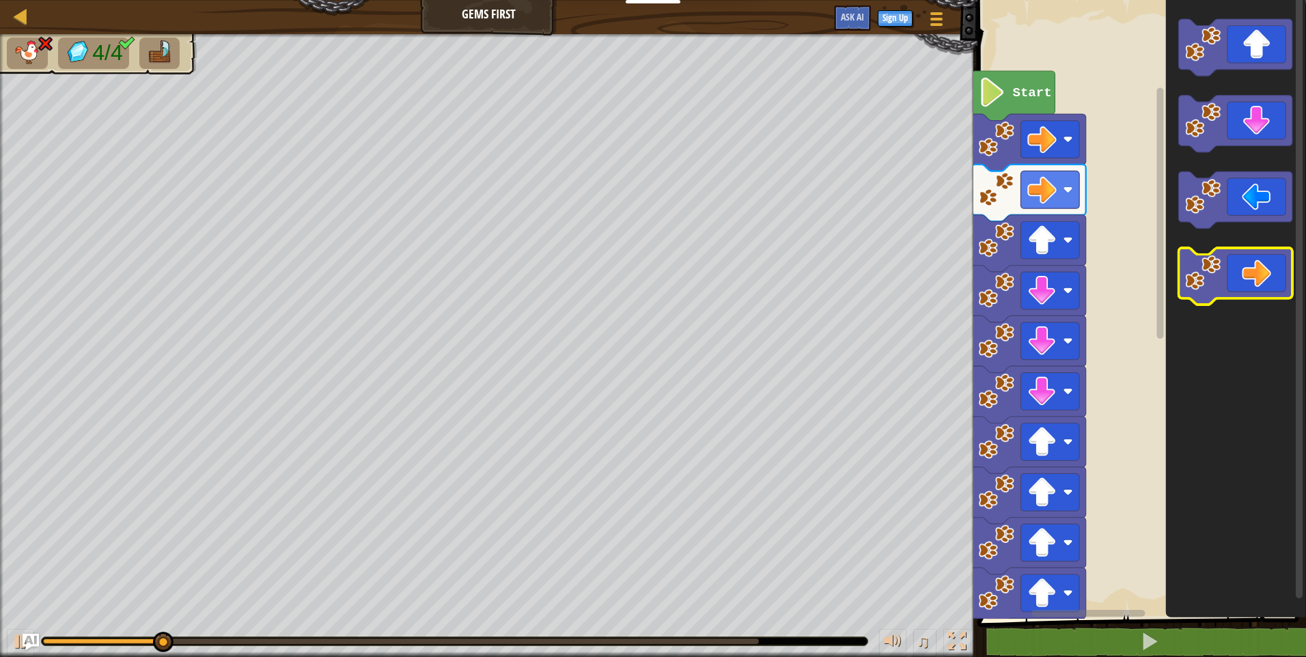
click at [1196, 264] on image "Blockly Workspace" at bounding box center [1203, 273] width 36 height 36
click at [1198, 255] on image "Blockly Workspace" at bounding box center [1203, 273] width 36 height 36
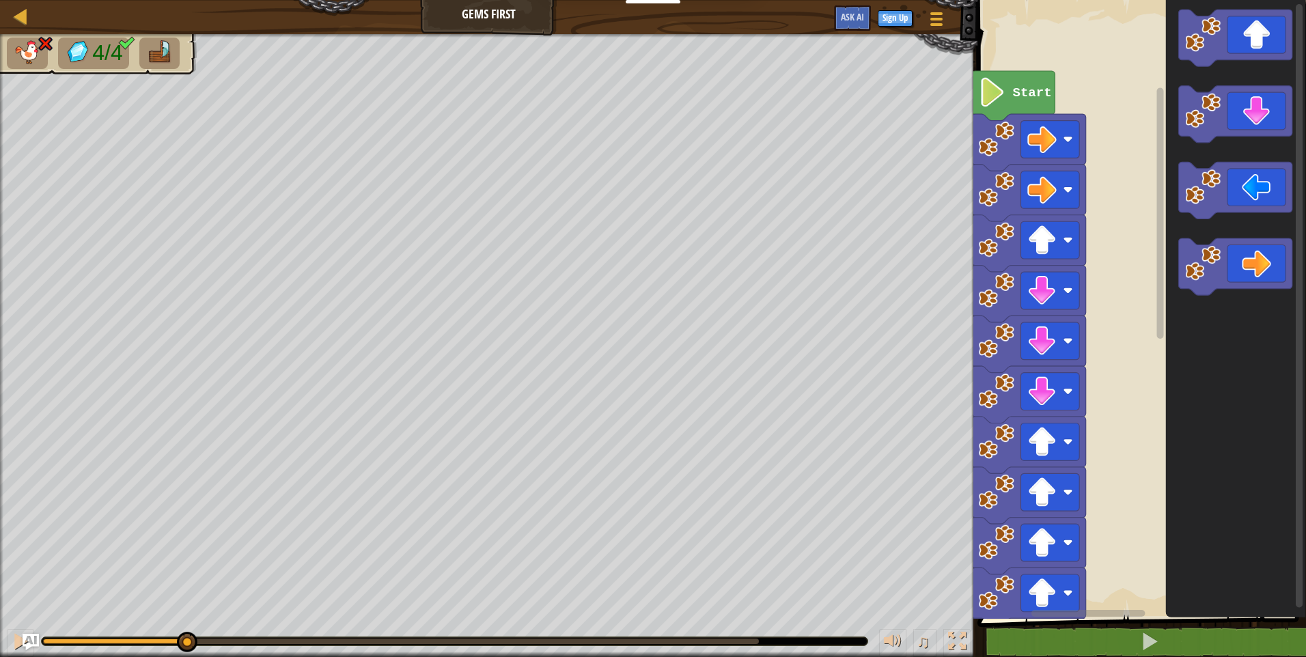
click at [1198, 235] on icon "Blockly Workspace" at bounding box center [1235, 306] width 140 height 626
click at [1201, 221] on icon "Blockly Workspace" at bounding box center [1235, 306] width 140 height 626
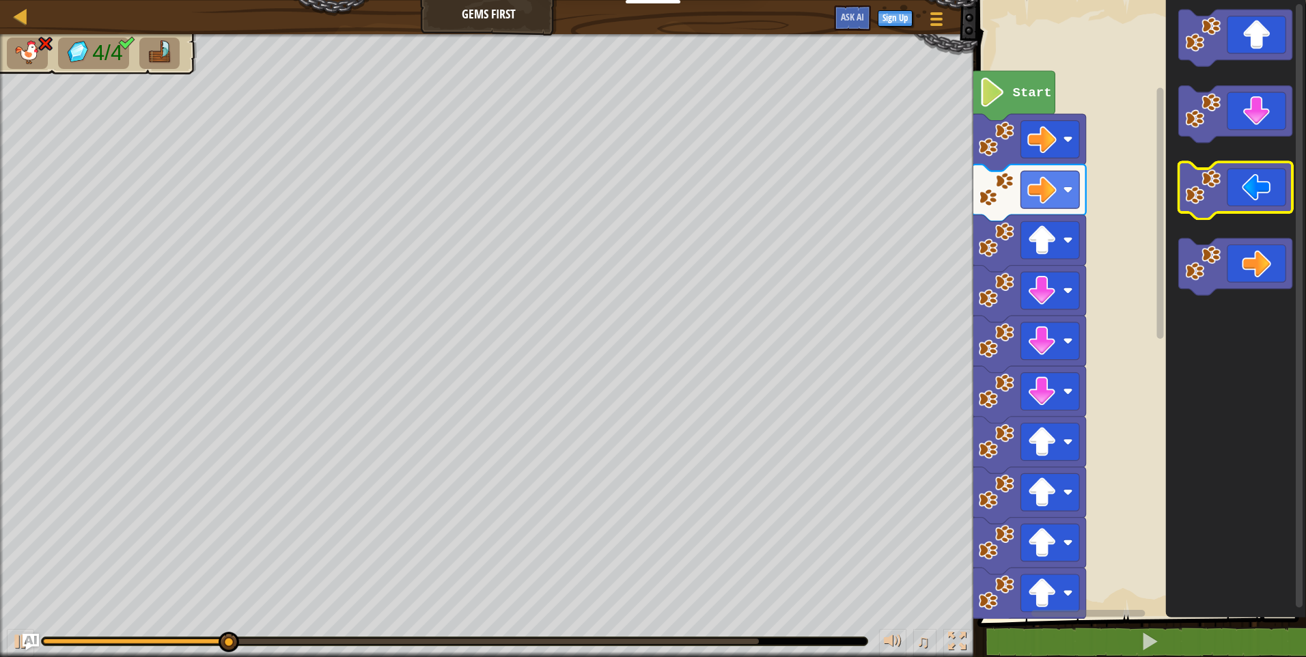
click at [1198, 207] on icon "Blockly Workspace" at bounding box center [1235, 191] width 114 height 57
click at [1208, 204] on image "Blockly Workspace" at bounding box center [1203, 187] width 36 height 36
click at [1218, 196] on image "Blockly Workspace" at bounding box center [1203, 187] width 36 height 36
click at [1222, 191] on icon "Blockly Workspace" at bounding box center [1235, 191] width 114 height 57
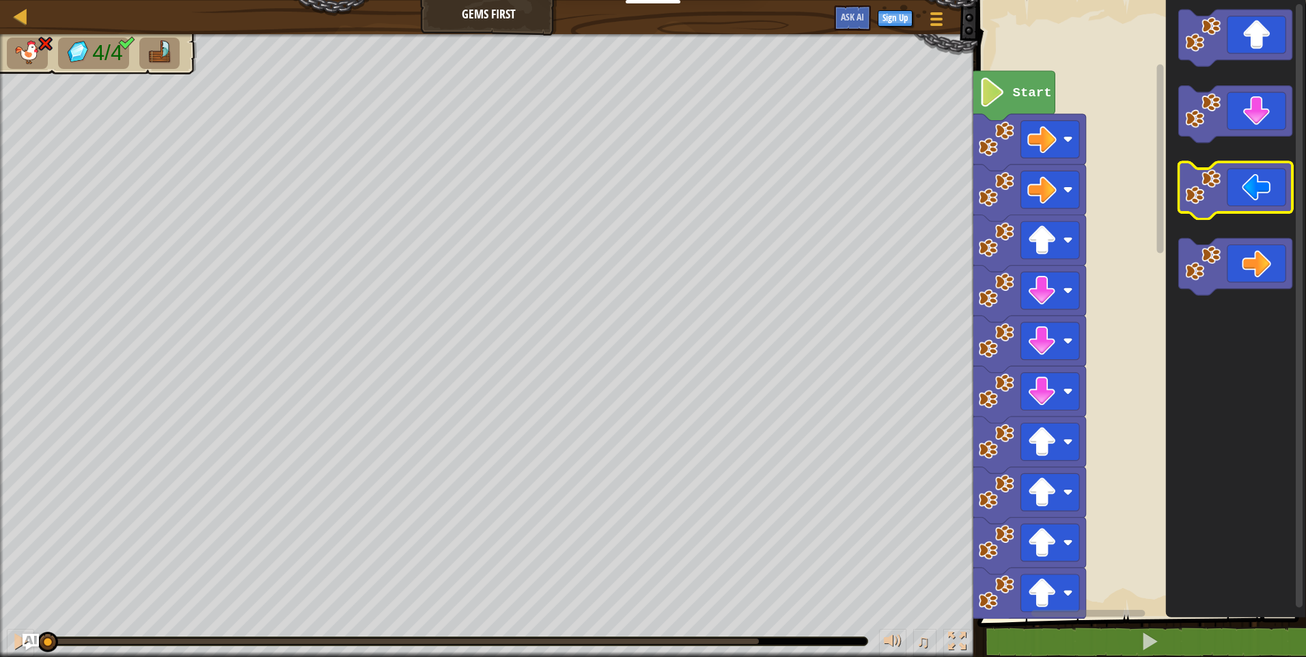
click at [1220, 194] on g "Blockly Workspace" at bounding box center [1235, 191] width 114 height 57
click at [1224, 258] on g "Blockly Workspace" at bounding box center [1235, 153] width 114 height 286
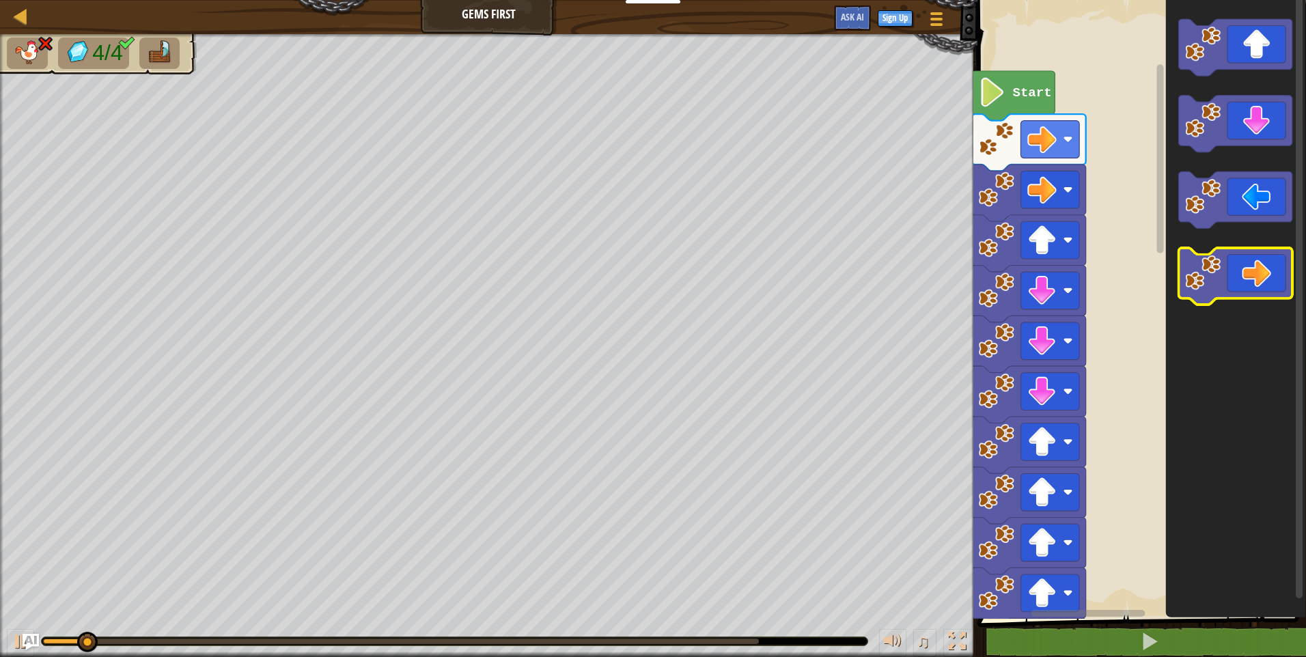
click at [1206, 293] on icon "Blockly Workspace" at bounding box center [1235, 277] width 114 height 57
click at [1200, 272] on image "Blockly Workspace" at bounding box center [1203, 273] width 36 height 36
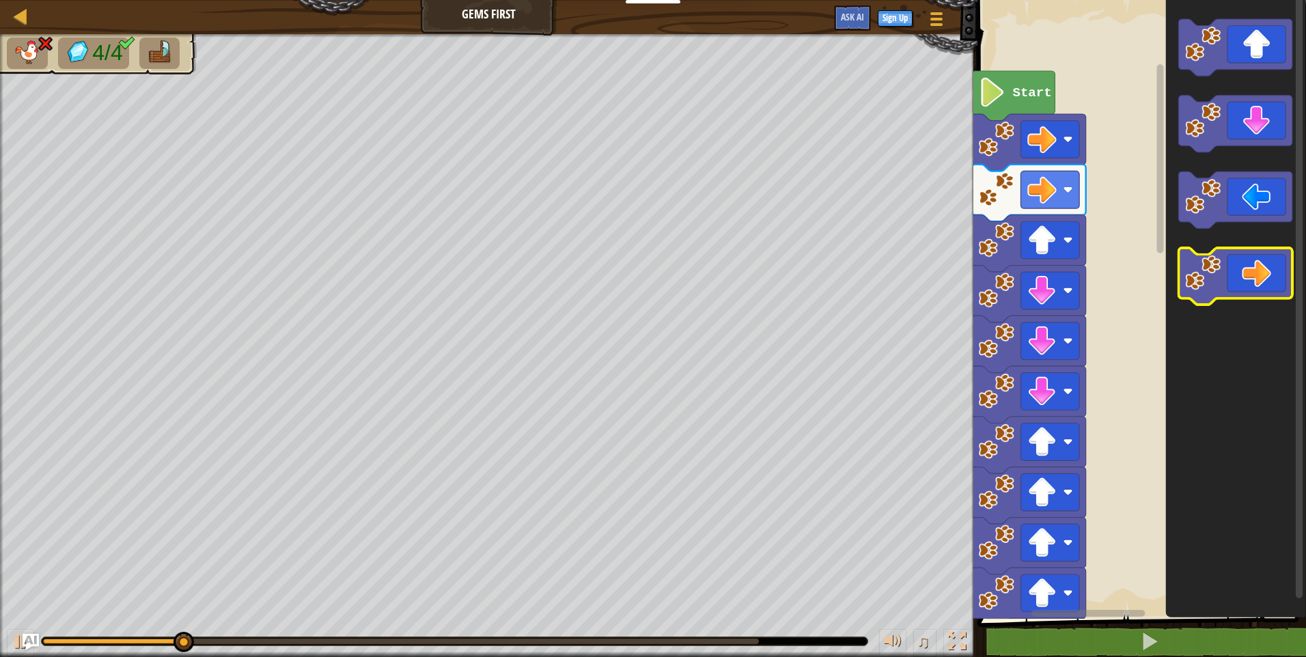
click at [1200, 272] on image "Blockly Workspace" at bounding box center [1203, 273] width 36 height 36
click at [1198, 273] on image "Blockly Workspace" at bounding box center [1203, 273] width 36 height 36
click at [1200, 277] on image "Blockly Workspace" at bounding box center [1203, 273] width 36 height 36
click at [1203, 289] on image "Blockly Workspace" at bounding box center [1203, 273] width 36 height 36
click at [1204, 289] on image "Blockly Workspace" at bounding box center [1203, 273] width 36 height 36
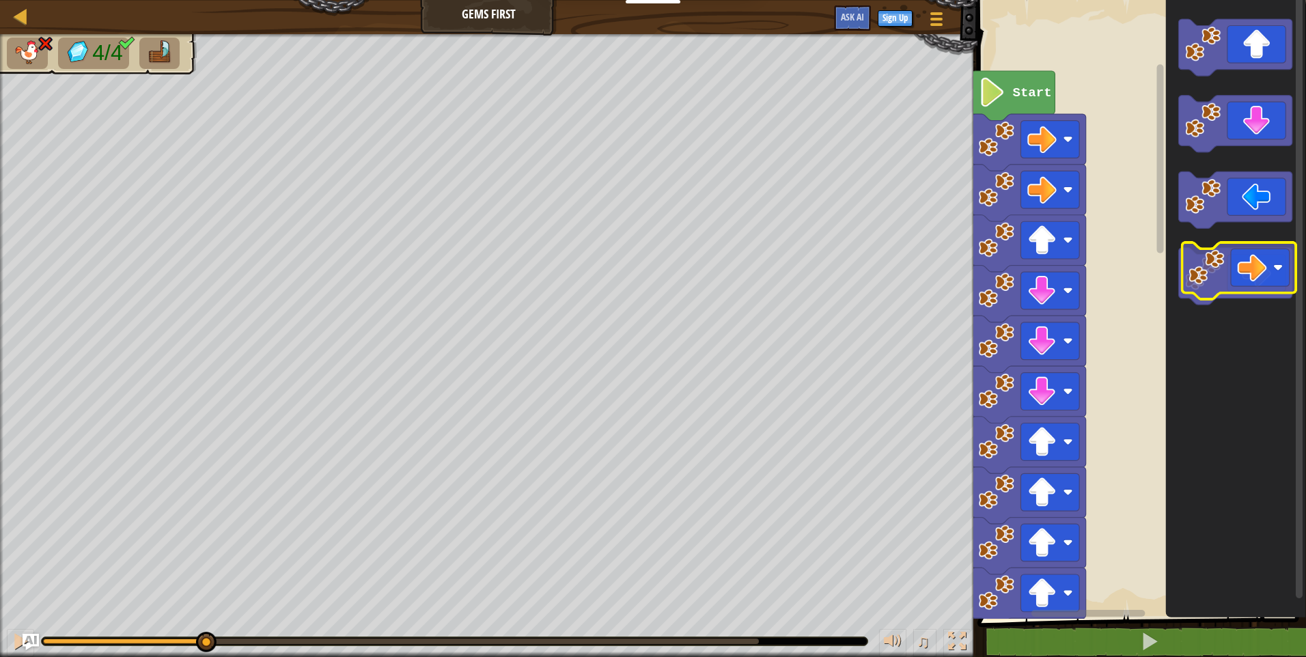
click at [1211, 282] on image "Blockly Workspace" at bounding box center [1203, 273] width 36 height 36
click at [1204, 281] on image "Blockly Workspace" at bounding box center [1203, 273] width 36 height 36
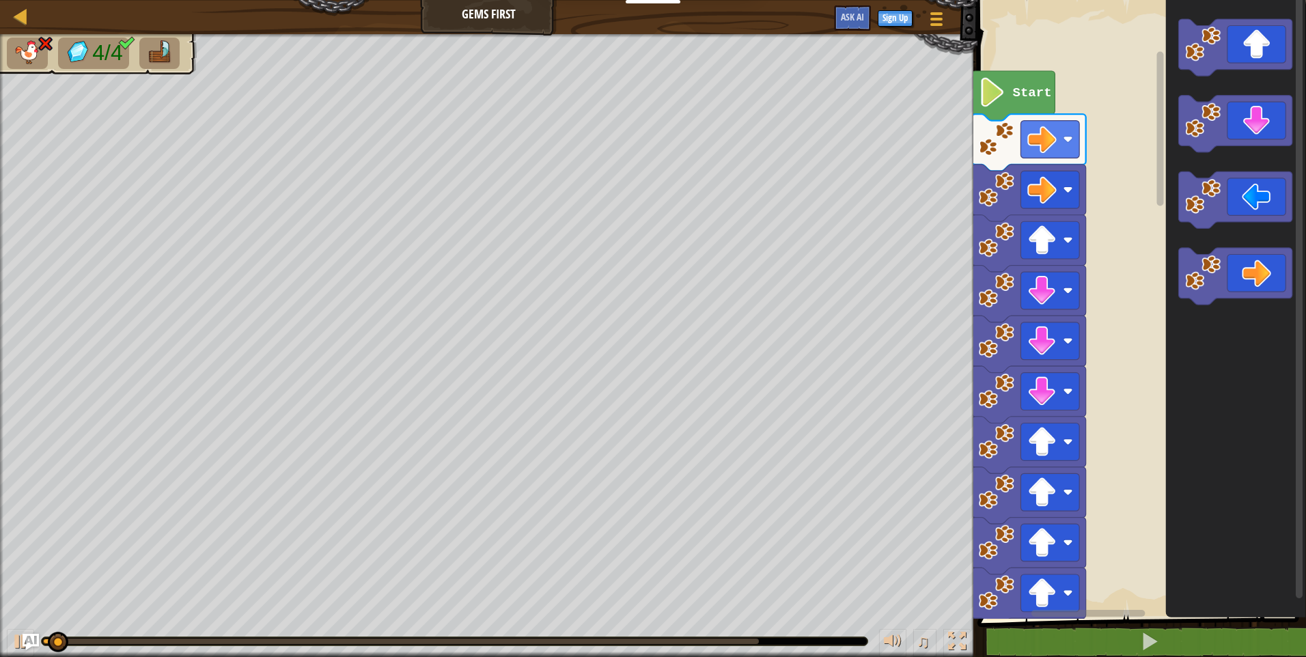
click at [1149, 266] on rect "Blockly Workspace" at bounding box center [1139, 306] width 333 height 626
click at [1257, 169] on icon "Blockly Workspace" at bounding box center [1235, 306] width 140 height 626
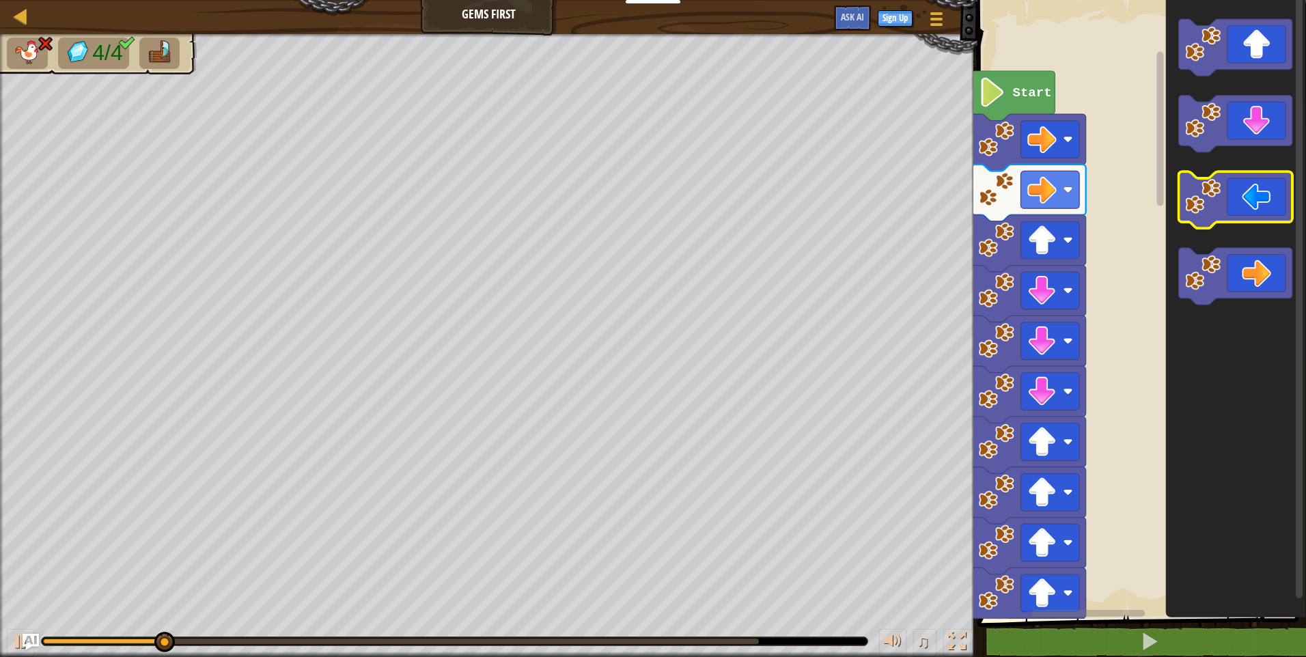
click at [1220, 195] on g "Blockly Workspace" at bounding box center [1235, 200] width 114 height 57
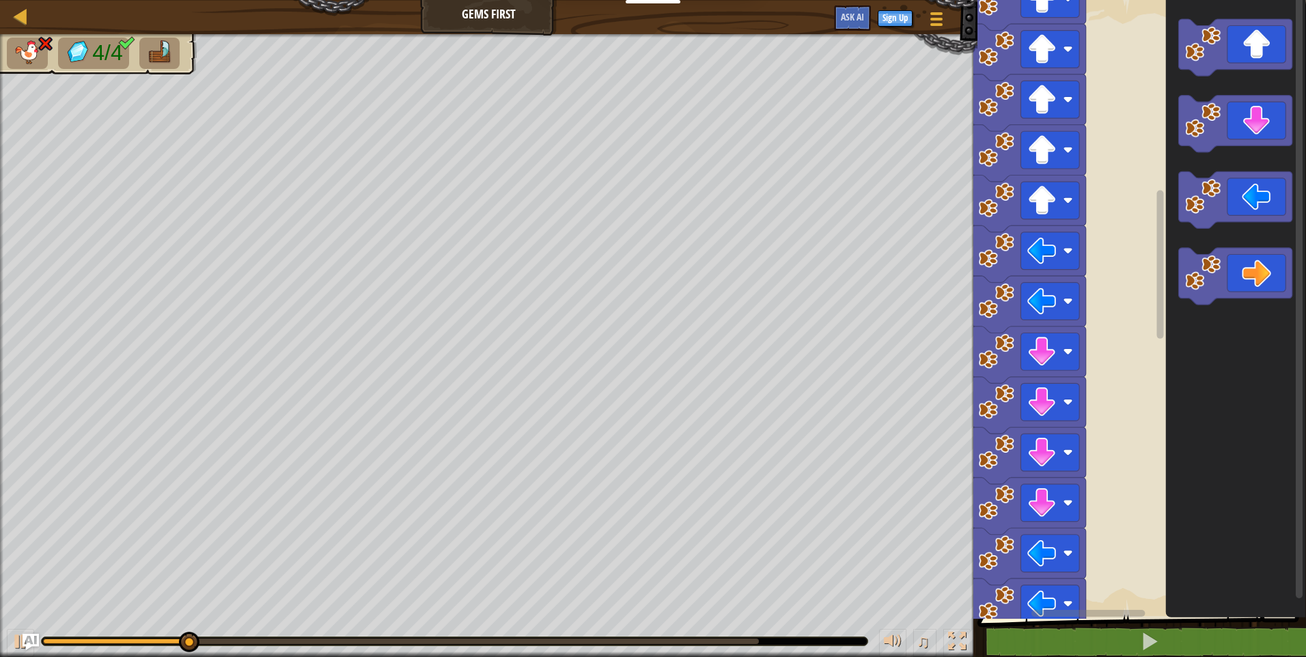
click at [1164, 263] on rect "Blockly Workspace" at bounding box center [1160, 301] width 10 height 615
click at [1168, 263] on div "Start" at bounding box center [1139, 306] width 333 height 626
click at [1234, 240] on icon "Blockly Workspace" at bounding box center [1235, 306] width 140 height 626
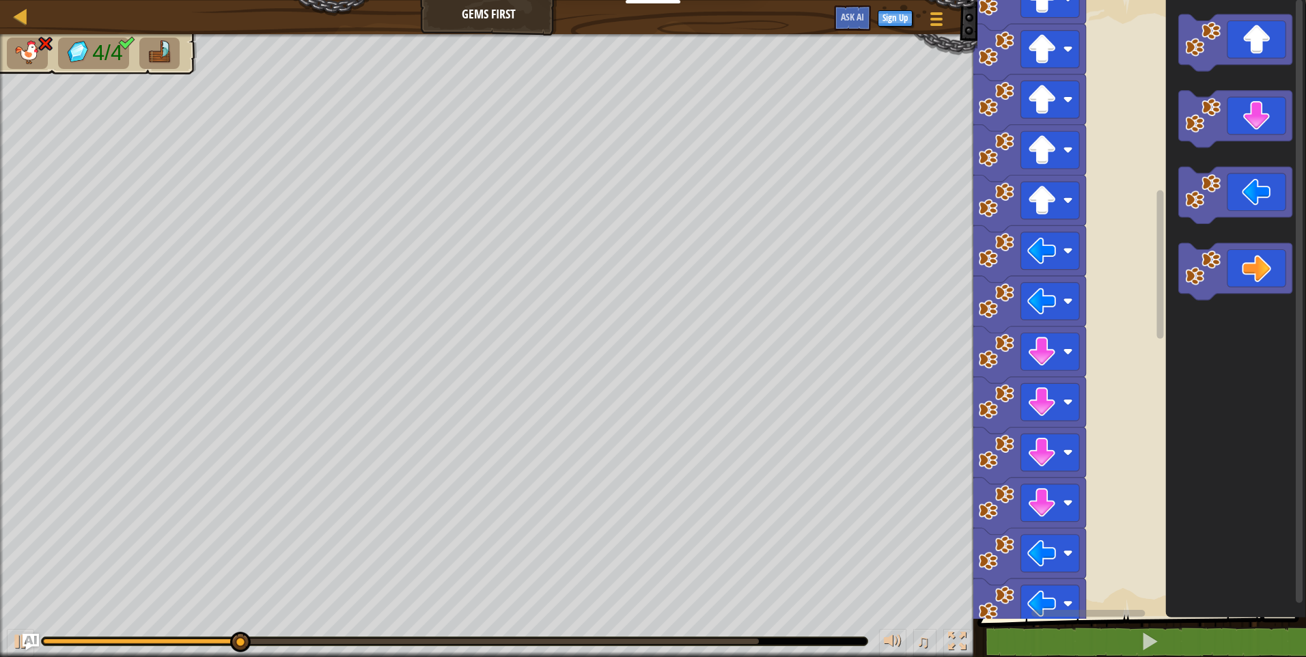
click at [1254, 223] on rect "Blockly Workspace" at bounding box center [1235, 195] width 114 height 57
click at [1253, 223] on rect "Blockly Workspace" at bounding box center [1235, 195] width 114 height 57
click at [1254, 216] on g "Blockly Workspace" at bounding box center [1235, 157] width 114 height 286
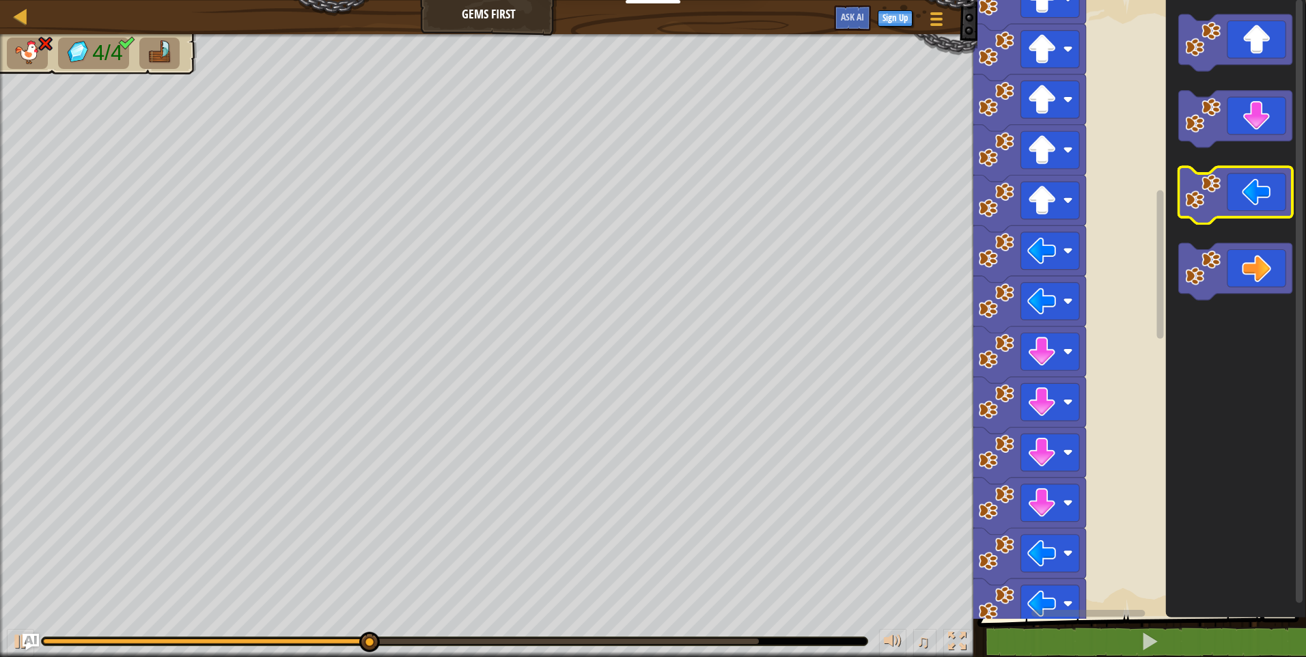
click at [1258, 201] on icon "Blockly Workspace" at bounding box center [1235, 195] width 114 height 57
click at [1259, 198] on icon "Blockly Workspace" at bounding box center [1235, 195] width 114 height 57
click at [1256, 197] on icon "Blockly Workspace" at bounding box center [1235, 195] width 114 height 57
click at [1235, 197] on icon "Blockly Workspace" at bounding box center [1235, 195] width 114 height 57
click at [1234, 197] on icon "Blockly Workspace" at bounding box center [1235, 195] width 114 height 57
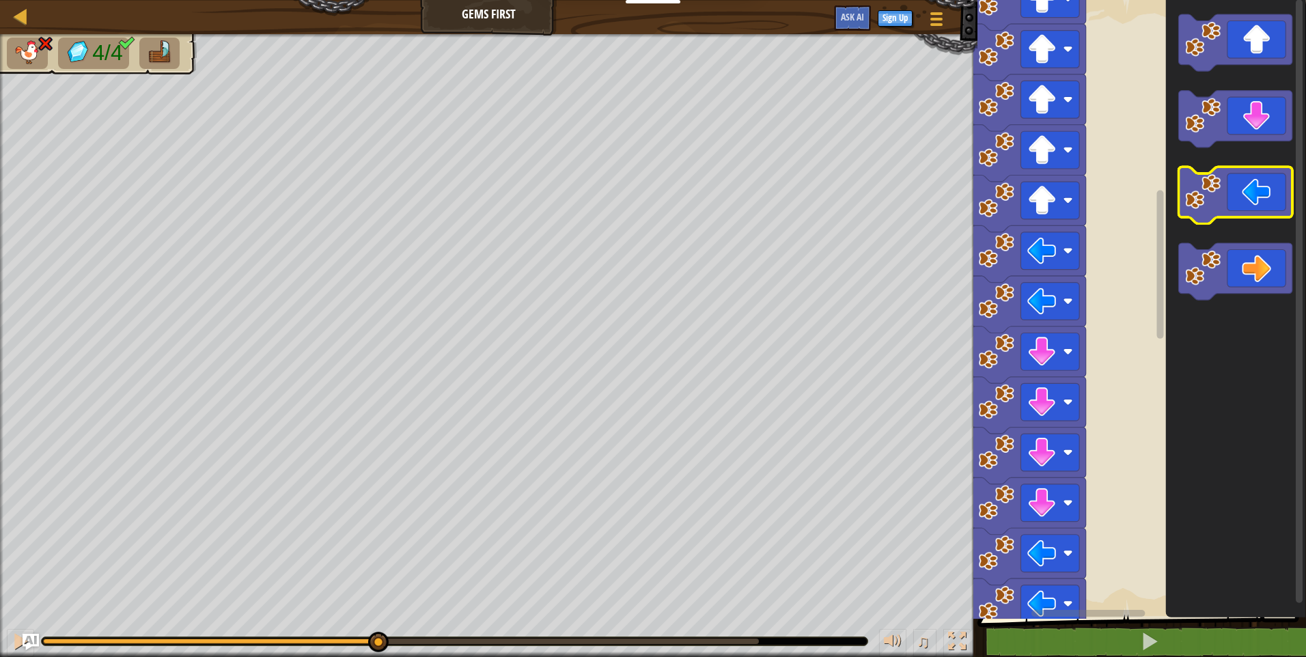
click at [1220, 203] on image "Blockly Workspace" at bounding box center [1203, 192] width 36 height 36
click at [1217, 204] on image "Blockly Workspace" at bounding box center [1203, 192] width 36 height 36
click at [1216, 206] on image "Blockly Workspace" at bounding box center [1203, 192] width 36 height 36
click at [1211, 209] on image "Blockly Workspace" at bounding box center [1203, 192] width 36 height 36
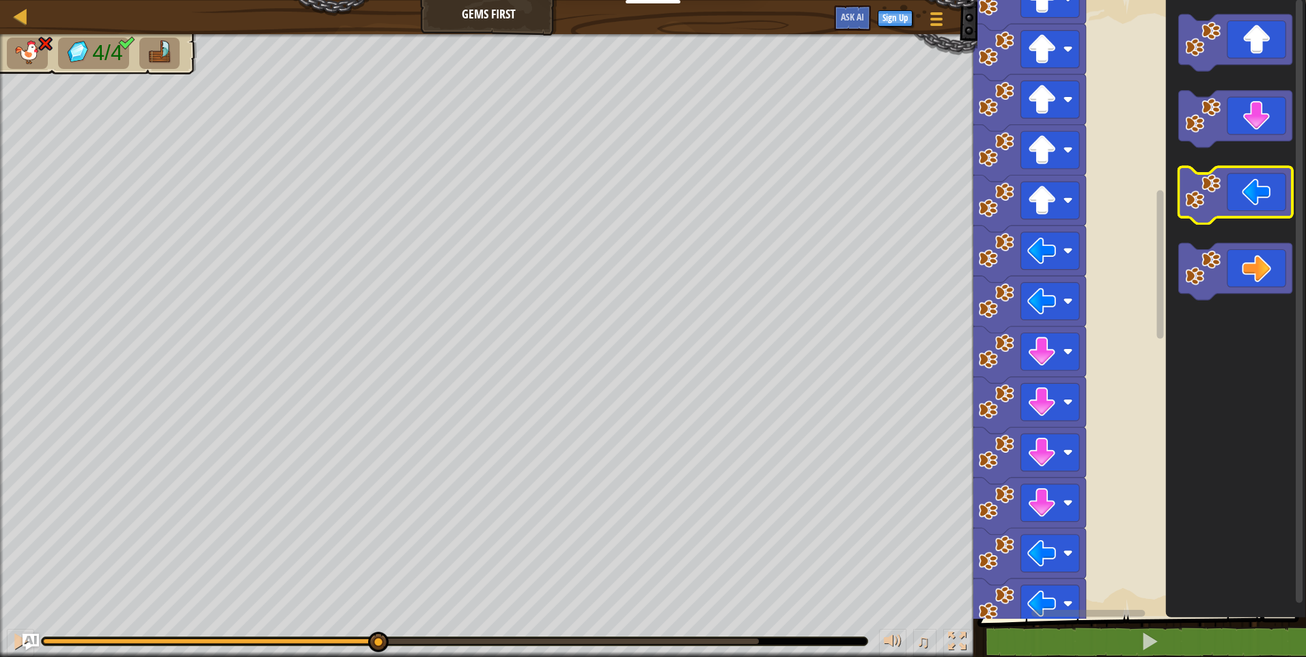
click at [1203, 214] on icon "Blockly Workspace" at bounding box center [1235, 195] width 114 height 57
click at [1197, 219] on icon "Blockly Workspace" at bounding box center [1235, 195] width 114 height 57
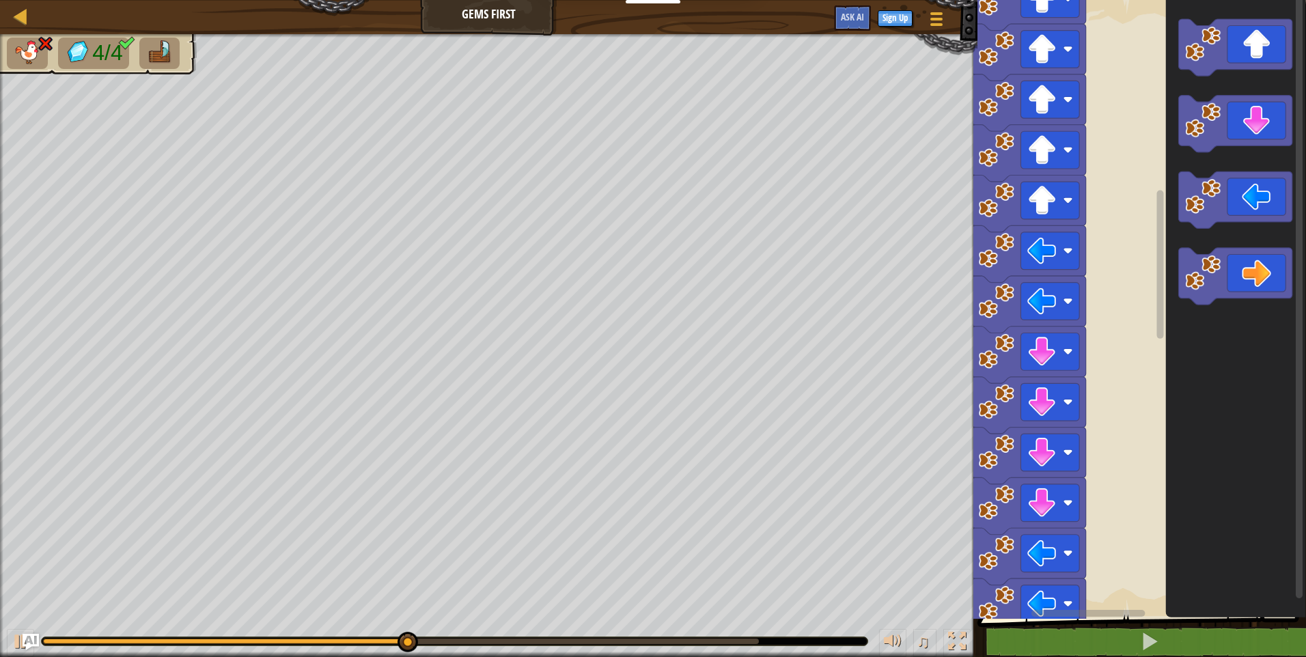
click at [1197, 243] on icon "Blockly Workspace" at bounding box center [1235, 306] width 140 height 626
click at [1213, 262] on icon "Blockly Workspace" at bounding box center [1235, 306] width 140 height 626
click at [1216, 264] on image "Blockly Workspace" at bounding box center [1203, 273] width 36 height 36
click at [1220, 266] on image "Blockly Workspace" at bounding box center [1203, 273] width 36 height 36
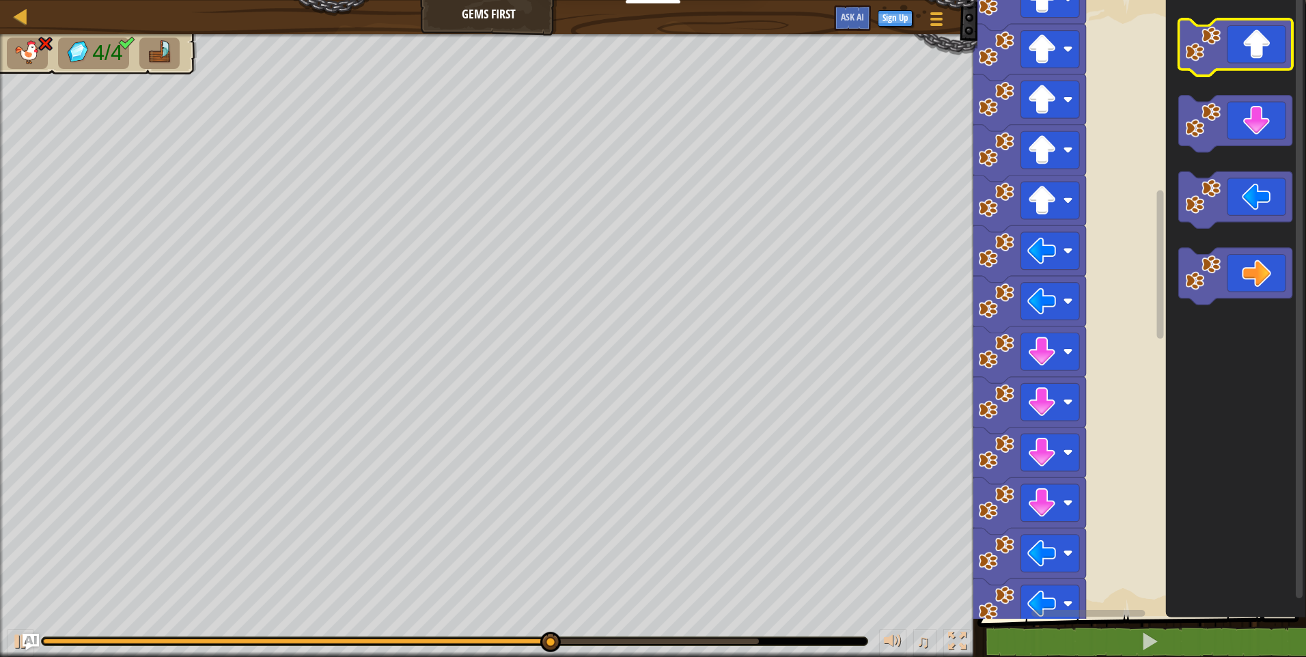
click at [1261, 41] on icon "Blockly Workspace" at bounding box center [1235, 47] width 114 height 57
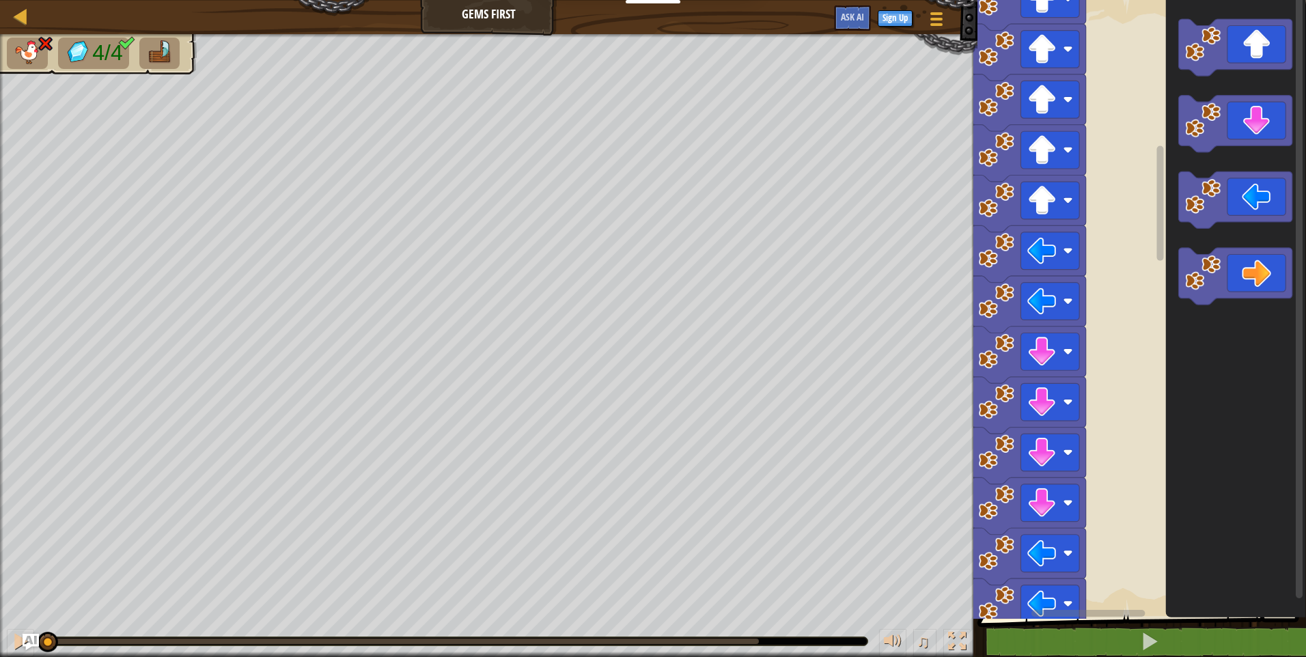
click at [1248, 57] on icon "Blockly Workspace" at bounding box center [1235, 47] width 114 height 57
click at [1251, 50] on icon "Blockly Workspace" at bounding box center [1235, 47] width 114 height 57
click at [1247, 45] on icon "Blockly Workspace" at bounding box center [1235, 47] width 114 height 57
click at [1261, 55] on icon "Blockly Workspace" at bounding box center [1235, 47] width 114 height 57
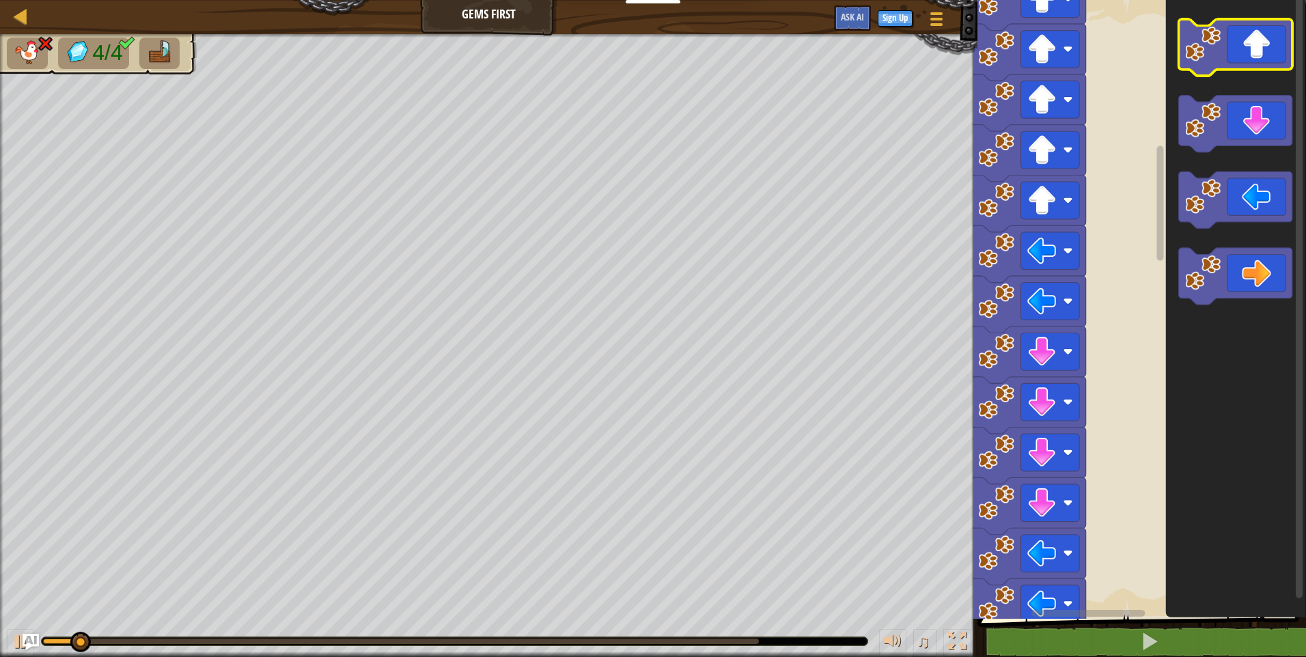
click at [1261, 55] on icon "Blockly Workspace" at bounding box center [1235, 47] width 114 height 57
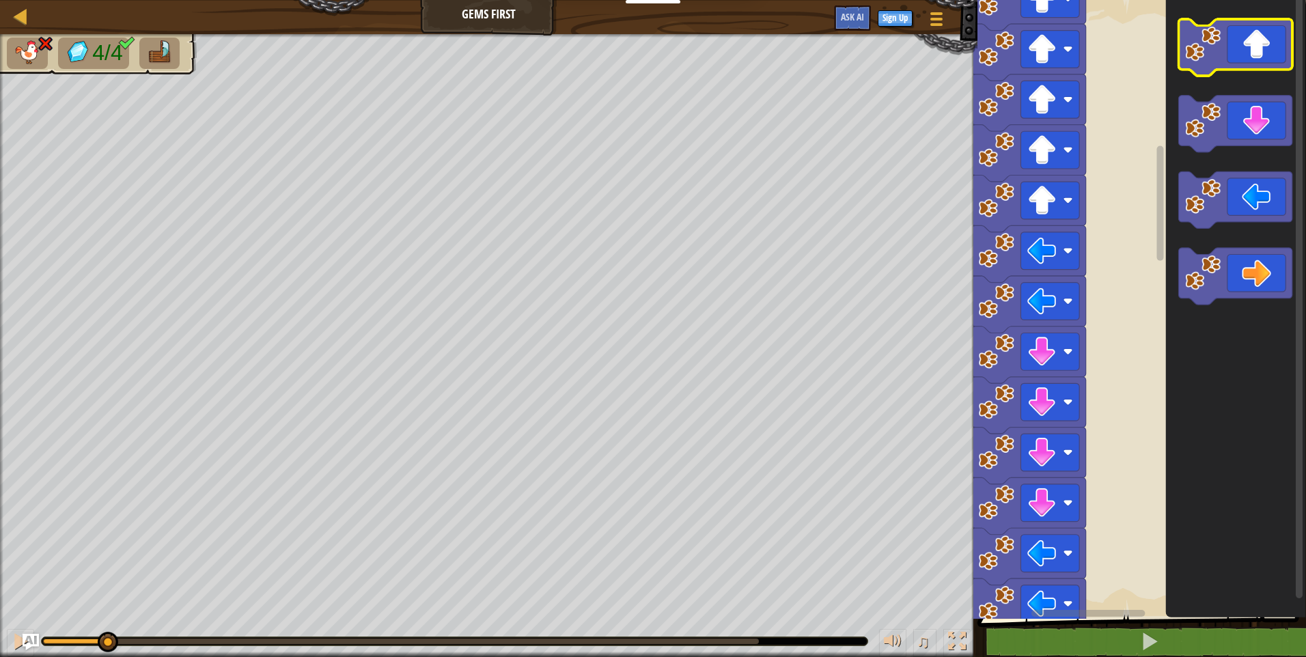
click at [1260, 56] on icon "Blockly Workspace" at bounding box center [1235, 47] width 114 height 57
click at [1295, 4] on div "Start" at bounding box center [1139, 306] width 333 height 626
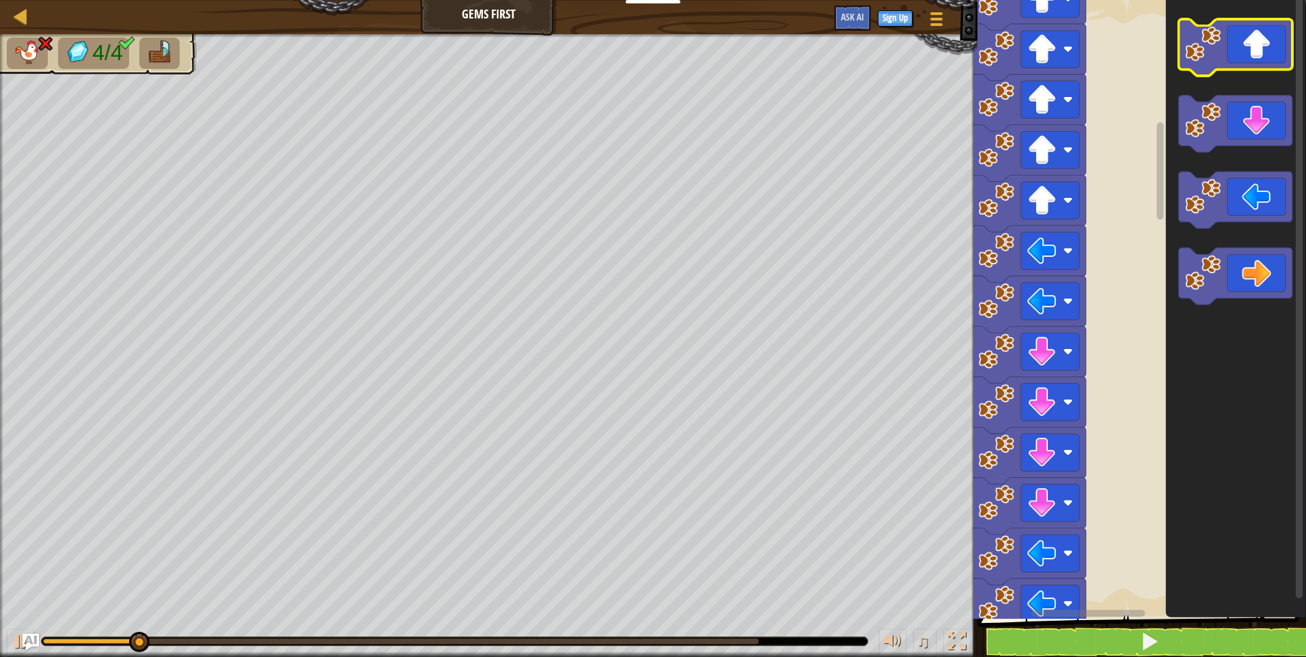
click at [1257, 20] on icon "Blockly Workspace" at bounding box center [1235, 47] width 114 height 57
click at [1264, 18] on icon "Blockly Workspace" at bounding box center [1235, 306] width 140 height 626
click at [1267, 18] on icon "Blockly Workspace" at bounding box center [1235, 306] width 140 height 626
click at [1265, 22] on icon "Blockly Workspace" at bounding box center [1235, 306] width 140 height 626
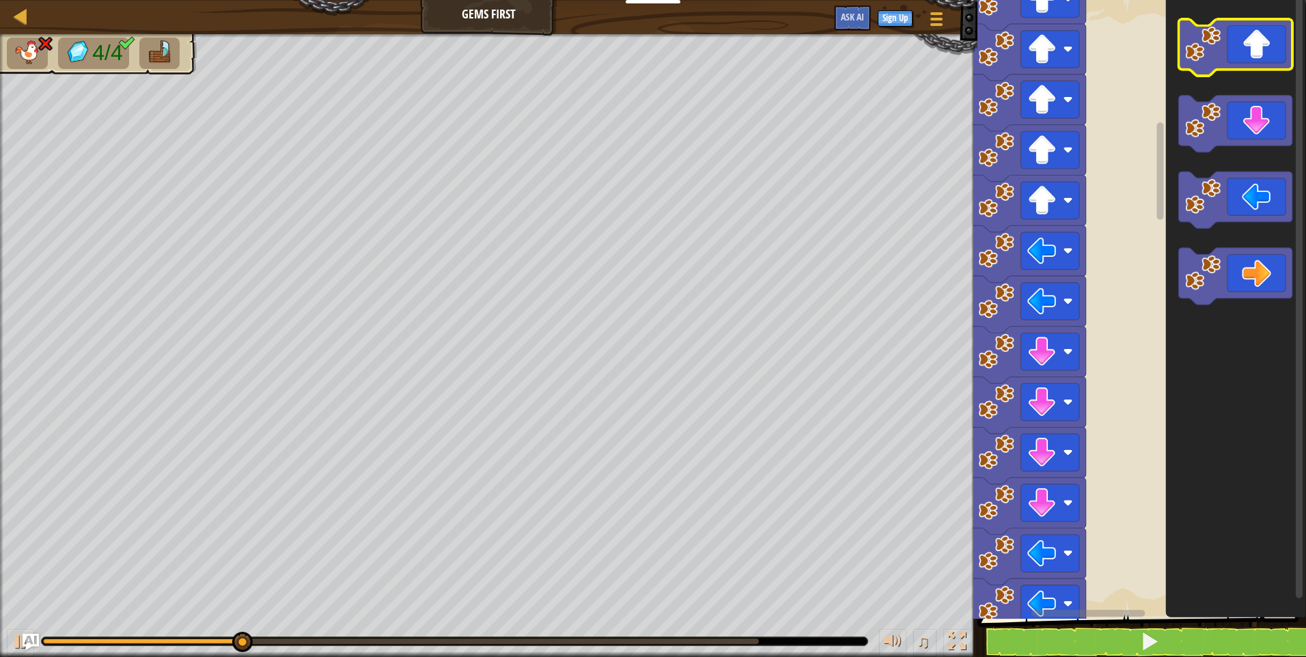
click at [1265, 22] on icon "Blockly Workspace" at bounding box center [1235, 47] width 114 height 57
click at [1263, 23] on icon "Blockly Workspace" at bounding box center [1235, 47] width 114 height 57
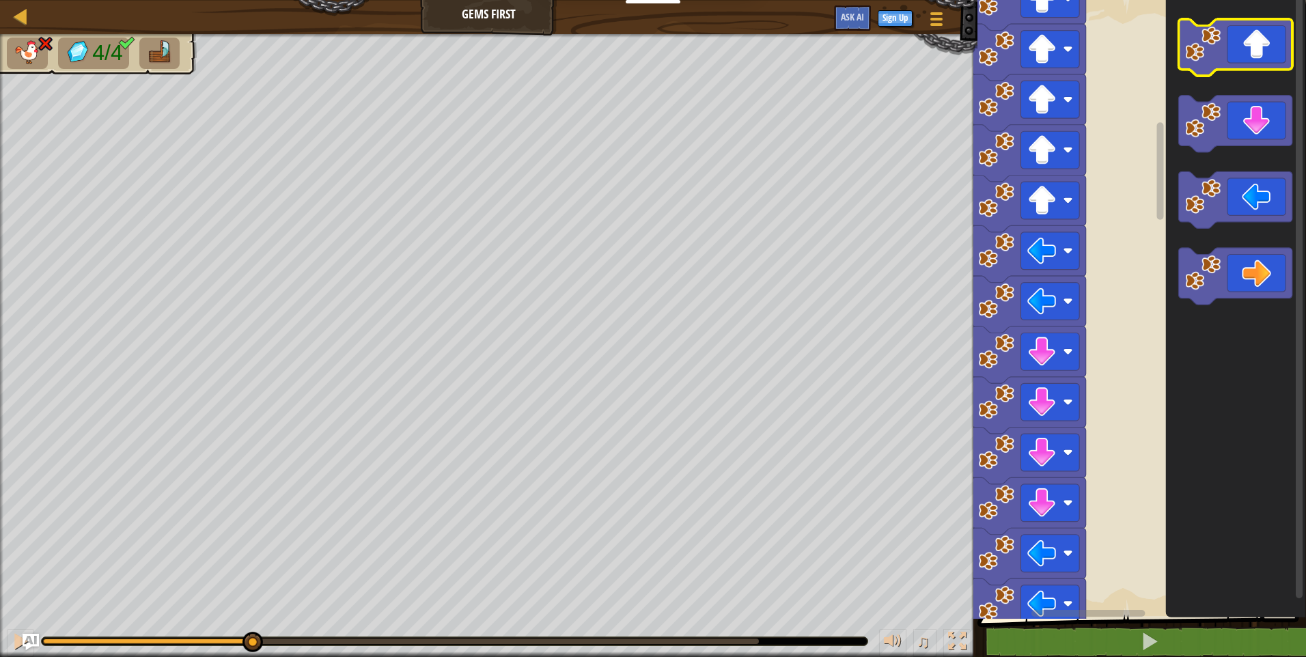
click at [1263, 23] on icon "Blockly Workspace" at bounding box center [1235, 47] width 114 height 57
click at [1262, 23] on icon "Blockly Workspace" at bounding box center [1235, 47] width 114 height 57
click at [1260, 26] on icon "Blockly Workspace" at bounding box center [1235, 47] width 114 height 57
click at [1258, 26] on icon "Blockly Workspace" at bounding box center [1235, 47] width 114 height 57
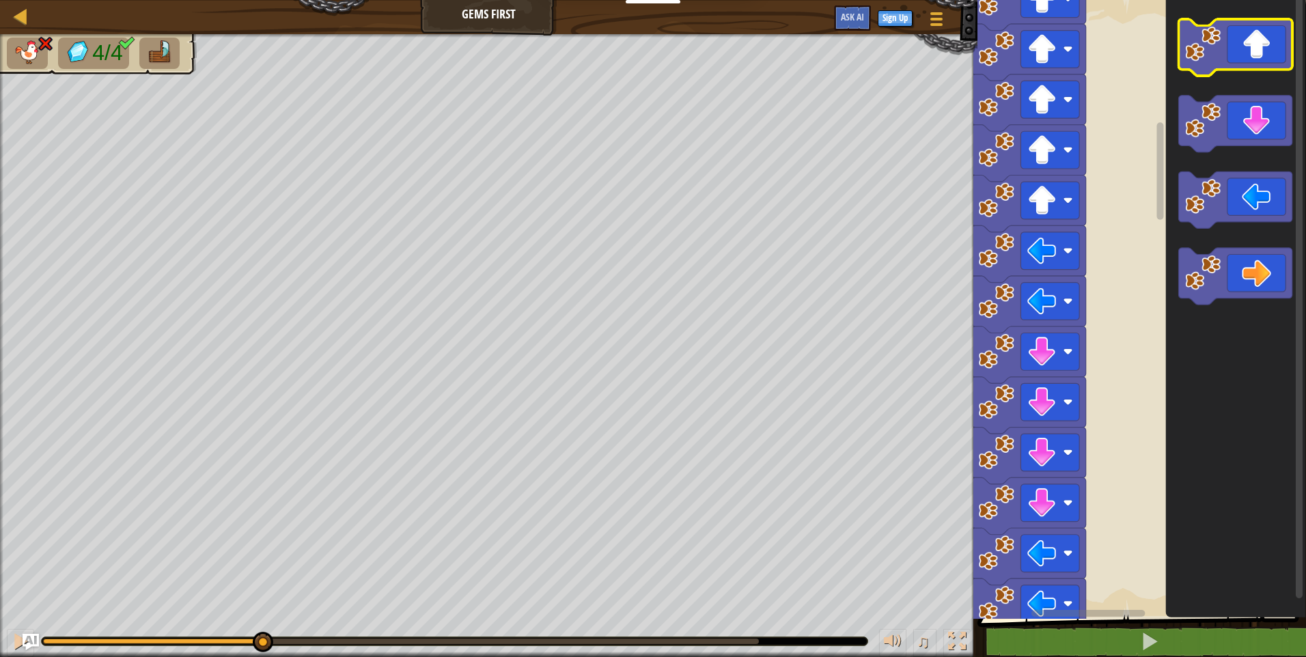
click at [1253, 28] on icon "Blockly Workspace" at bounding box center [1235, 47] width 114 height 57
click at [1246, 32] on icon "Blockly Workspace" at bounding box center [1235, 47] width 114 height 57
click at [1240, 36] on icon "Blockly Workspace" at bounding box center [1235, 47] width 114 height 57
click at [1236, 39] on icon "Blockly Workspace" at bounding box center [1235, 47] width 114 height 57
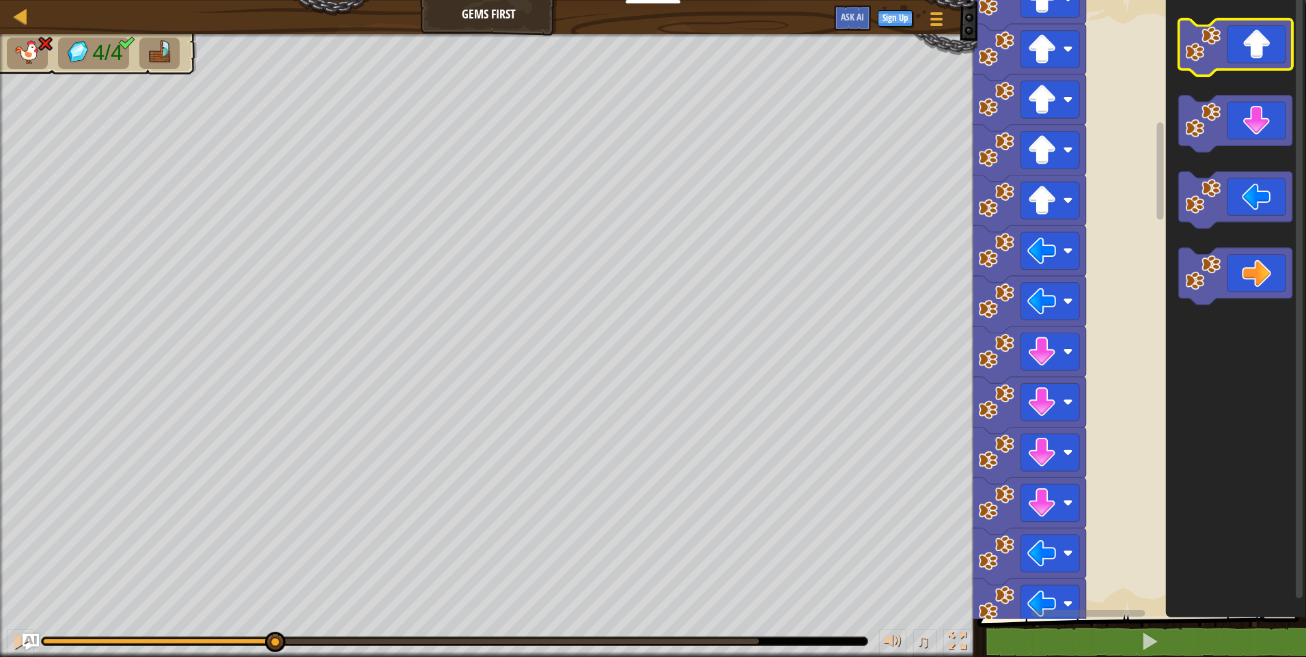
click at [1234, 40] on icon "Blockly Workspace" at bounding box center [1235, 47] width 114 height 57
click at [1232, 43] on icon "Blockly Workspace" at bounding box center [1235, 47] width 114 height 57
click at [1220, 43] on g "Blockly Workspace" at bounding box center [1235, 47] width 114 height 57
click at [1216, 43] on image "Blockly Workspace" at bounding box center [1203, 44] width 36 height 36
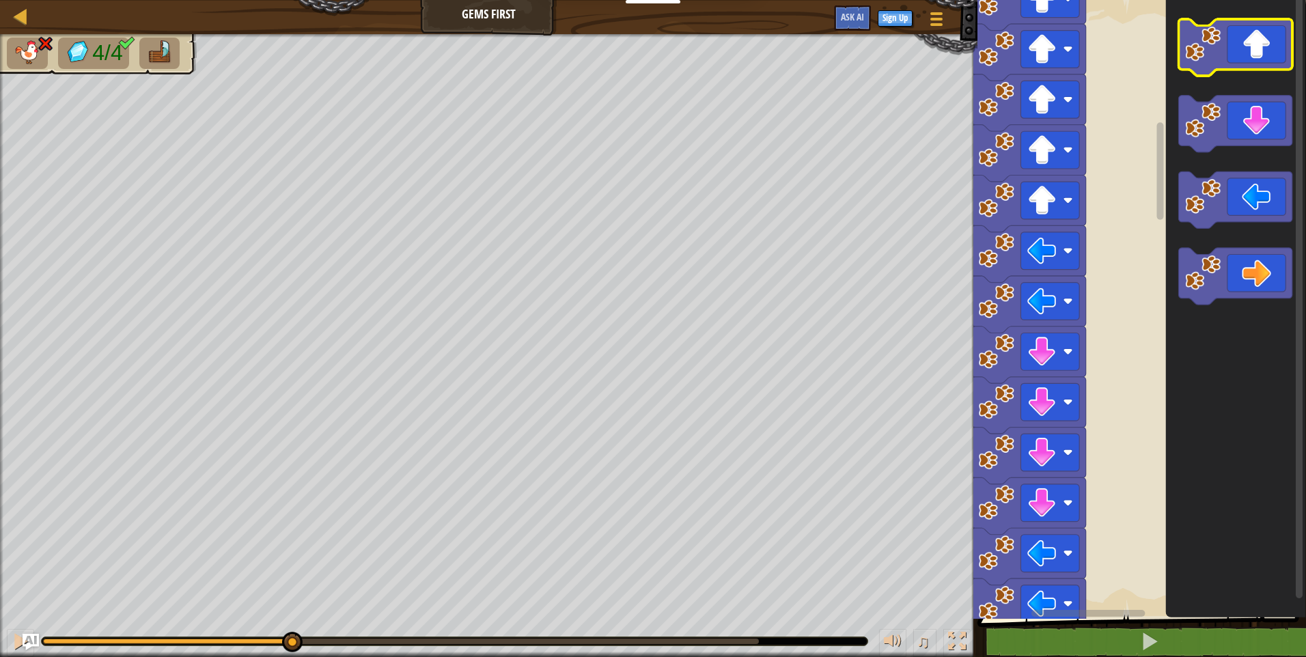
click at [1216, 43] on image "Blockly Workspace" at bounding box center [1203, 44] width 36 height 36
click at [1215, 42] on image "Blockly Workspace" at bounding box center [1203, 44] width 36 height 36
click at [1214, 41] on image "Blockly Workspace" at bounding box center [1203, 44] width 36 height 36
click at [1208, 44] on image "Blockly Workspace" at bounding box center [1203, 44] width 36 height 36
click at [1207, 41] on image "Blockly Workspace" at bounding box center [1203, 44] width 36 height 36
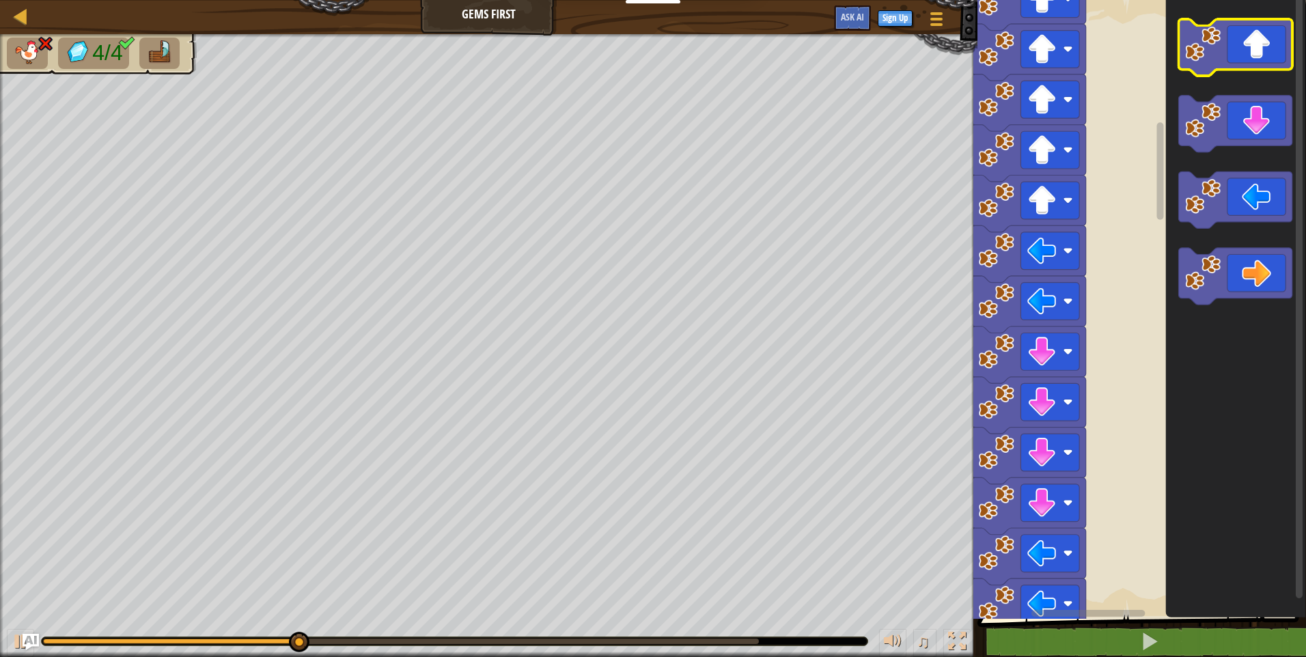
click at [1209, 38] on image "Blockly Workspace" at bounding box center [1203, 44] width 36 height 36
click at [1204, 38] on image "Blockly Workspace" at bounding box center [1203, 44] width 36 height 36
click at [1179, 46] on icon "Blockly Workspace" at bounding box center [1235, 47] width 114 height 57
click at [1171, 51] on icon "Blockly Workspace" at bounding box center [1235, 306] width 140 height 626
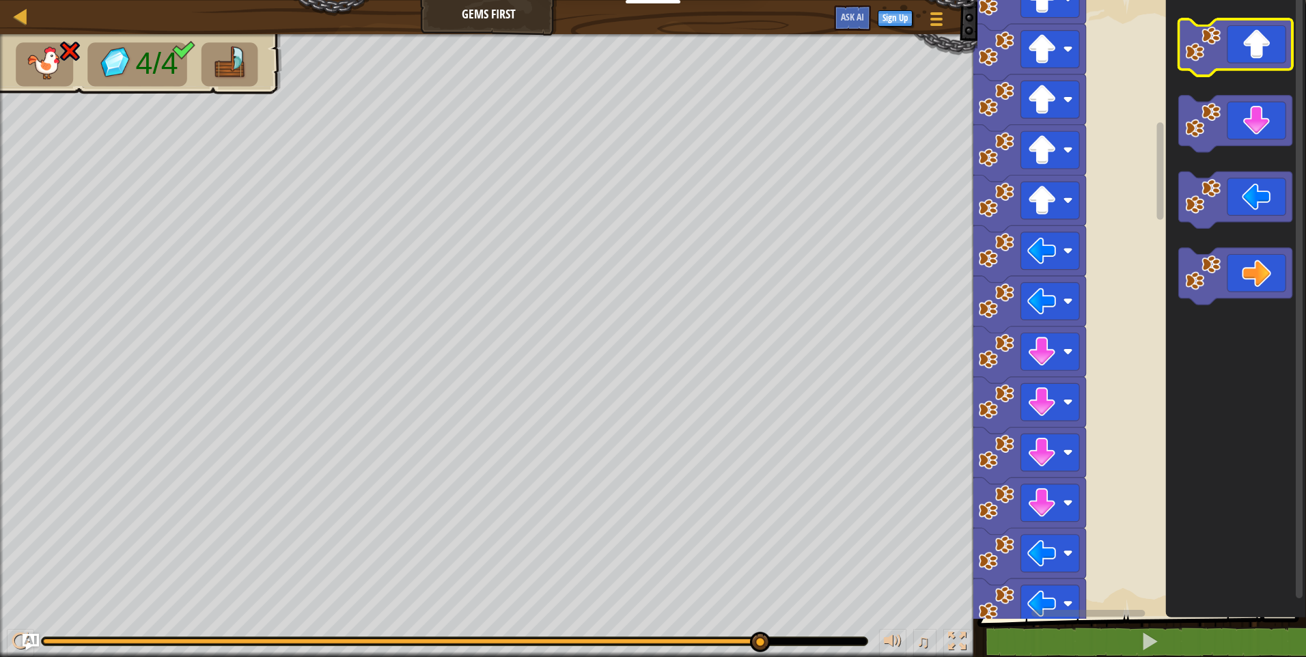
click at [1226, 26] on icon "Blockly Workspace" at bounding box center [1235, 47] width 114 height 57
click at [1222, 31] on icon "Blockly Workspace" at bounding box center [1235, 47] width 114 height 57
click at [1226, 40] on icon "Blockly Workspace" at bounding box center [1235, 47] width 114 height 57
click at [1216, 87] on icon "Blockly Workspace" at bounding box center [1235, 306] width 140 height 626
click at [1197, 94] on icon "Blockly Workspace" at bounding box center [1235, 306] width 140 height 626
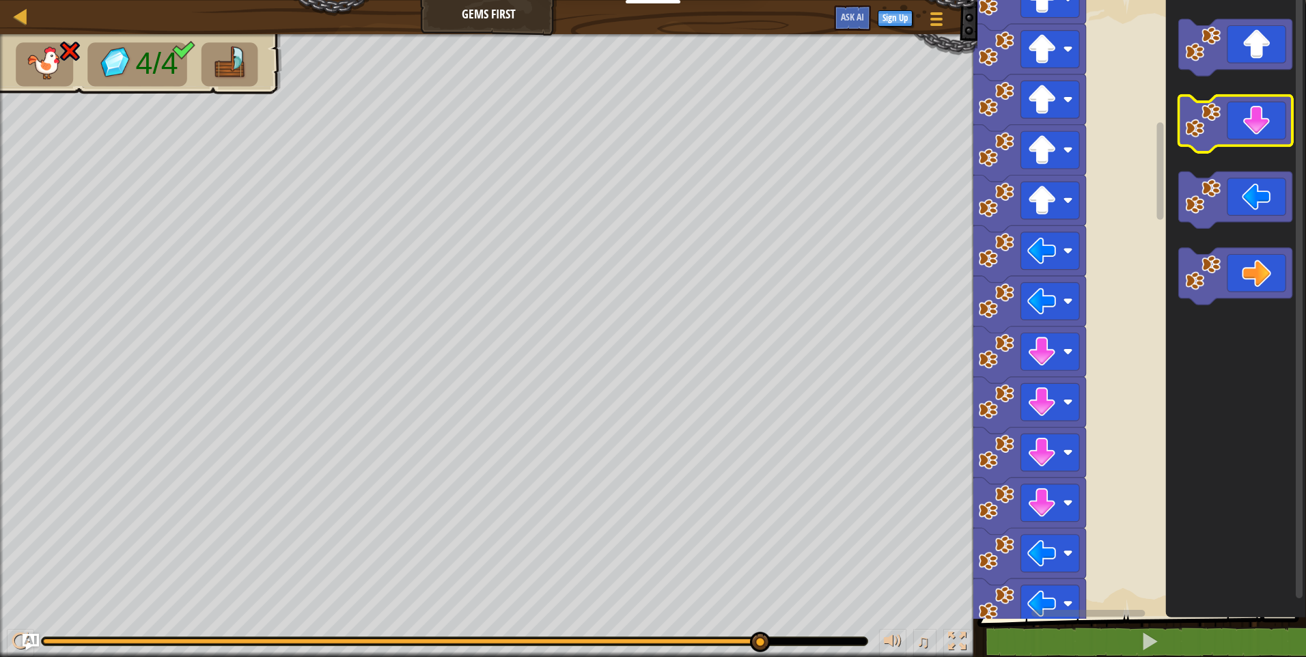
click at [1192, 100] on g "Blockly Workspace" at bounding box center [1235, 124] width 114 height 57
click at [1193, 104] on image "Blockly Workspace" at bounding box center [1203, 120] width 36 height 36
click at [1190, 107] on image "Blockly Workspace" at bounding box center [1203, 120] width 36 height 36
click at [1190, 109] on image "Blockly Workspace" at bounding box center [1203, 120] width 36 height 36
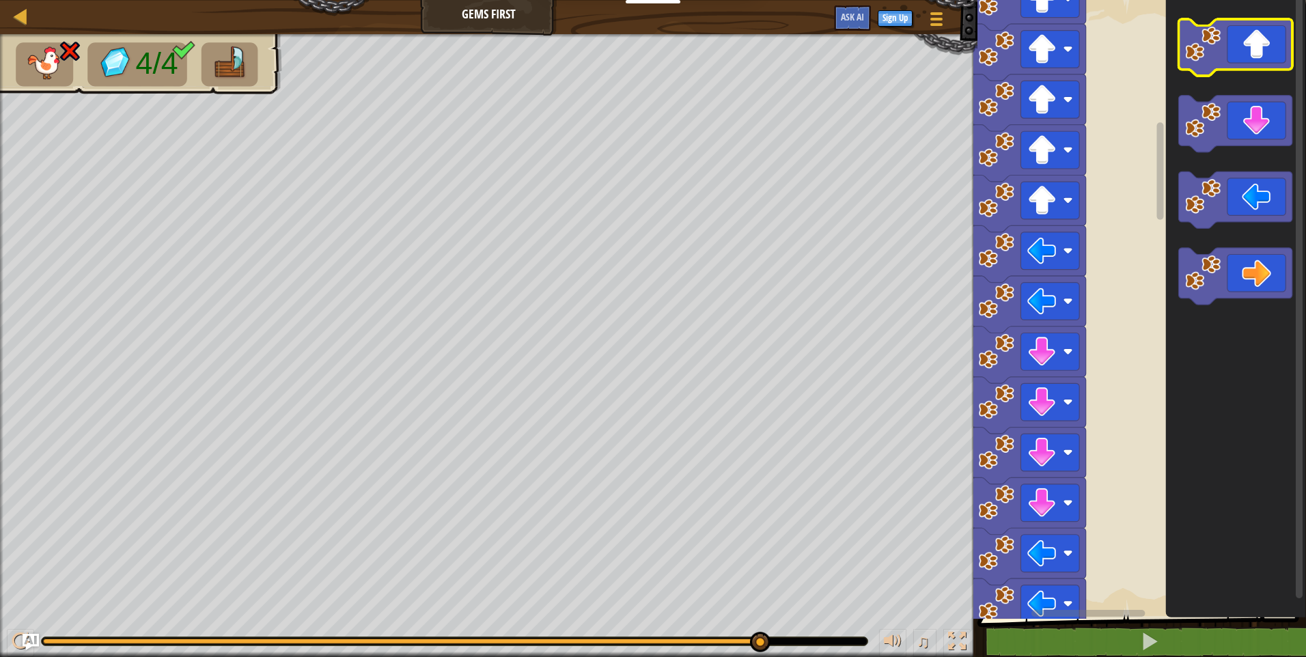
click at [1224, 51] on icon "Blockly Workspace" at bounding box center [1235, 47] width 114 height 57
click at [1225, 51] on icon "Blockly Workspace" at bounding box center [1235, 47] width 114 height 57
click at [1220, 54] on image "Blockly Workspace" at bounding box center [1203, 44] width 36 height 36
click at [1218, 55] on image "Blockly Workspace" at bounding box center [1203, 44] width 36 height 36
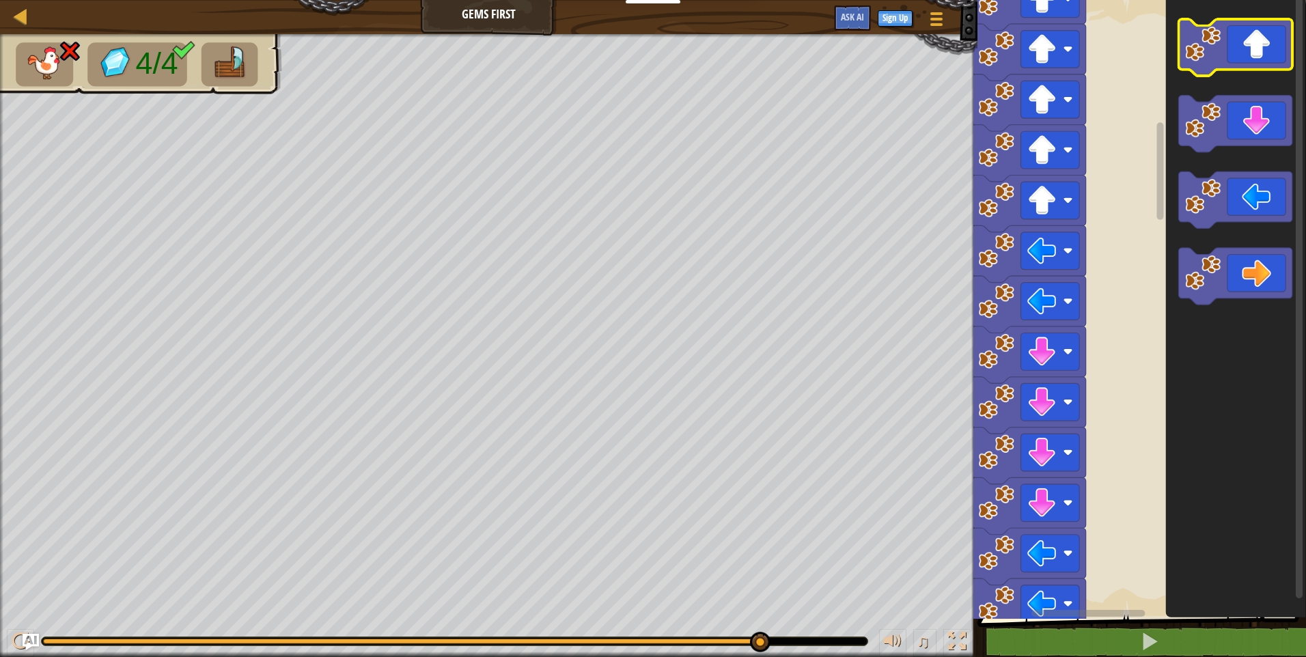
click at [1216, 56] on image "Blockly Workspace" at bounding box center [1203, 44] width 36 height 36
click at [1211, 60] on image "Blockly Workspace" at bounding box center [1203, 44] width 36 height 36
click at [1208, 68] on icon "Blockly Workspace" at bounding box center [1235, 47] width 114 height 57
click at [1211, 72] on icon "Blockly Workspace" at bounding box center [1235, 47] width 114 height 57
click at [1216, 74] on rect "Blockly Workspace" at bounding box center [1235, 47] width 114 height 57
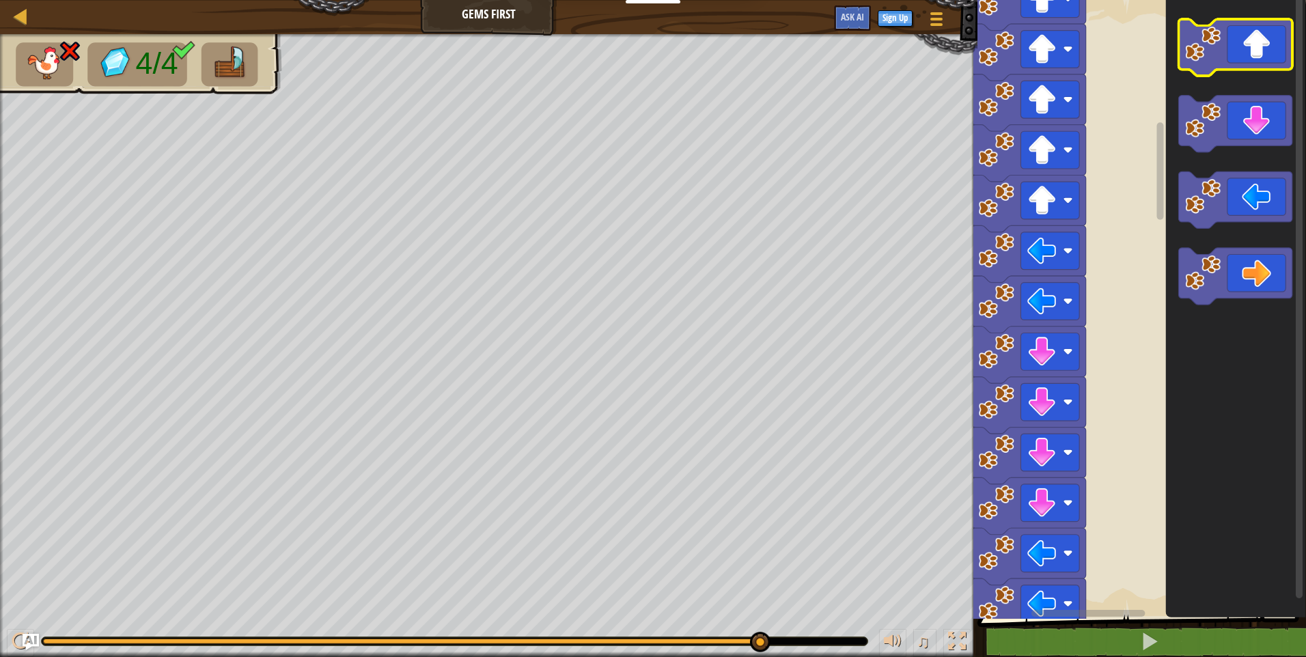
click at [1216, 74] on rect "Blockly Workspace" at bounding box center [1235, 47] width 114 height 57
click at [1221, 79] on icon "Blockly Workspace" at bounding box center [1235, 306] width 140 height 626
click at [1224, 55] on icon "Blockly Workspace" at bounding box center [1235, 47] width 114 height 57
click at [1225, 55] on icon "Blockly Workspace" at bounding box center [1235, 47] width 114 height 57
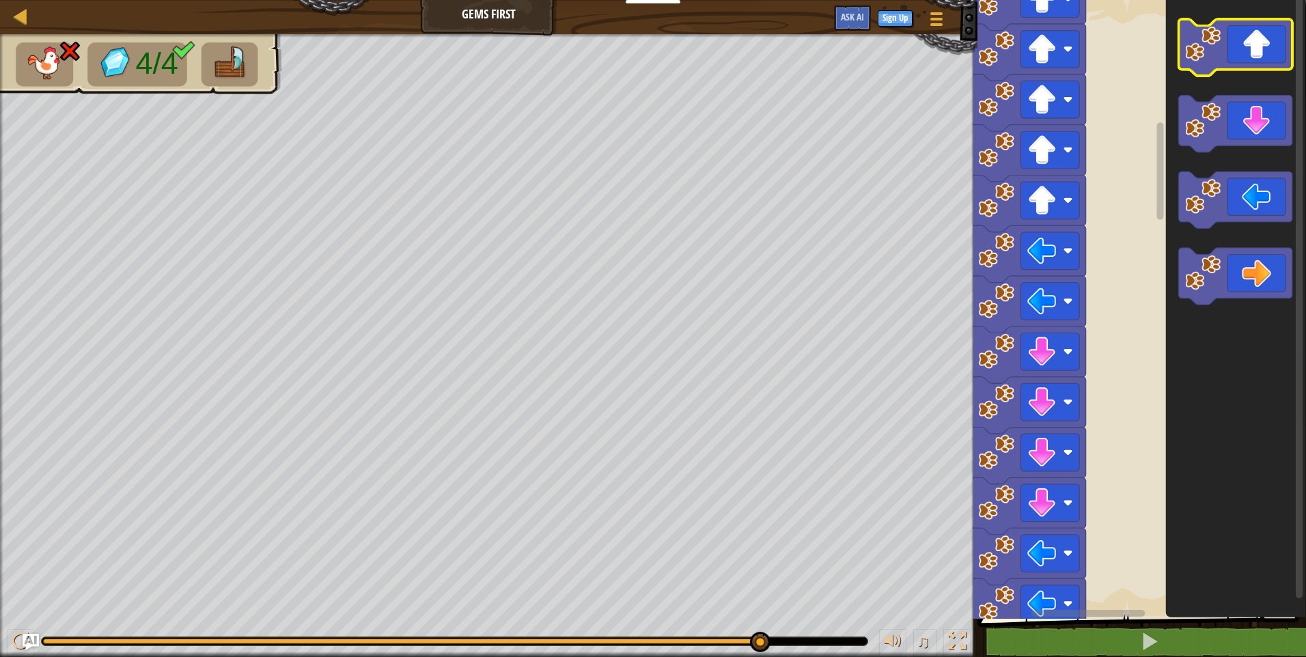
click at [1225, 55] on icon "Blockly Workspace" at bounding box center [1235, 47] width 114 height 57
click at [1226, 55] on icon "Blockly Workspace" at bounding box center [1235, 47] width 114 height 57
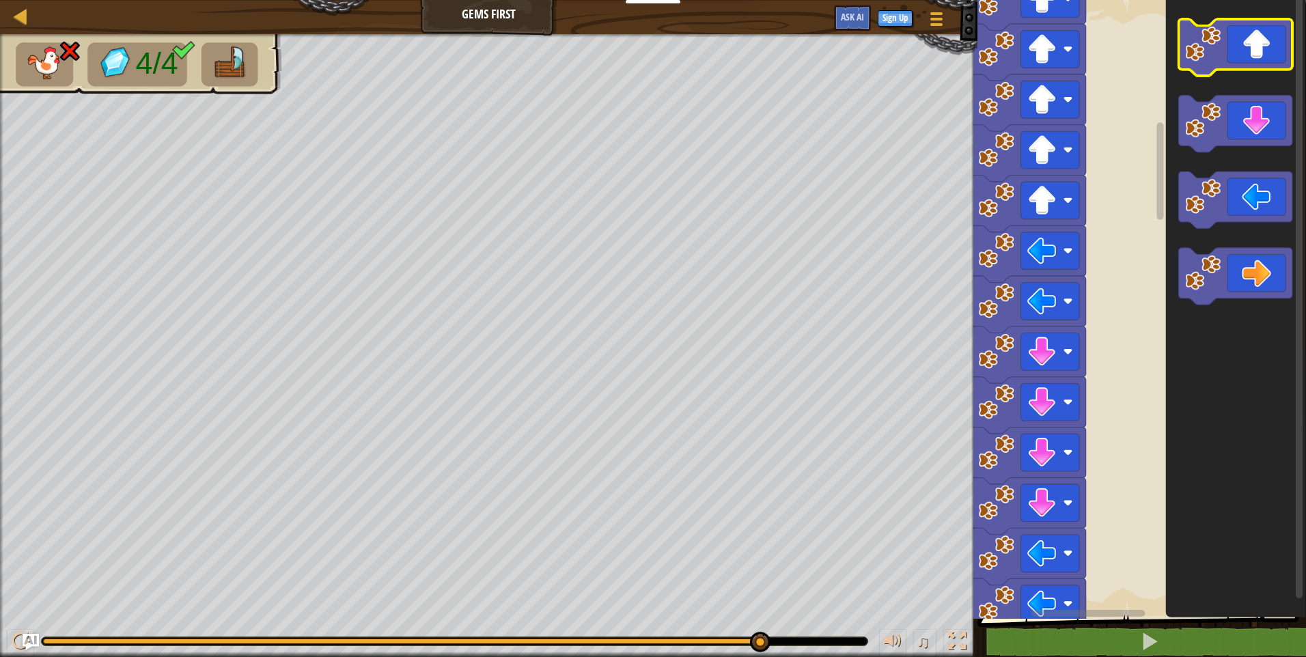
click at [1226, 52] on icon "Blockly Workspace" at bounding box center [1235, 47] width 114 height 57
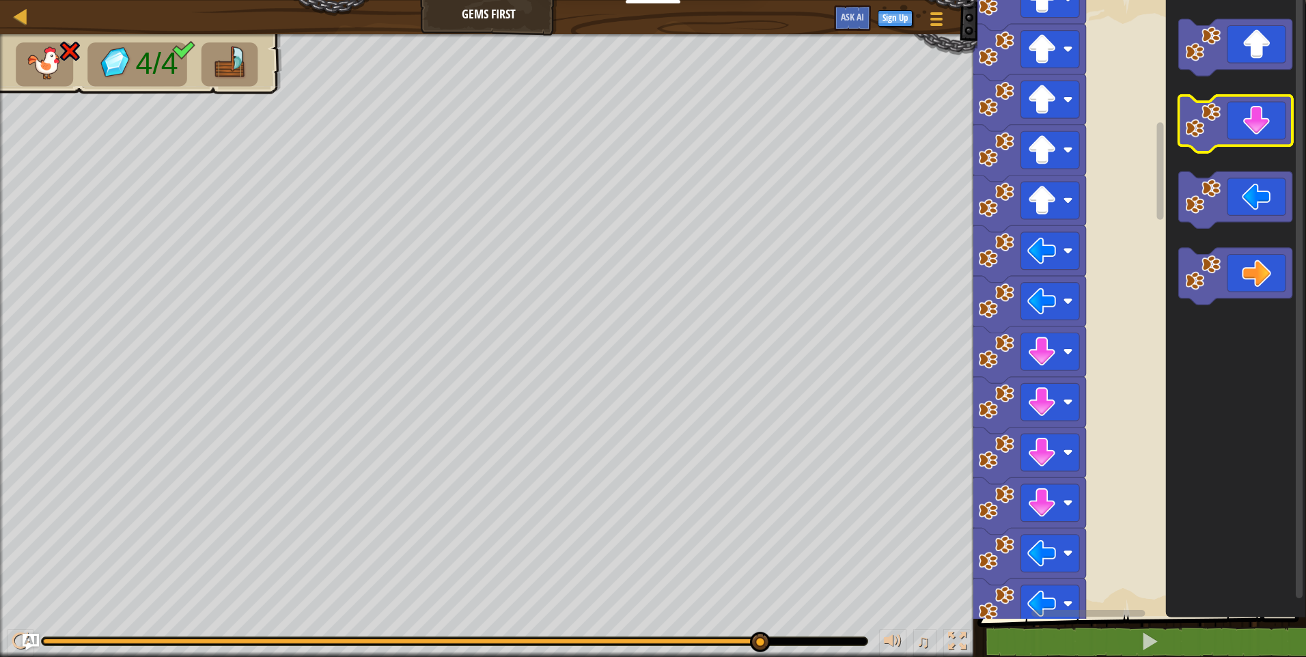
click at [1280, 106] on icon "Blockly Workspace" at bounding box center [1235, 124] width 114 height 57
click at [1280, 109] on icon "Blockly Workspace" at bounding box center [1235, 124] width 114 height 57
click at [1282, 109] on icon "Blockly Workspace" at bounding box center [1235, 124] width 114 height 57
drag, startPoint x: 1297, startPoint y: 109, endPoint x: 1261, endPoint y: 169, distance: 70.4
click at [1288, 126] on div "Start" at bounding box center [1139, 306] width 333 height 626
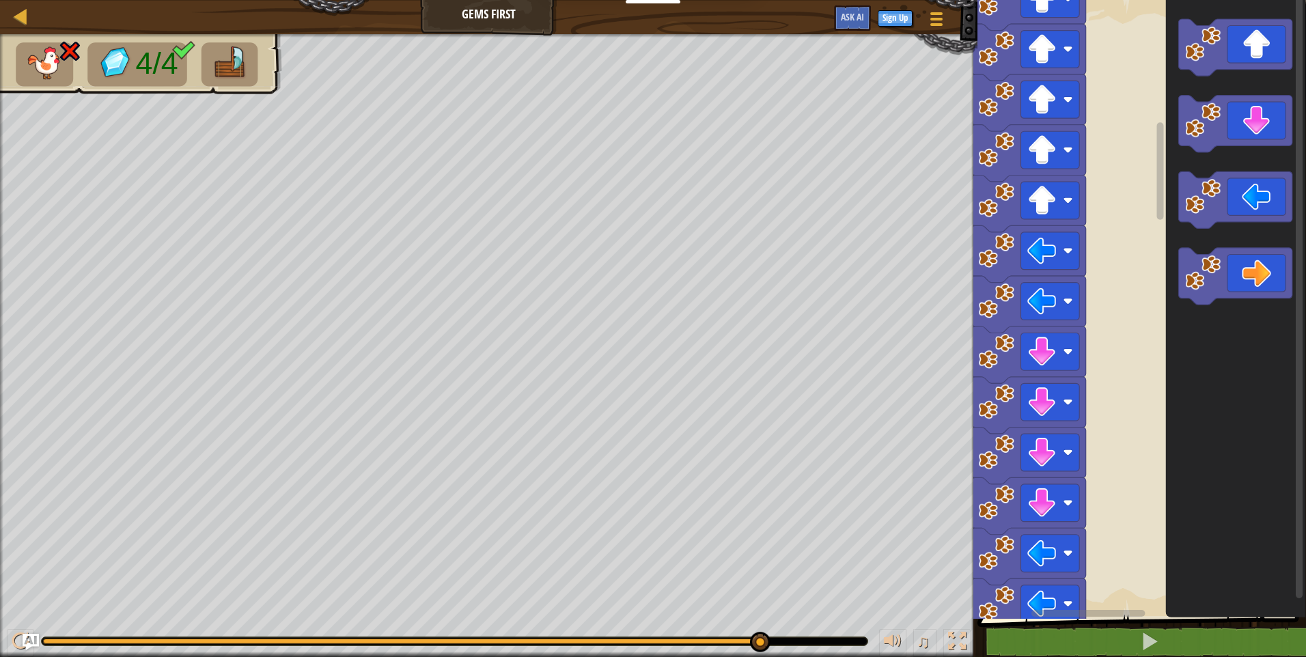
click at [1261, 171] on icon "Blockly Workspace" at bounding box center [1235, 306] width 140 height 626
click at [1239, 178] on icon "Blockly Workspace" at bounding box center [1235, 200] width 114 height 57
click at [1237, 147] on icon "Blockly Workspace" at bounding box center [1235, 306] width 140 height 626
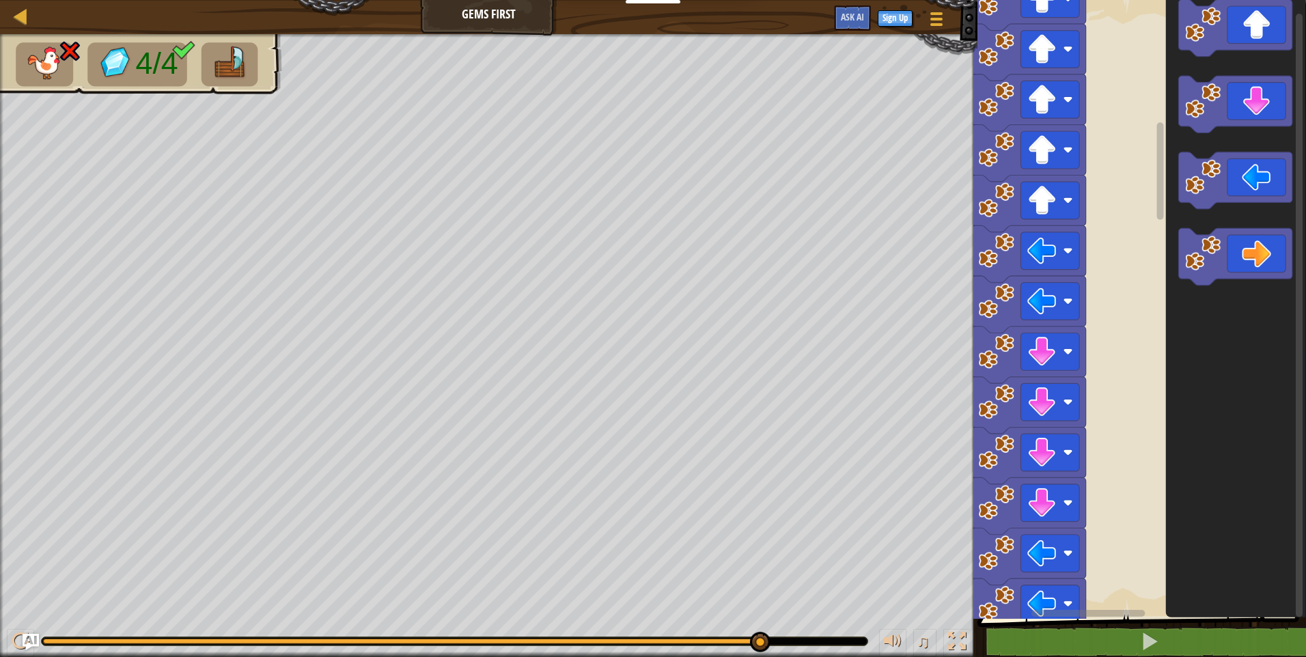
click at [1237, 145] on icon "Blockly Workspace" at bounding box center [1235, 306] width 140 height 626
click at [1239, 144] on icon "Blockly Workspace" at bounding box center [1235, 306] width 140 height 626
click at [1259, 126] on icon "Blockly Workspace" at bounding box center [1235, 306] width 140 height 626
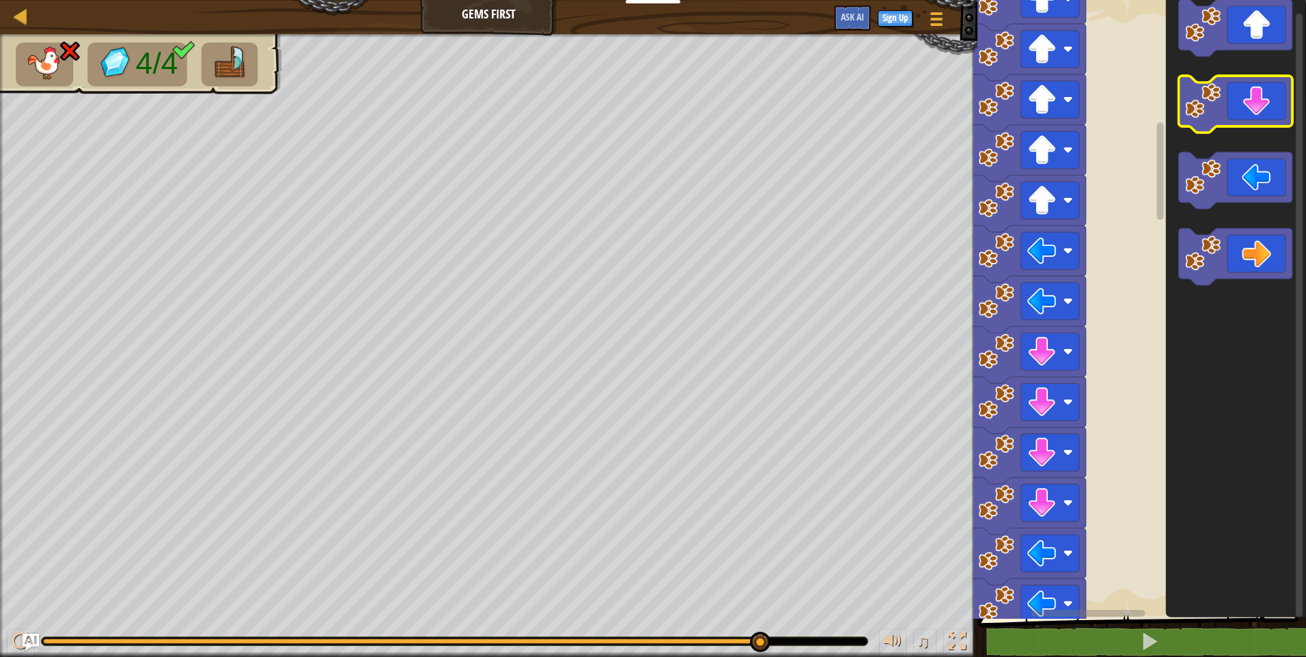
click at [1267, 112] on icon "Blockly Workspace" at bounding box center [1235, 104] width 114 height 57
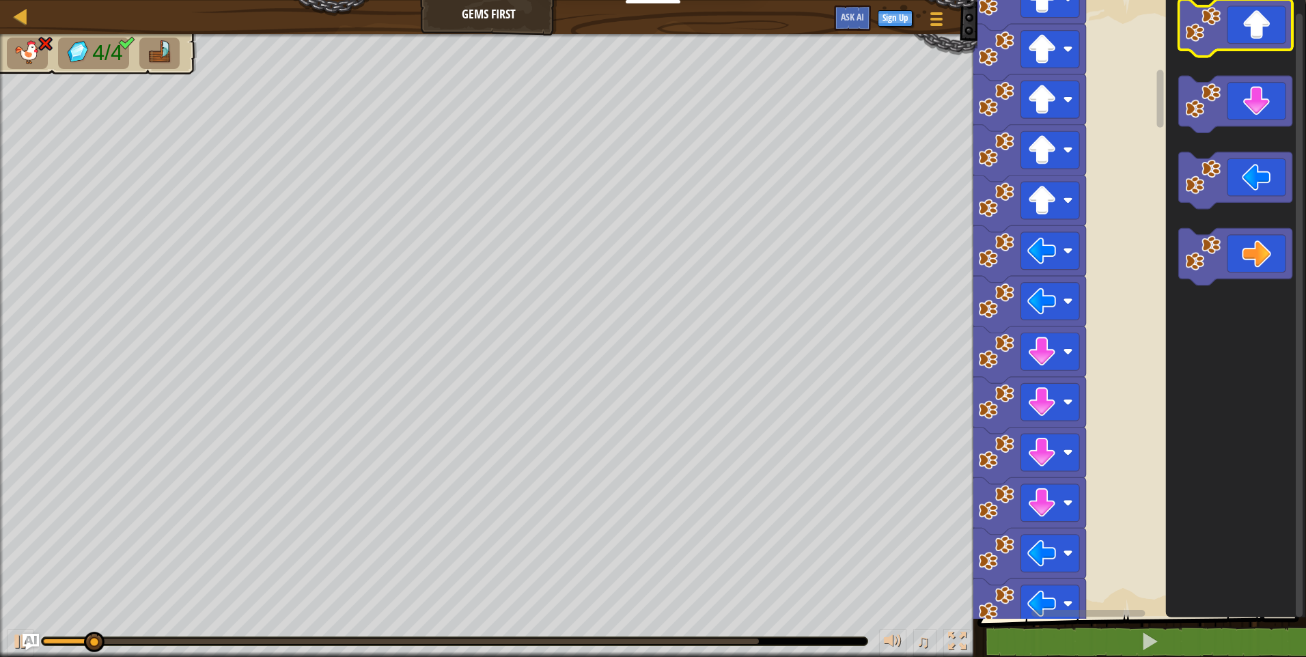
click at [1237, 26] on icon "Blockly Workspace" at bounding box center [1235, 28] width 114 height 57
click at [1224, 33] on icon "Blockly Workspace" at bounding box center [1235, 28] width 114 height 57
click at [1228, 38] on icon "Blockly Workspace" at bounding box center [1235, 28] width 114 height 57
click at [1235, 38] on icon "Blockly Workspace" at bounding box center [1235, 28] width 114 height 57
click at [1238, 38] on icon "Blockly Workspace" at bounding box center [1235, 28] width 114 height 57
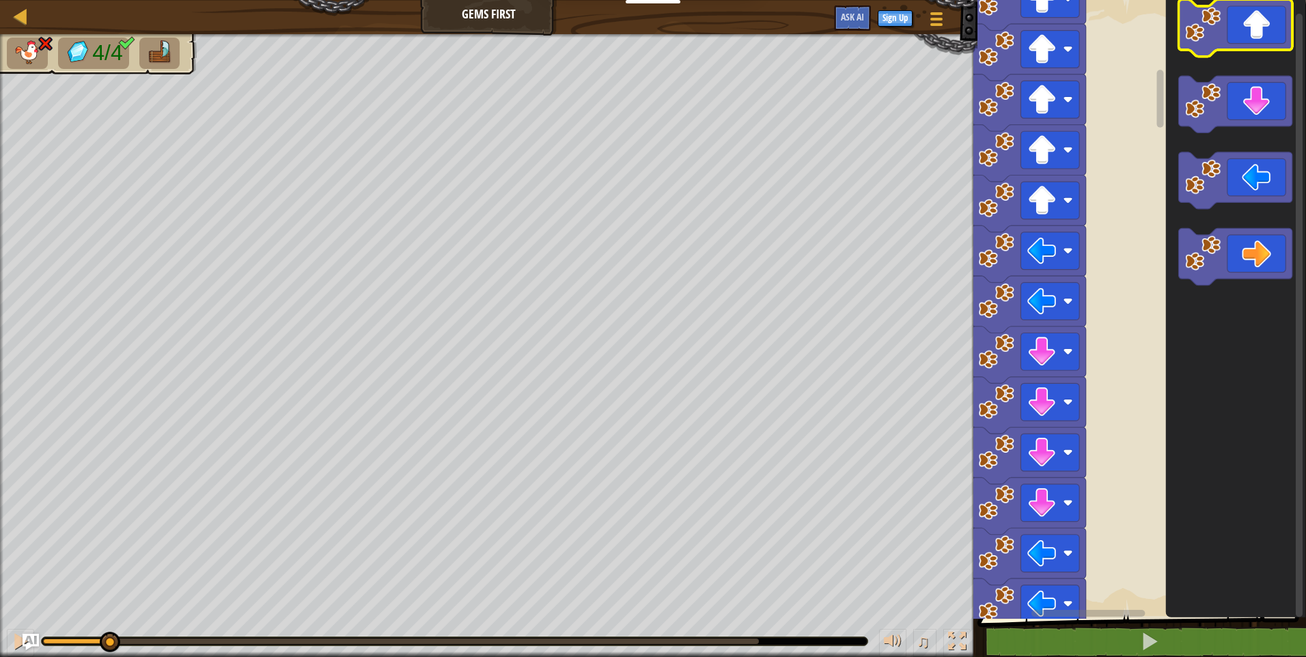
click at [1248, 36] on icon "Blockly Workspace" at bounding box center [1235, 28] width 114 height 57
click at [1246, 38] on icon "Blockly Workspace" at bounding box center [1235, 28] width 114 height 57
click at [1281, 98] on icon "Blockly Workspace" at bounding box center [1235, 104] width 114 height 57
click at [1289, 117] on icon "Blockly Workspace" at bounding box center [1235, 104] width 114 height 57
click at [1270, 117] on icon "Blockly Workspace" at bounding box center [1235, 104] width 114 height 57
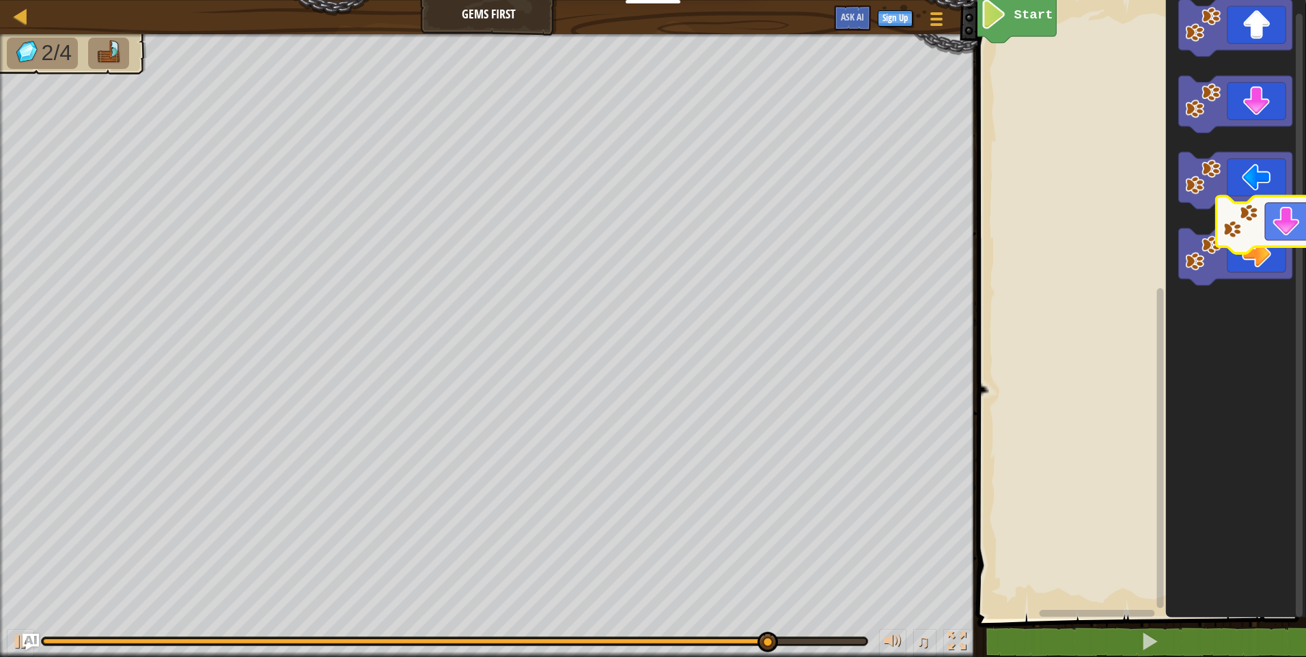
click at [1295, 231] on div "Start" at bounding box center [1139, 306] width 333 height 626
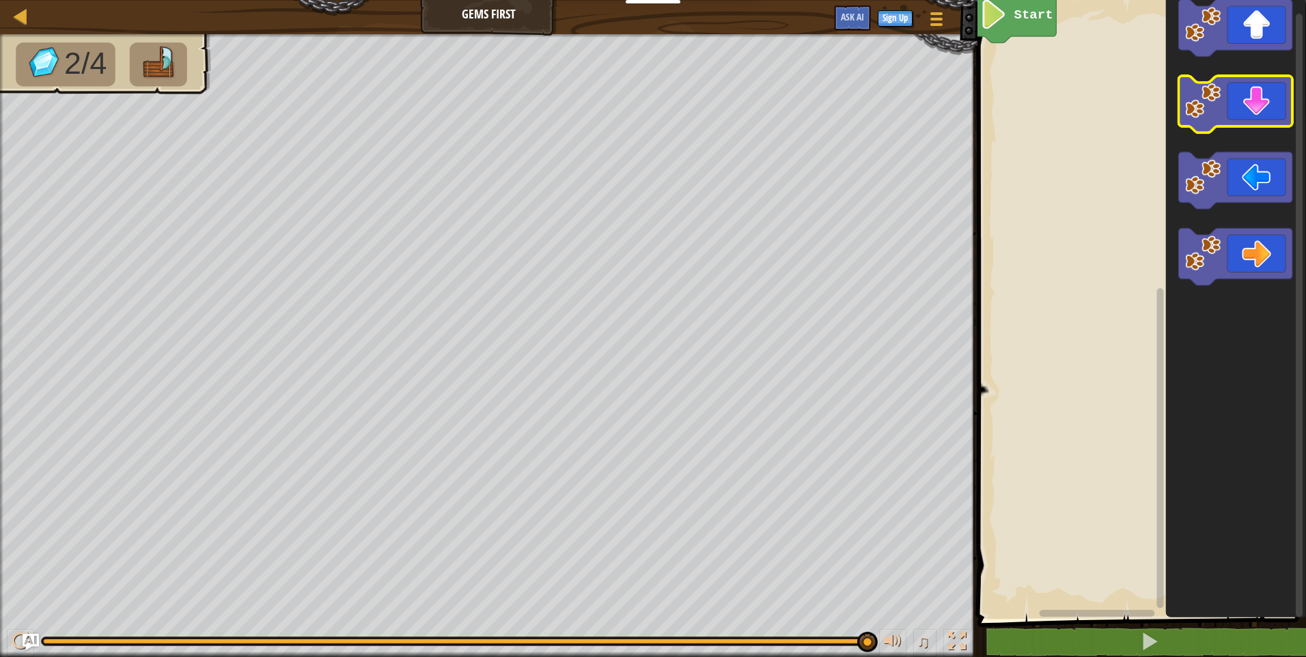
click at [1239, 109] on icon "Blockly Workspace" at bounding box center [1235, 104] width 114 height 57
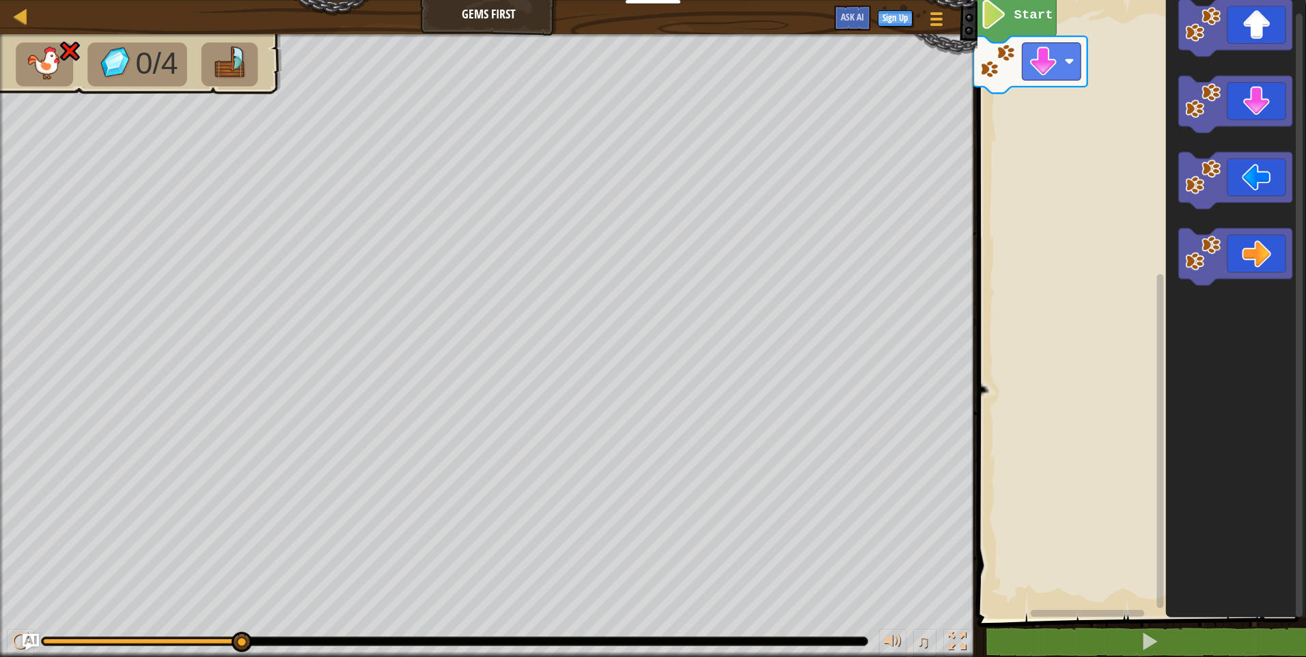
click at [1054, 236] on rect "Blockly Workspace" at bounding box center [1139, 306] width 333 height 626
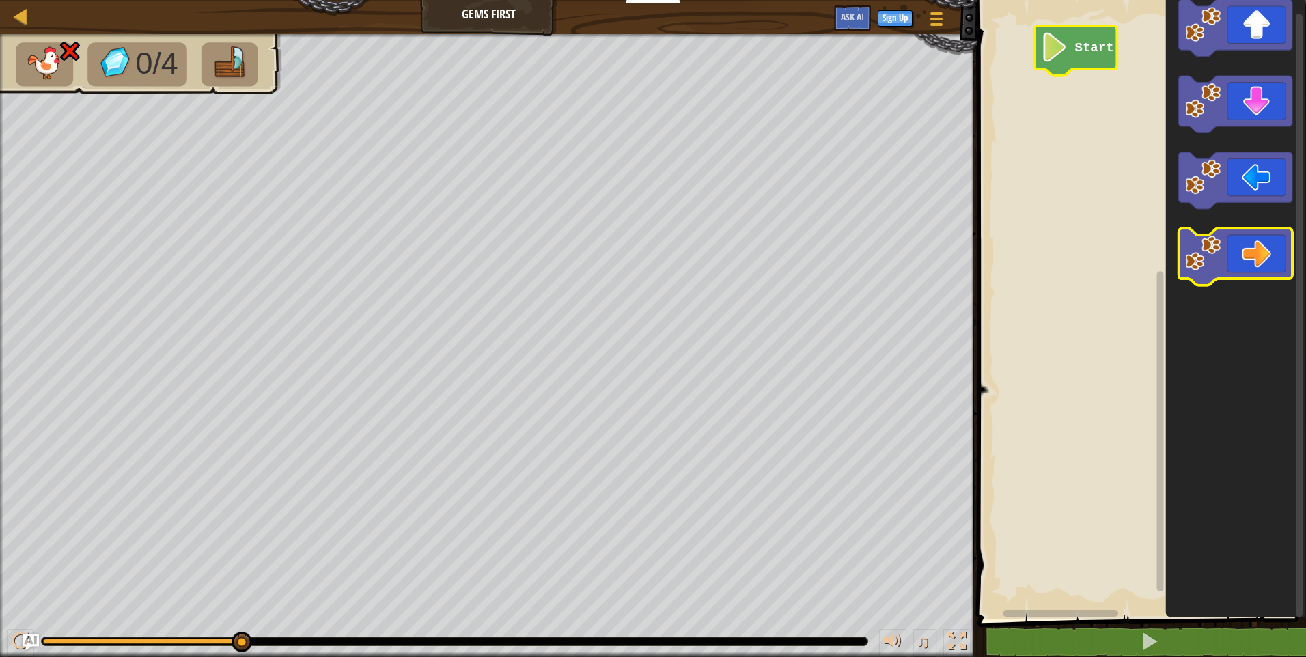
click at [1247, 266] on icon "Blockly Workspace" at bounding box center [1235, 257] width 114 height 57
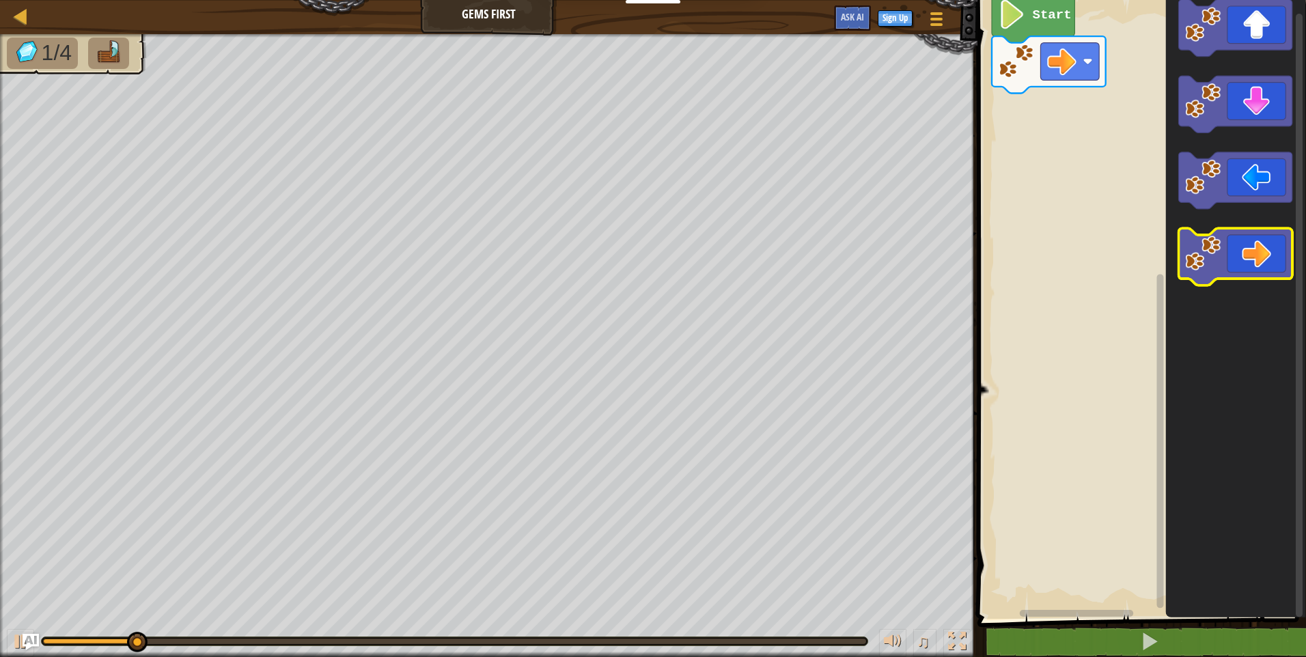
click at [1246, 266] on icon "Blockly Workspace" at bounding box center [1235, 257] width 114 height 57
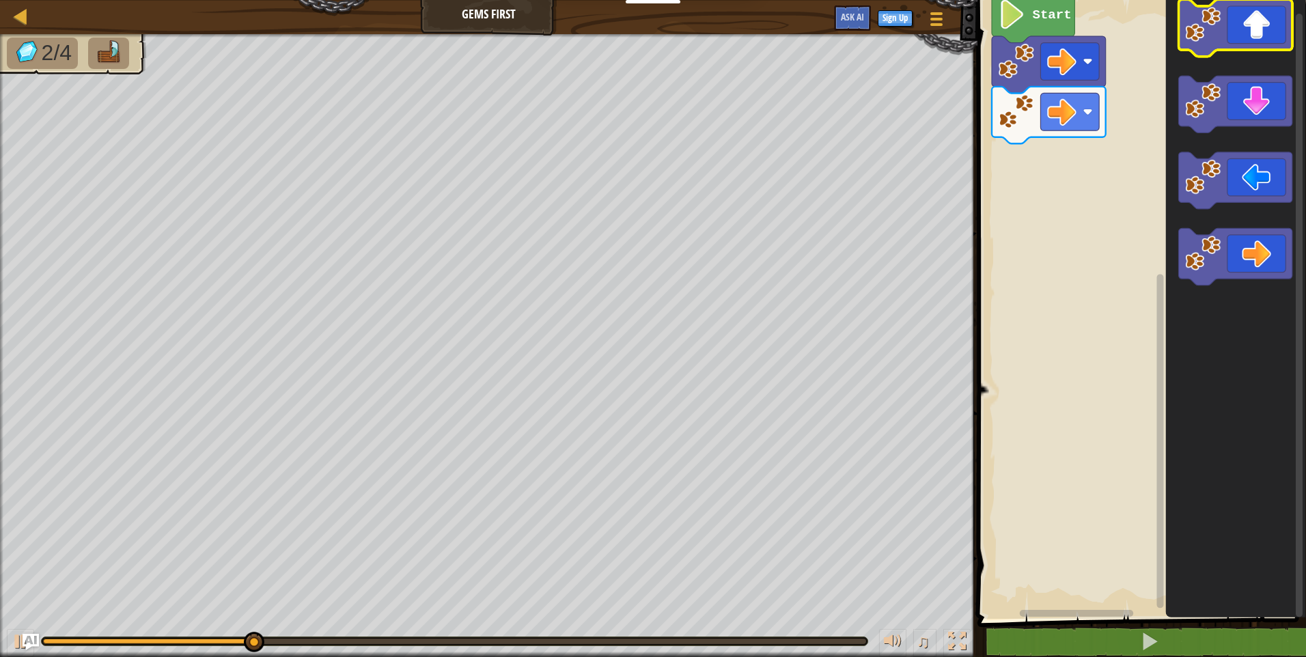
click at [1237, 19] on icon "Blockly Workspace" at bounding box center [1235, 28] width 114 height 57
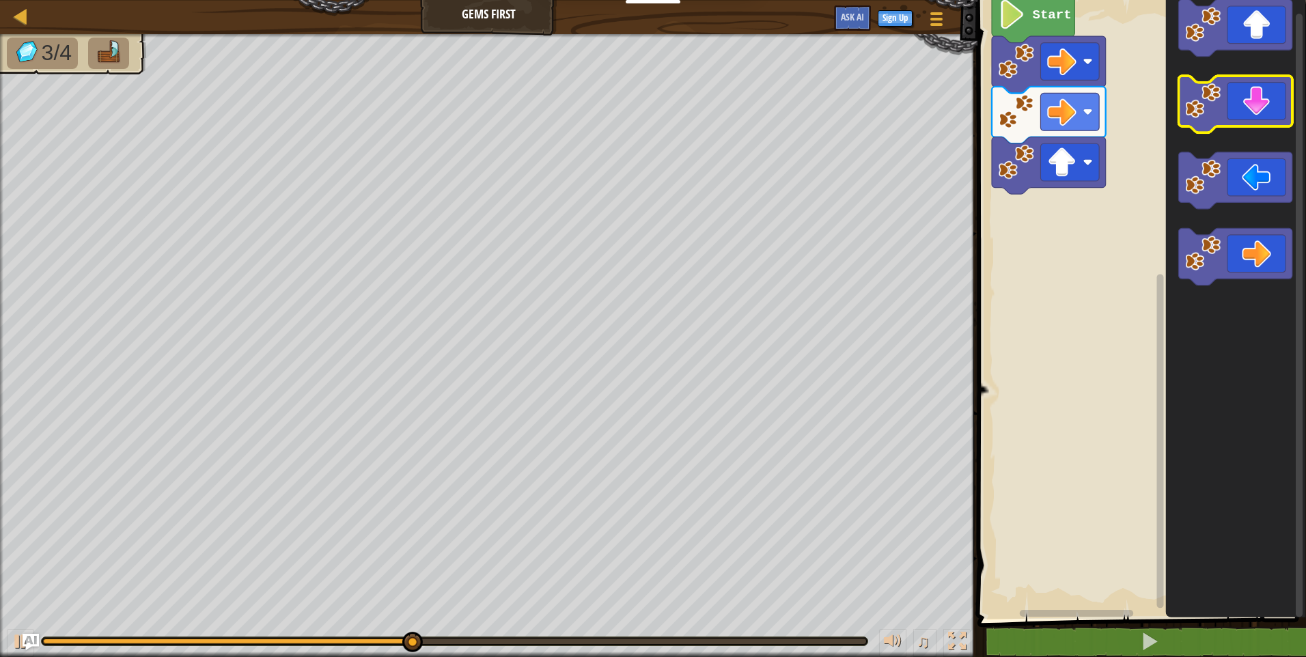
click at [1255, 122] on icon "Blockly Workspace" at bounding box center [1235, 104] width 114 height 57
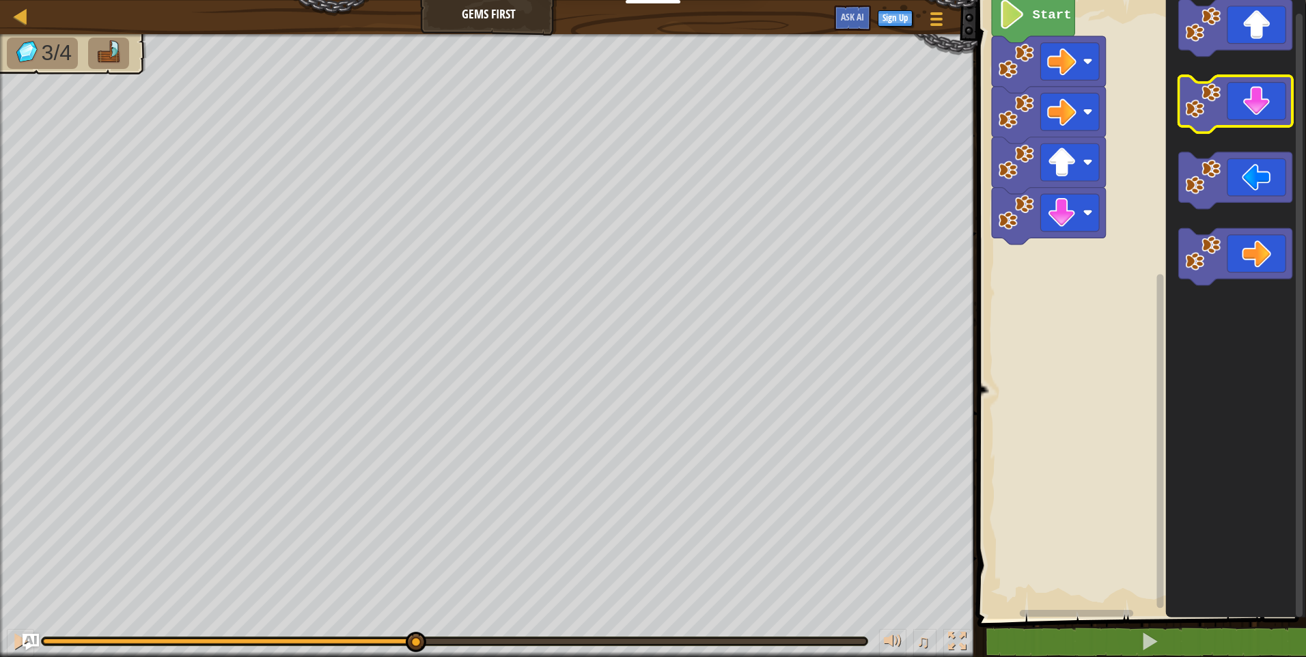
click at [1251, 115] on icon "Blockly Workspace" at bounding box center [1235, 104] width 114 height 57
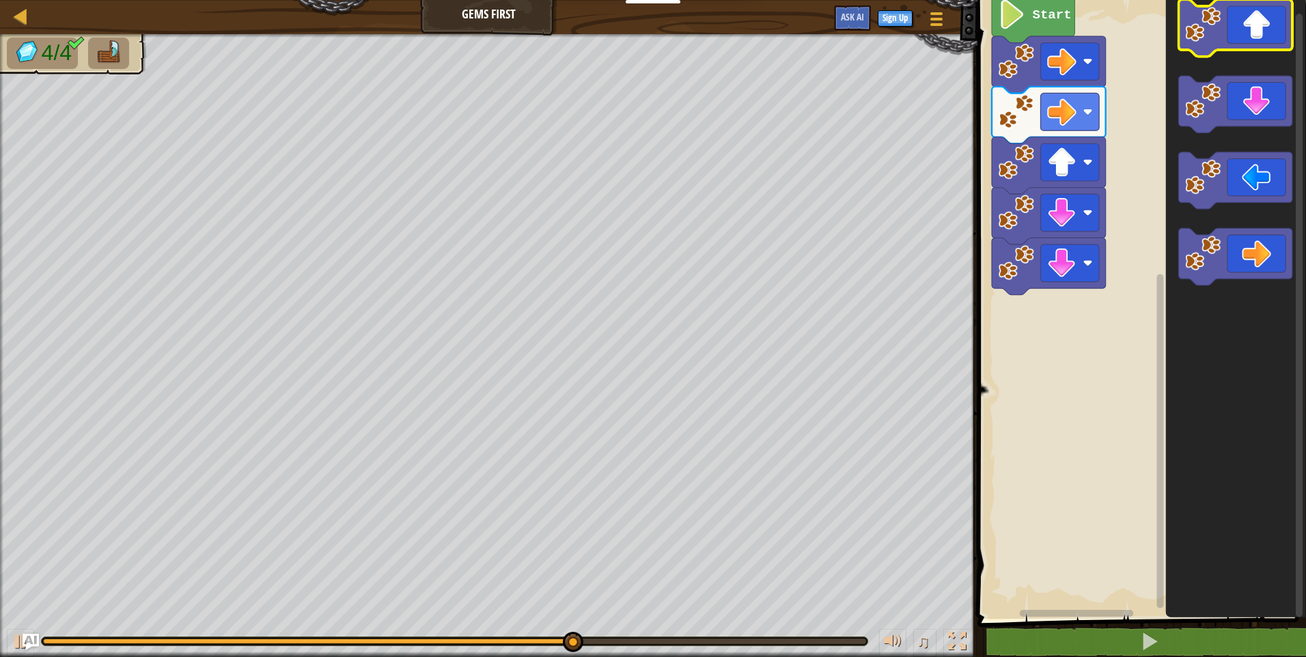
click at [1261, 25] on icon "Blockly Workspace" at bounding box center [1235, 28] width 114 height 57
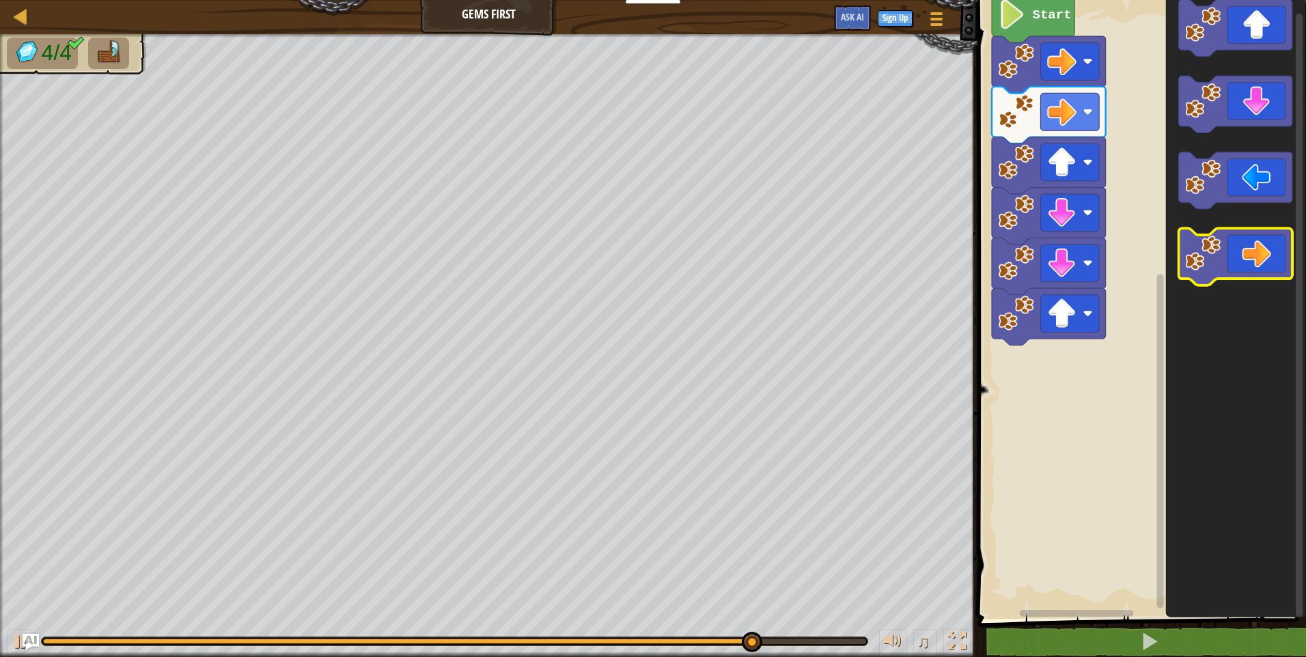
click at [1267, 245] on icon "Blockly Workspace" at bounding box center [1235, 257] width 114 height 57
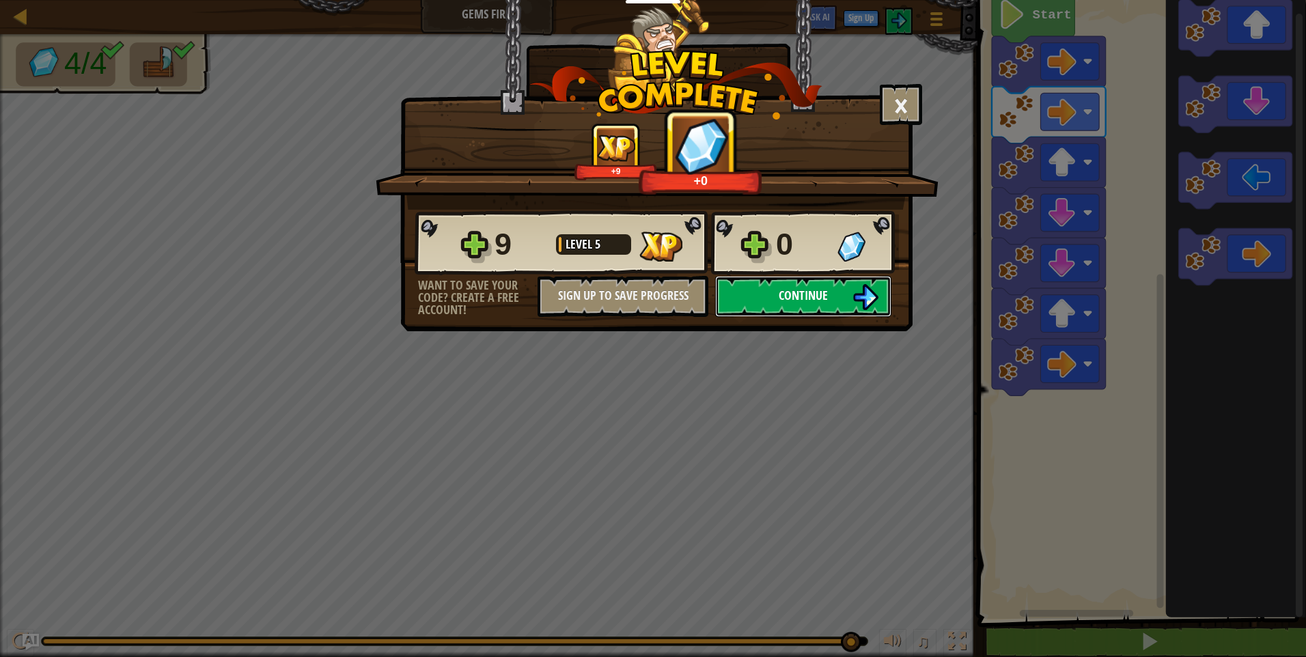
drag, startPoint x: 839, startPoint y: 300, endPoint x: 835, endPoint y: 292, distance: 8.3
click at [835, 292] on button "Continue" at bounding box center [803, 296] width 176 height 41
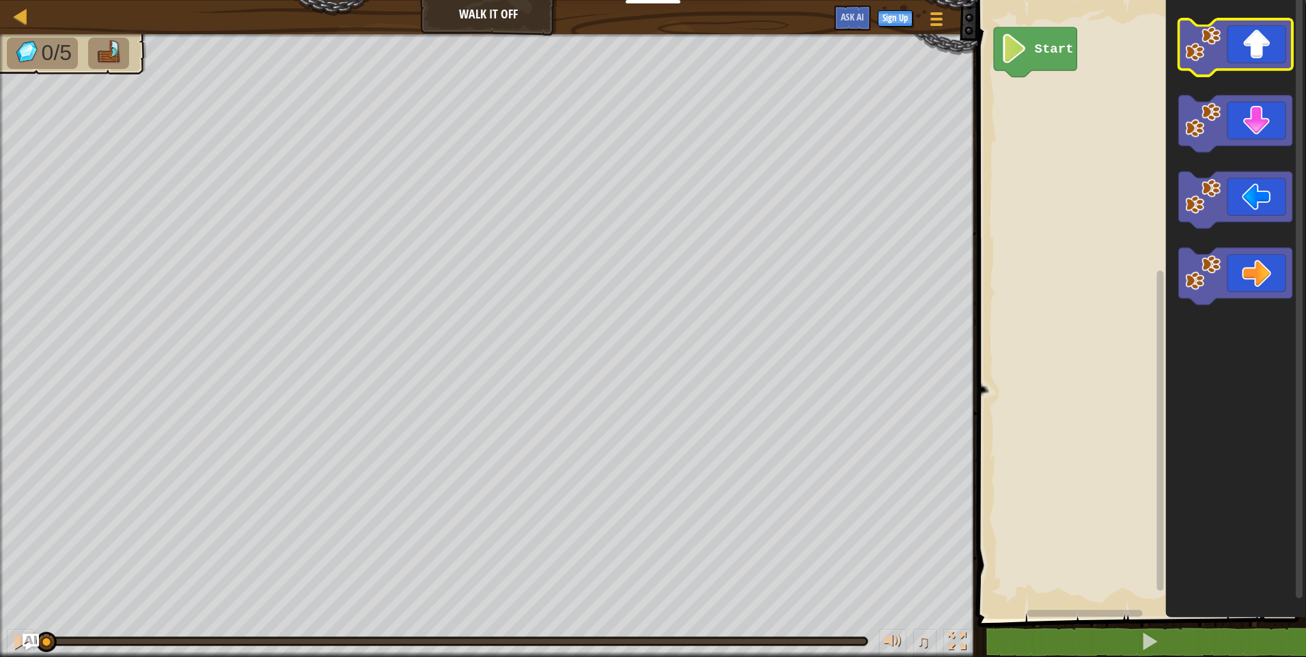
click at [1263, 42] on icon "Blockly Workspace" at bounding box center [1235, 47] width 114 height 57
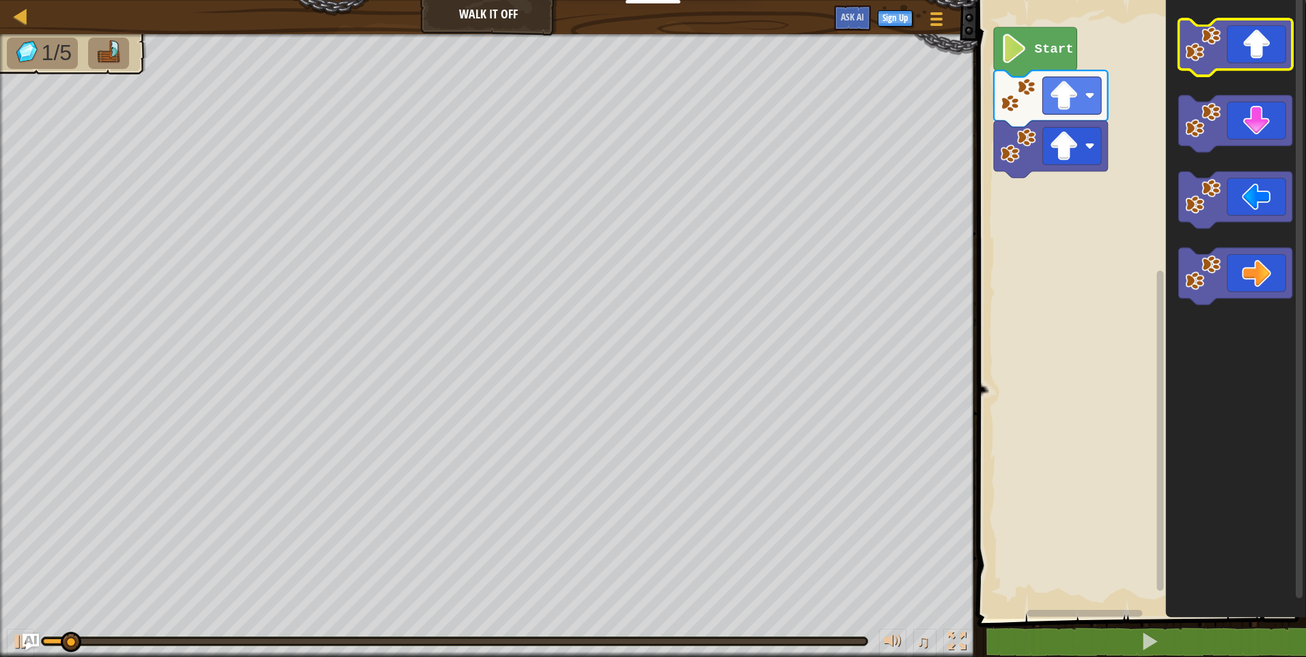
click at [1262, 42] on icon "Blockly Workspace" at bounding box center [1235, 47] width 114 height 57
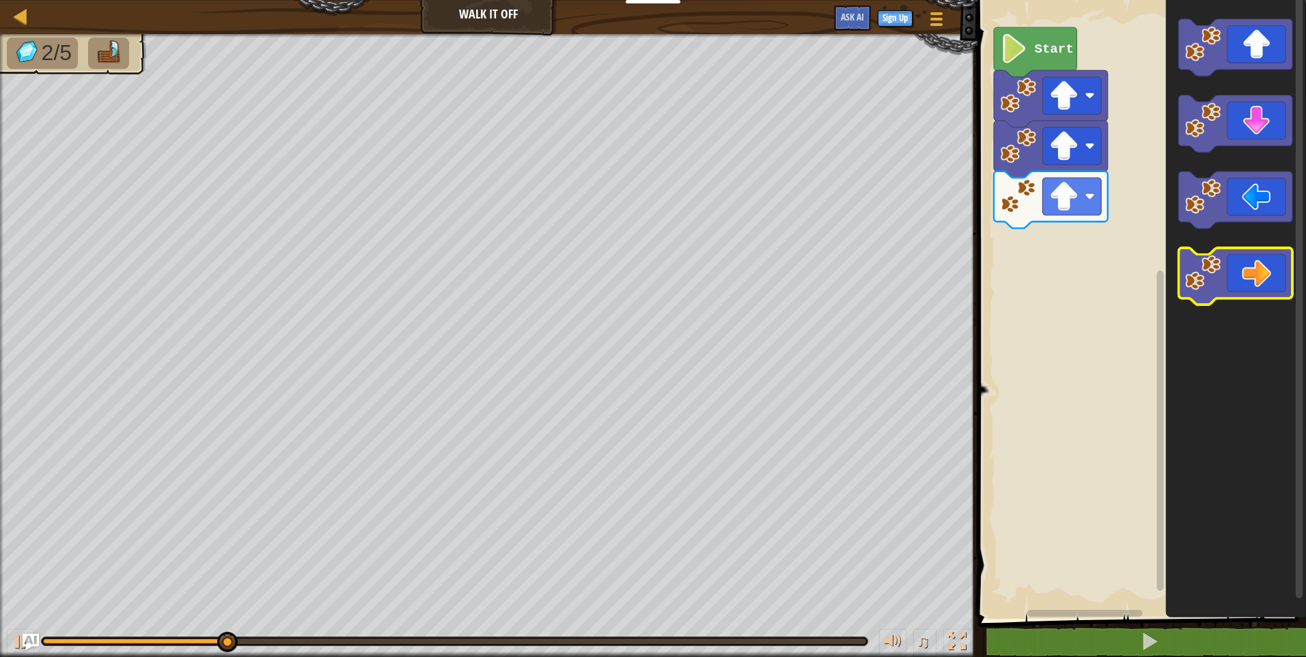
click at [1261, 292] on icon "Blockly Workspace" at bounding box center [1235, 277] width 114 height 57
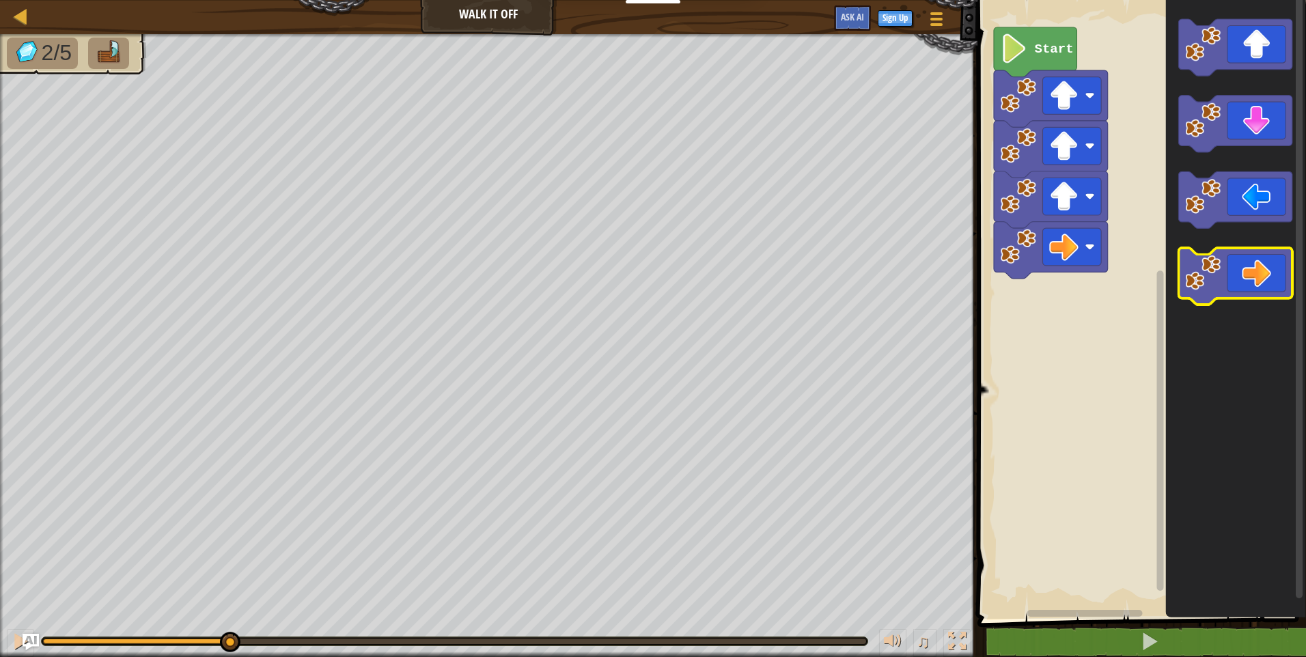
click at [1261, 291] on icon "Blockly Workspace" at bounding box center [1235, 277] width 114 height 57
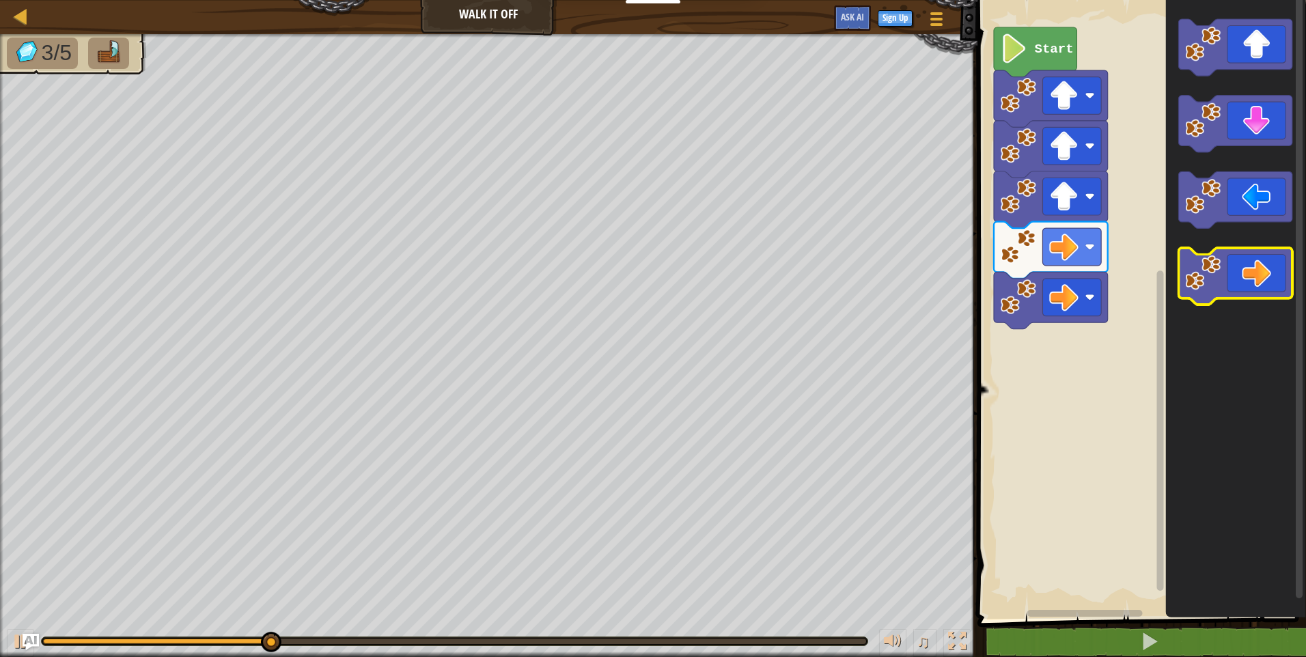
click at [1259, 290] on icon "Blockly Workspace" at bounding box center [1235, 277] width 114 height 57
click at [1259, 289] on icon "Blockly Workspace" at bounding box center [1235, 277] width 114 height 57
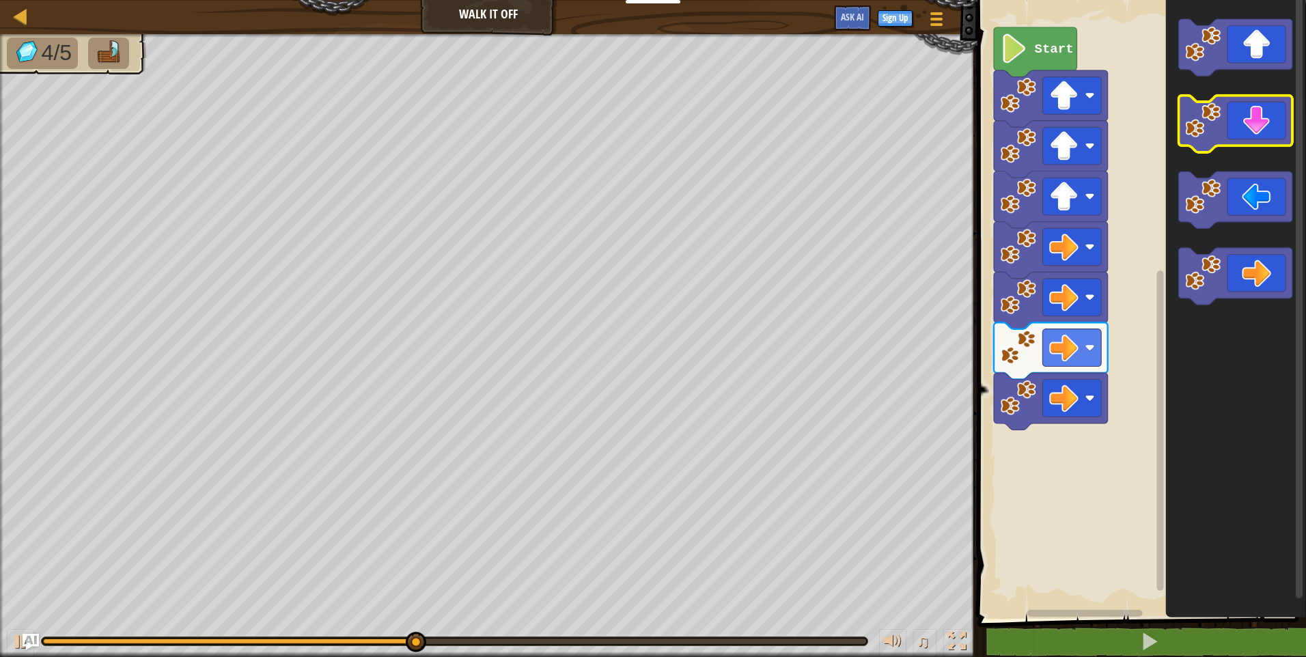
click at [1250, 123] on icon "Blockly Workspace" at bounding box center [1235, 124] width 114 height 57
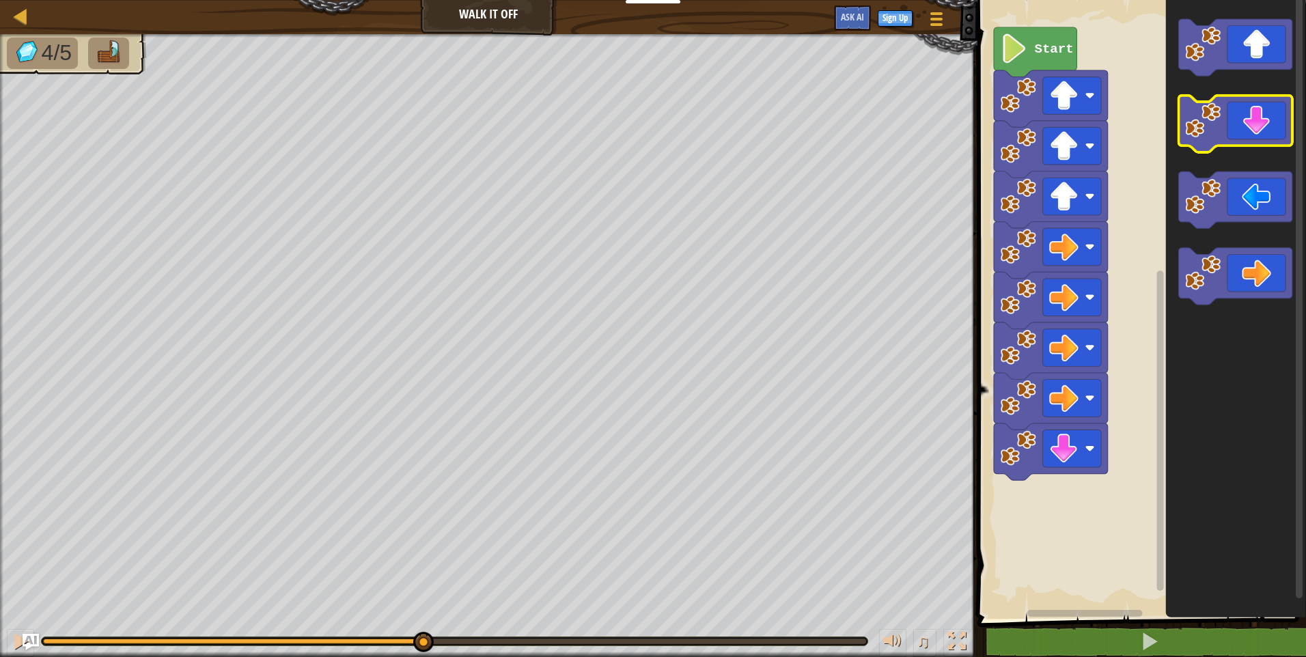
click at [1248, 136] on icon "Blockly Workspace" at bounding box center [1235, 124] width 114 height 57
click at [1242, 144] on icon "Blockly Workspace" at bounding box center [1235, 124] width 114 height 57
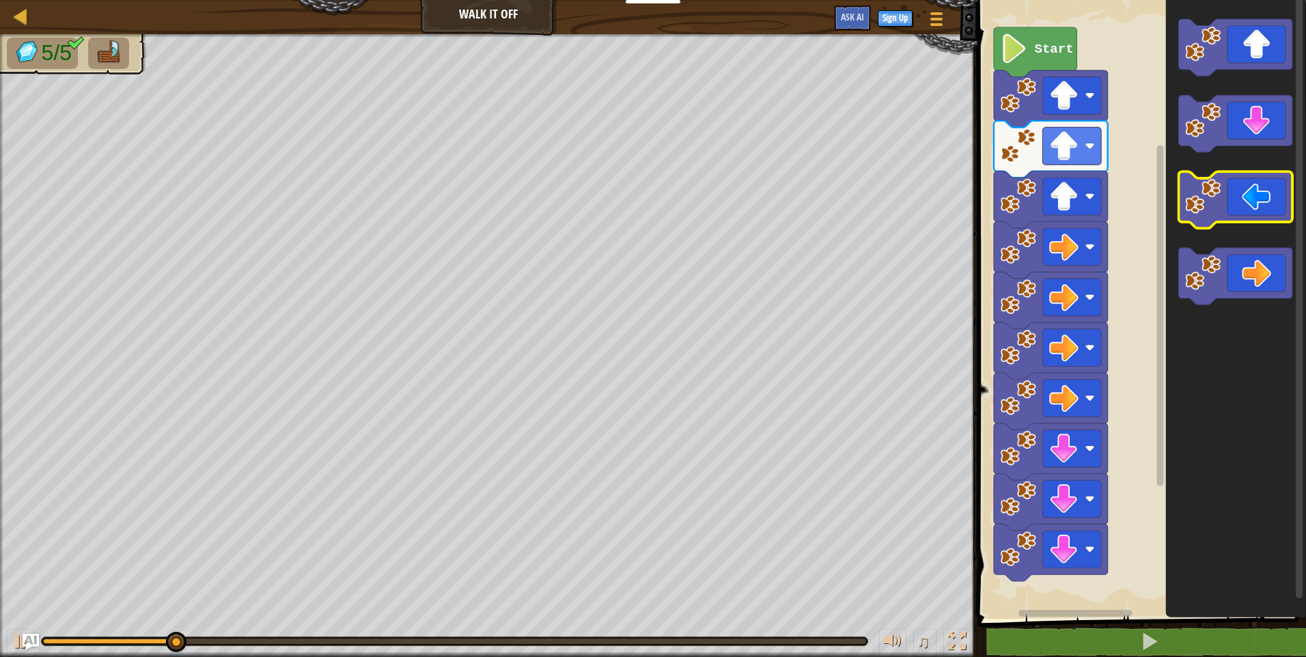
click at [1253, 206] on icon "Blockly Workspace" at bounding box center [1235, 200] width 114 height 57
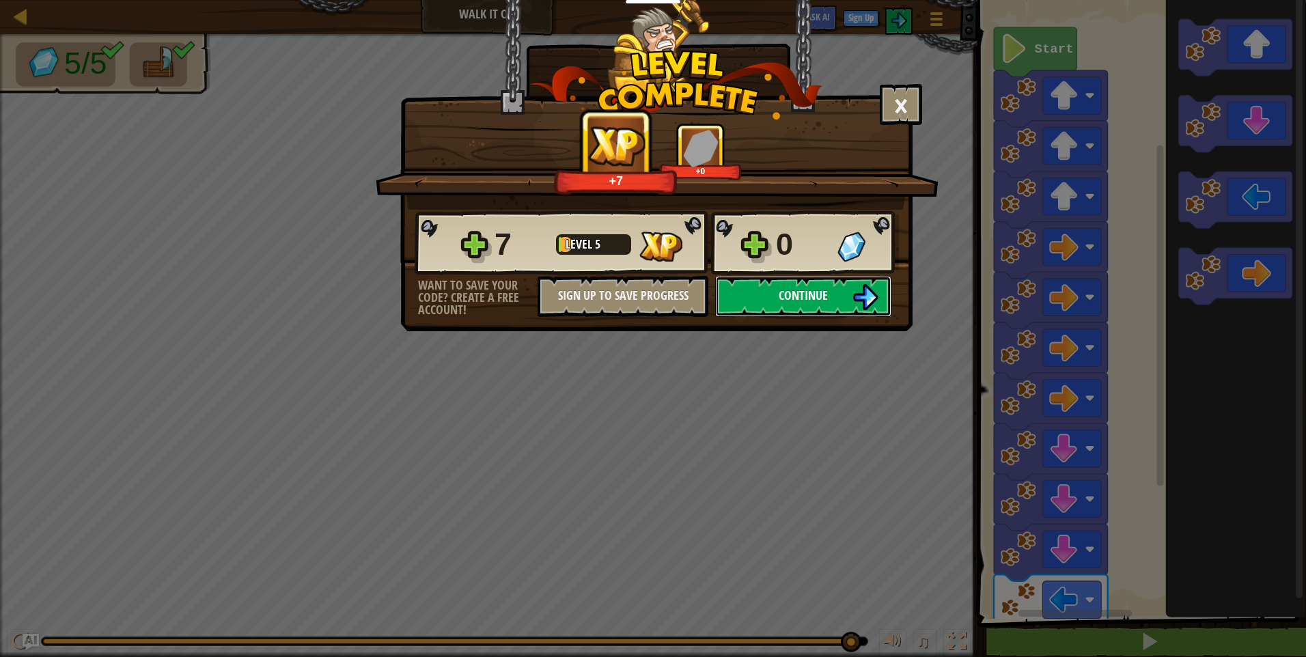
click at [862, 287] on img at bounding box center [865, 297] width 26 height 26
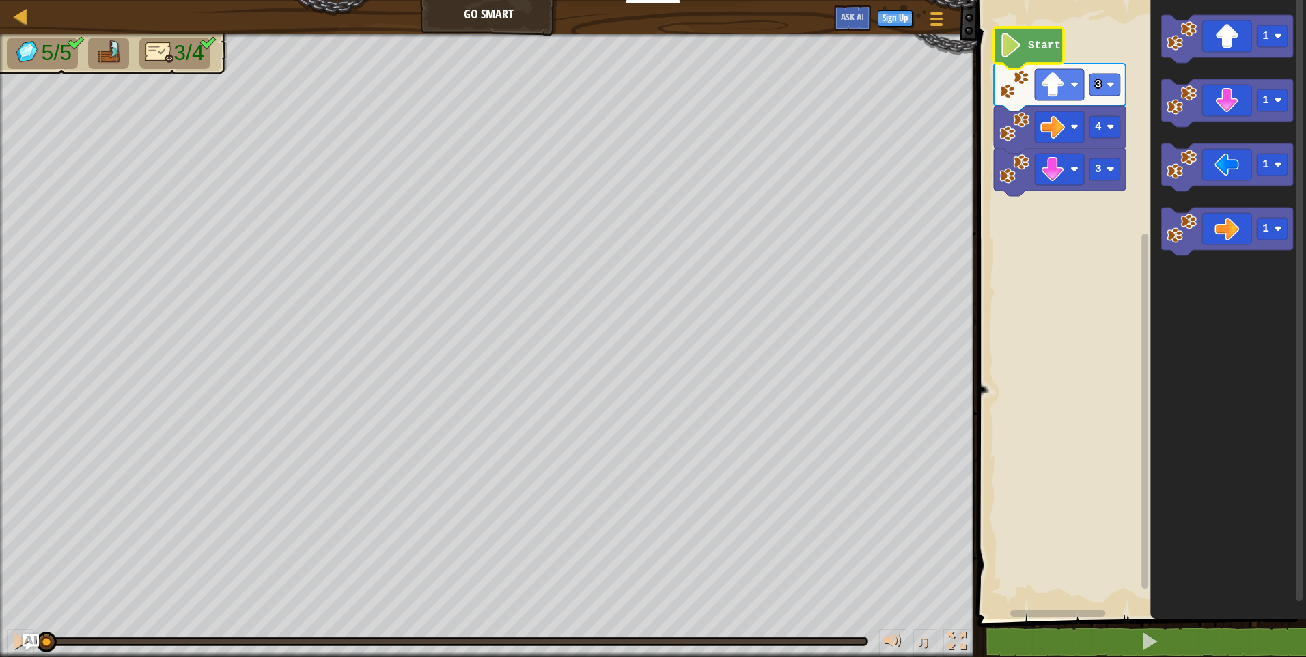
click at [1028, 51] on text "Start" at bounding box center [1044, 46] width 33 height 12
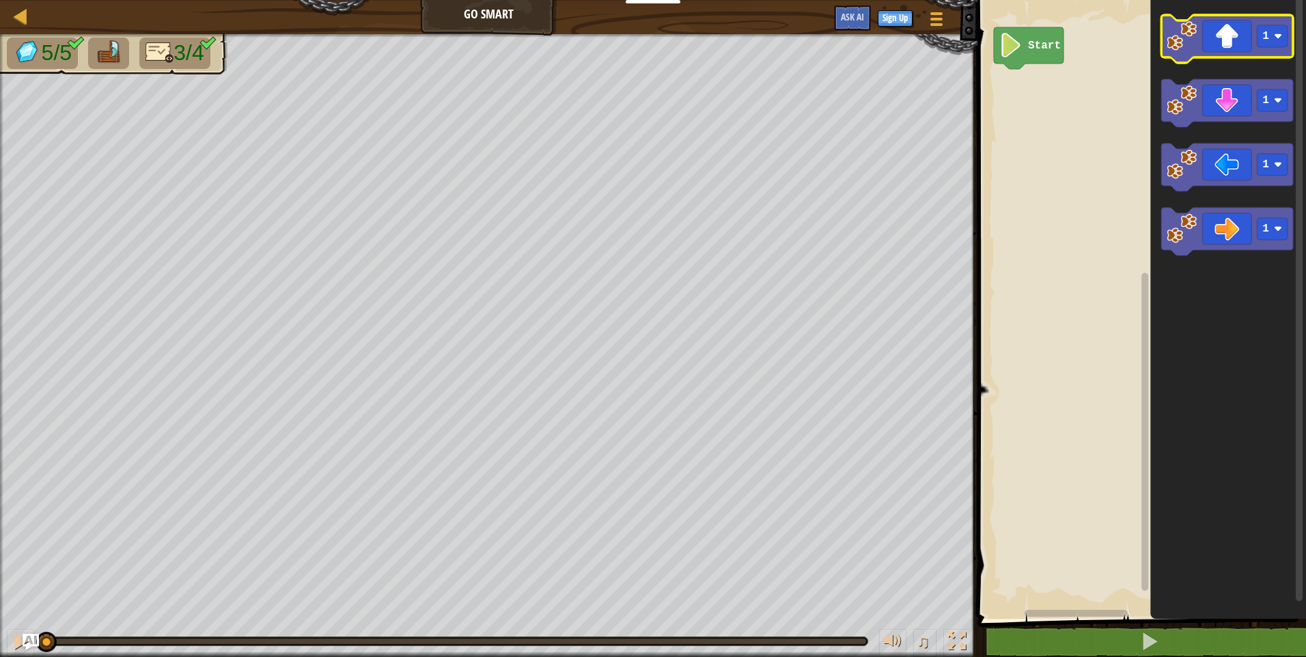
click at [1229, 41] on icon "Blockly Workspace" at bounding box center [1227, 39] width 132 height 48
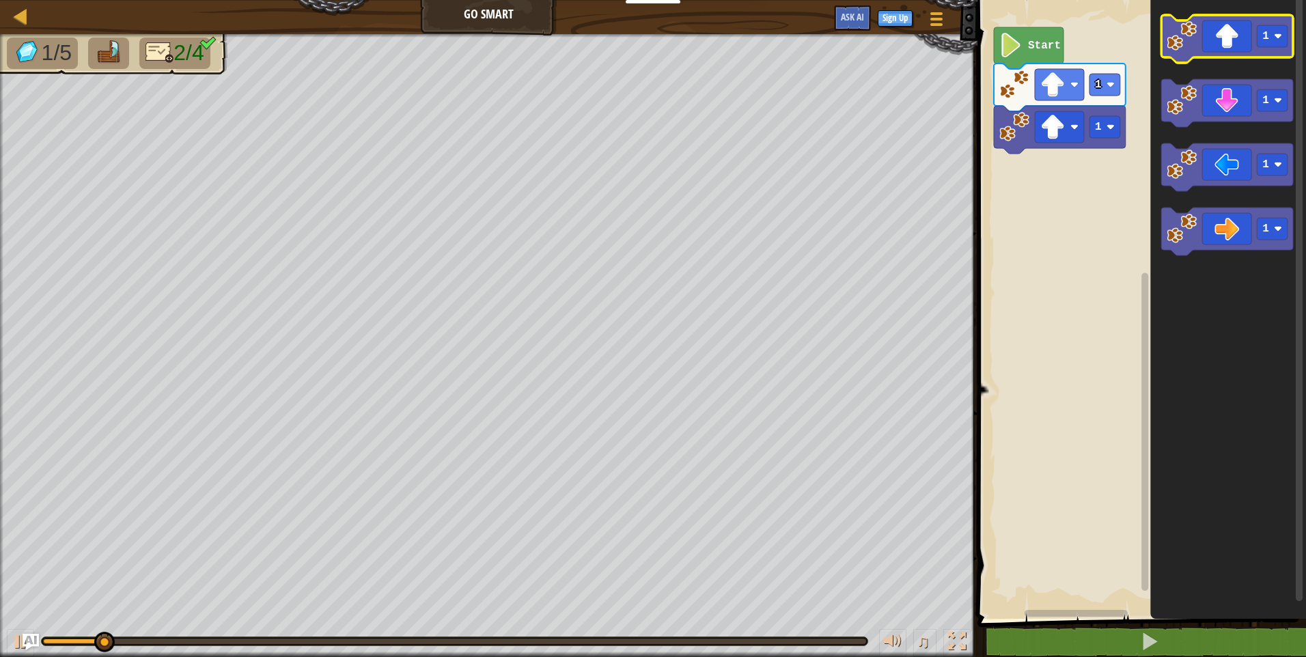
click at [1229, 42] on icon "Blockly Workspace" at bounding box center [1227, 39] width 132 height 48
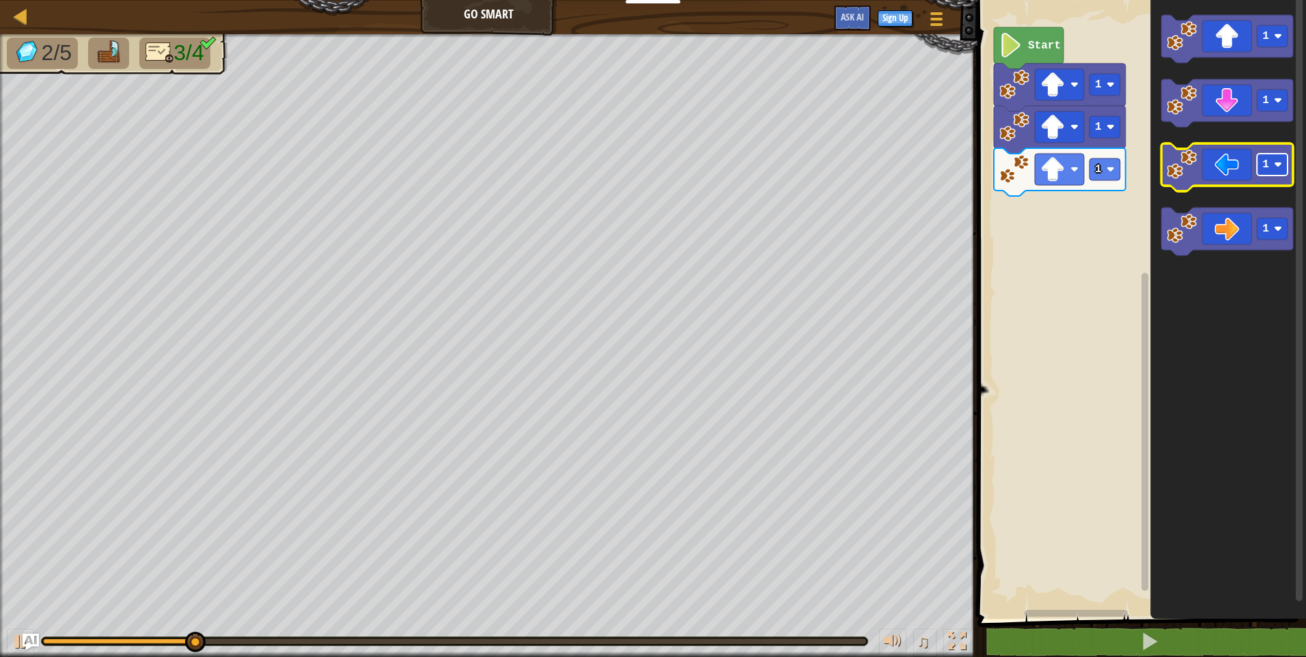
click at [1260, 161] on rect "Blockly Workspace" at bounding box center [1272, 165] width 31 height 22
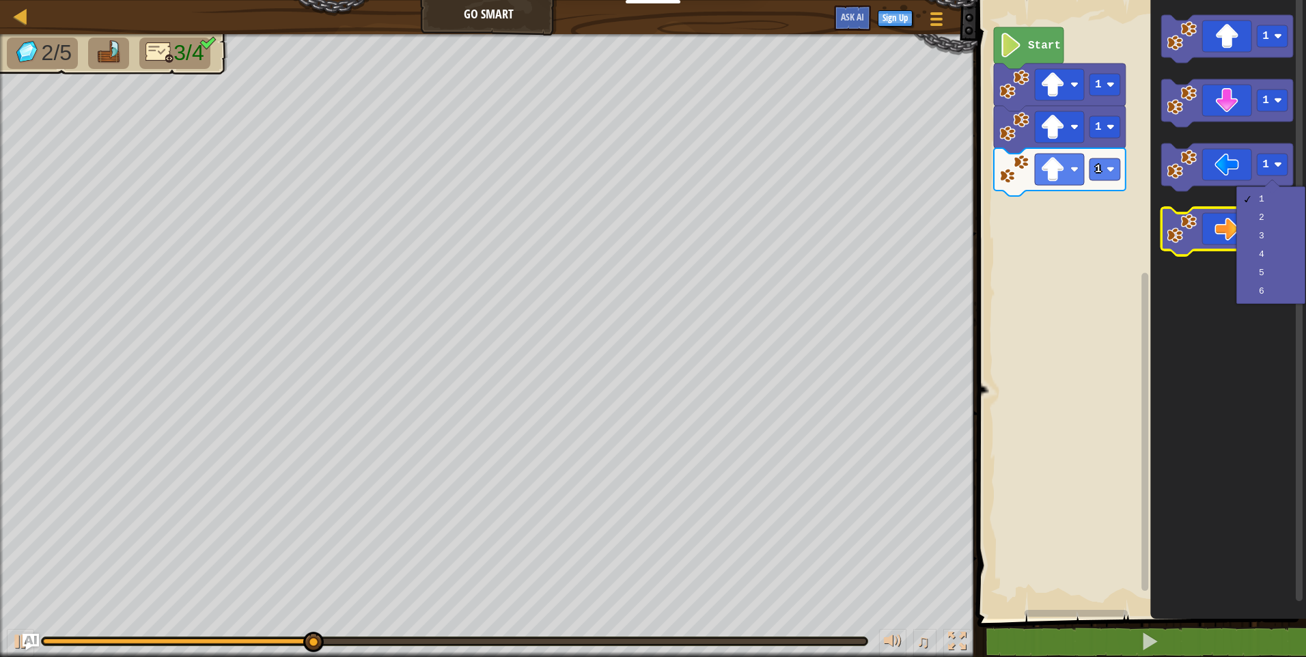
click at [1218, 229] on icon "Blockly Workspace" at bounding box center [1227, 232] width 132 height 48
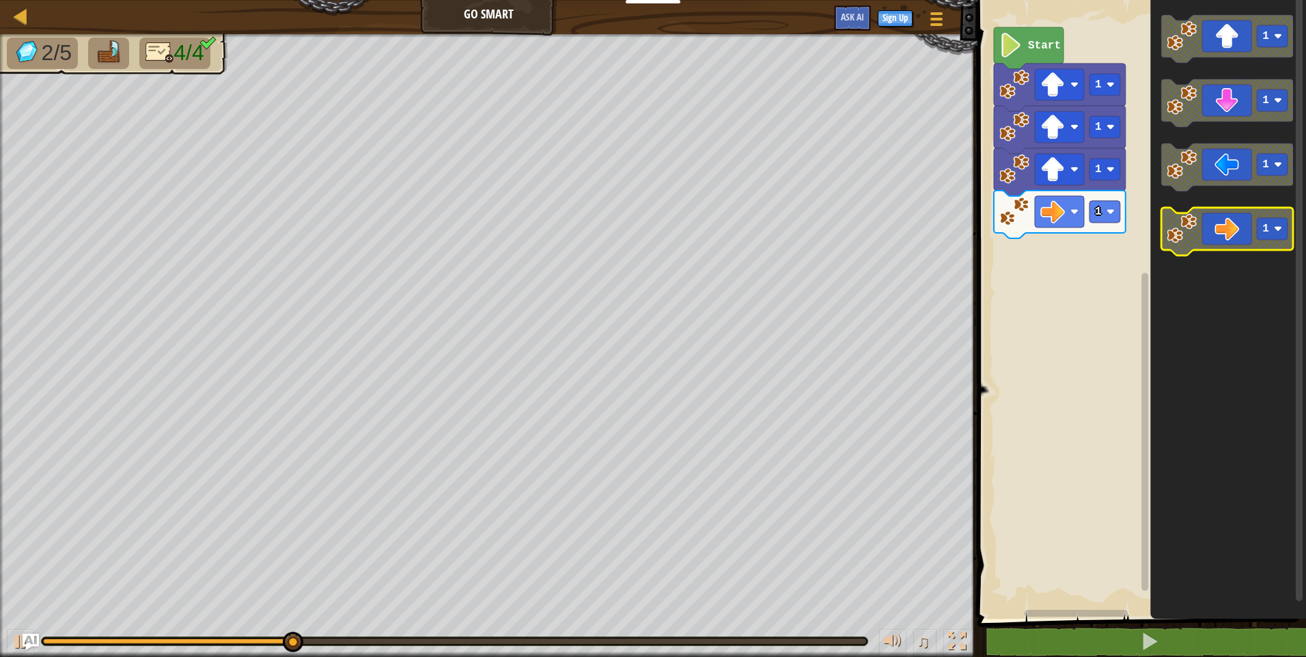
click at [1206, 235] on icon "Blockly Workspace" at bounding box center [1227, 232] width 132 height 48
click at [1184, 247] on icon "Blockly Workspace" at bounding box center [1227, 232] width 132 height 48
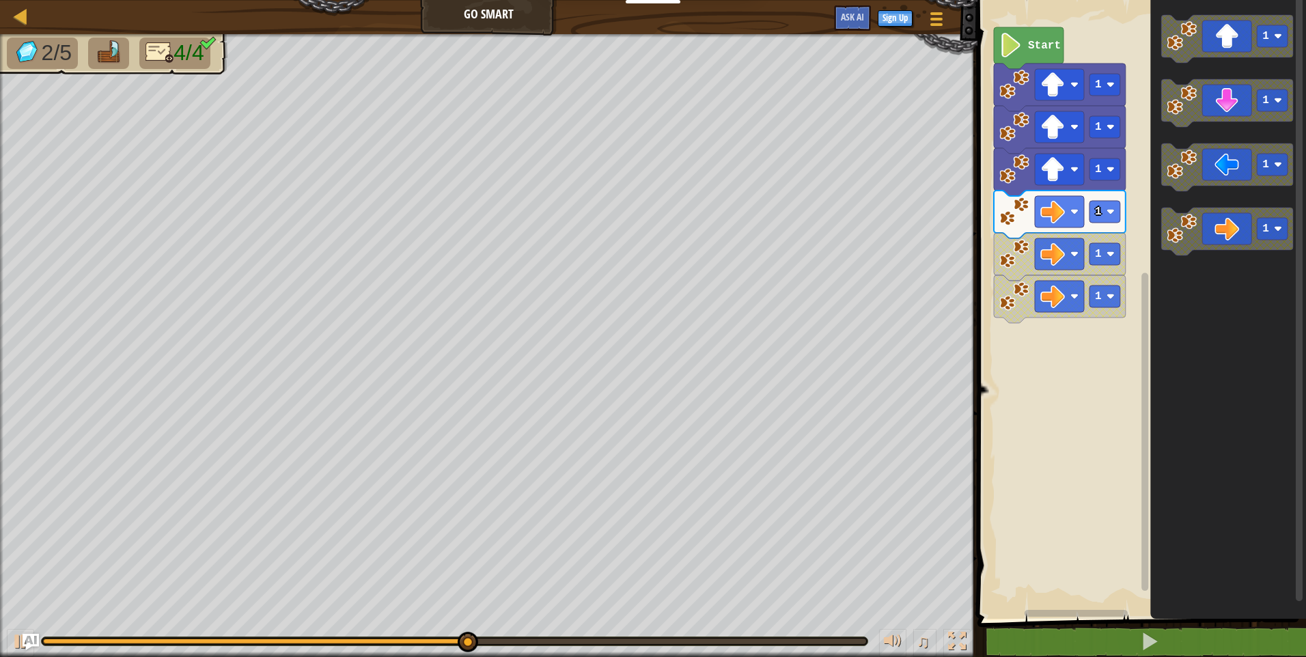
click at [1278, 421] on icon "Blockly Workspace" at bounding box center [1228, 306] width 156 height 626
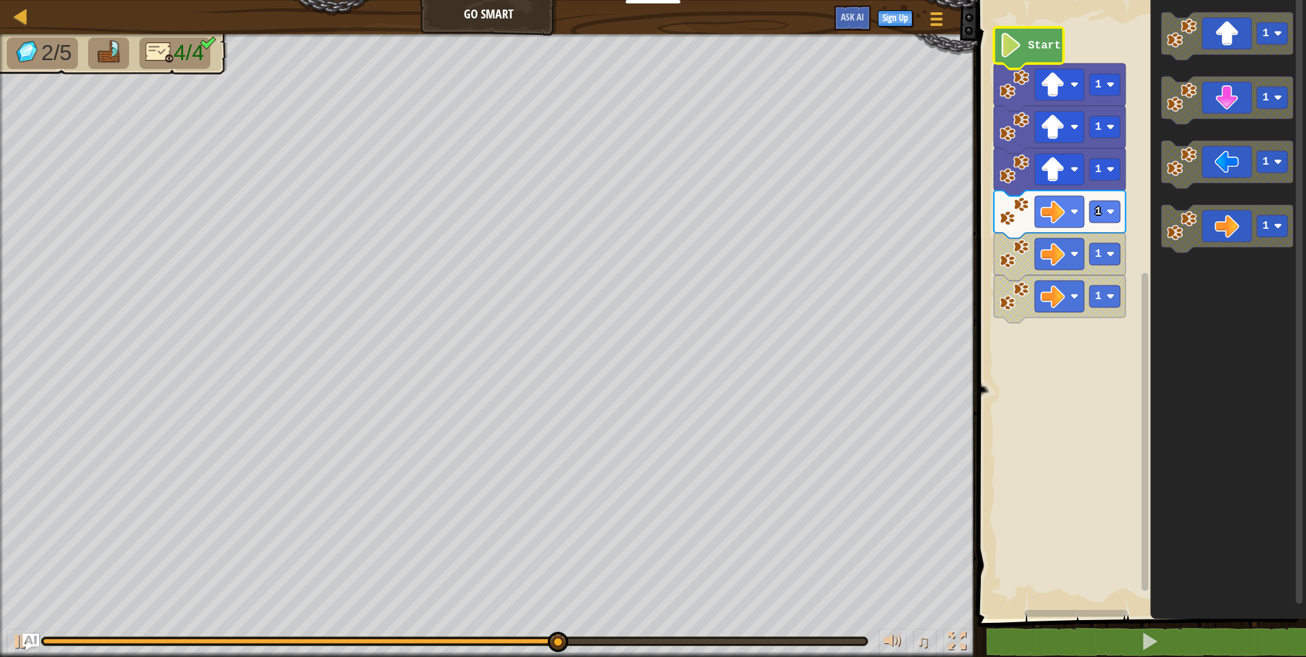
click at [1007, 36] on image "Blockly Workspace" at bounding box center [1010, 45] width 23 height 25
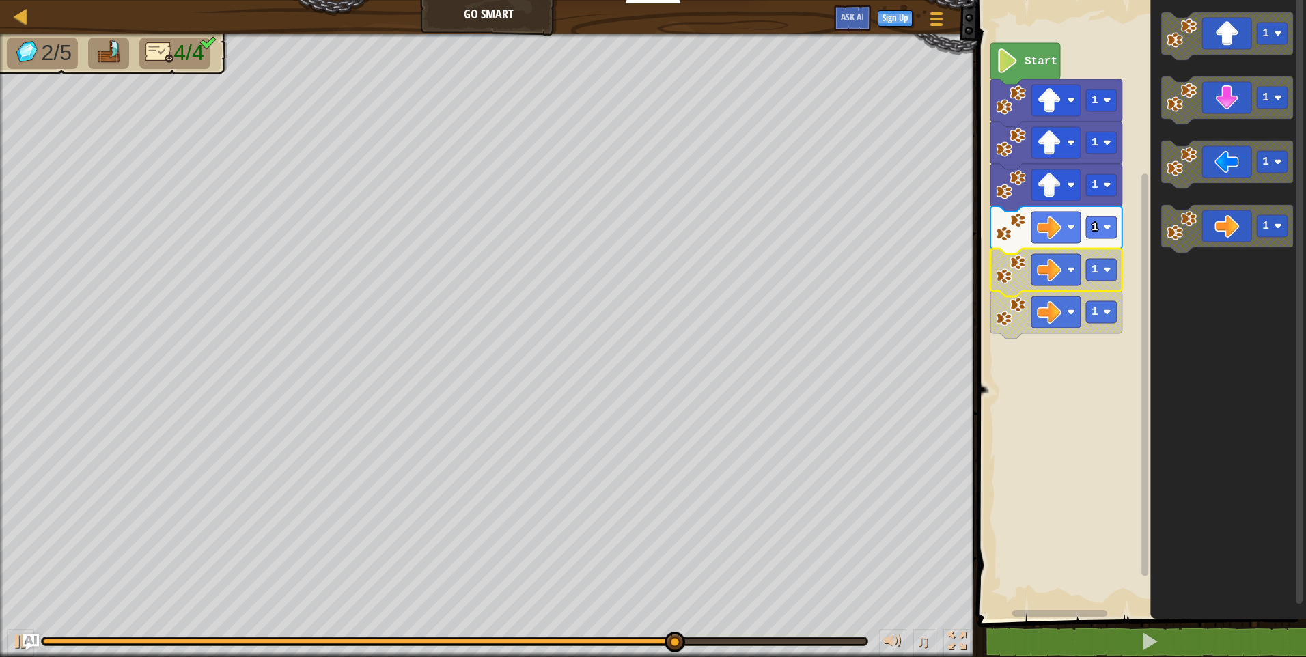
click at [1024, 277] on image "Blockly Workspace" at bounding box center [1011, 270] width 30 height 30
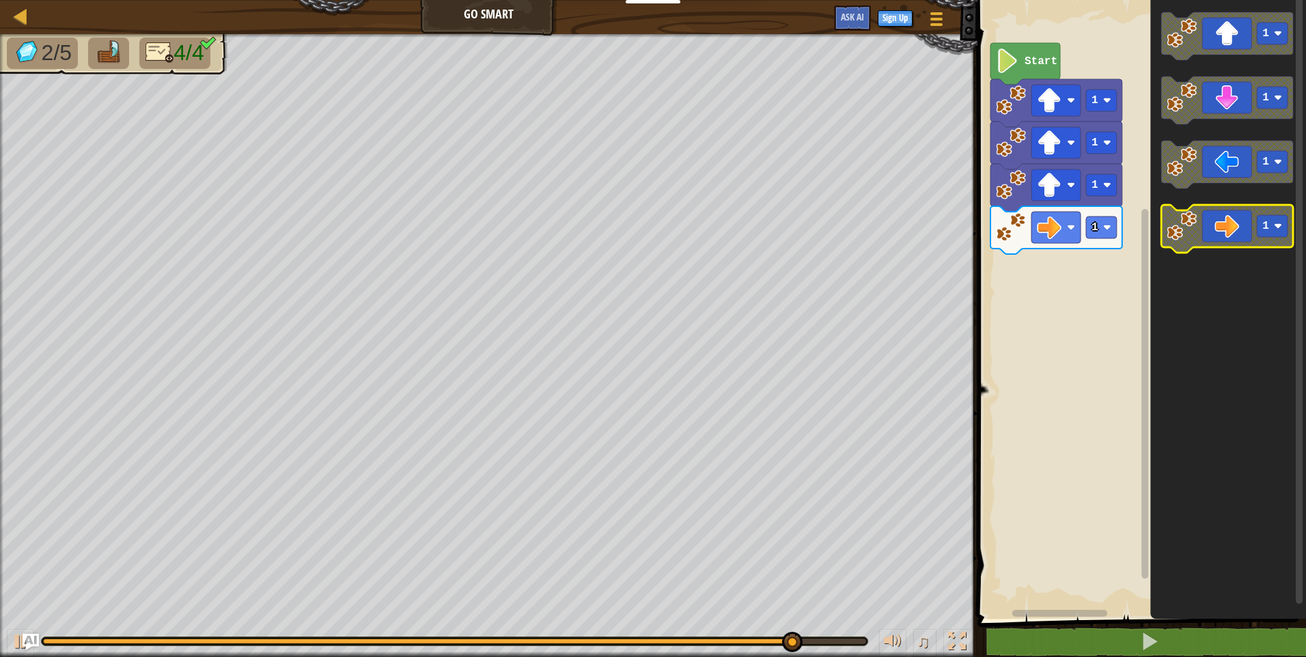
click at [1181, 232] on image "Blockly Workspace" at bounding box center [1181, 226] width 30 height 30
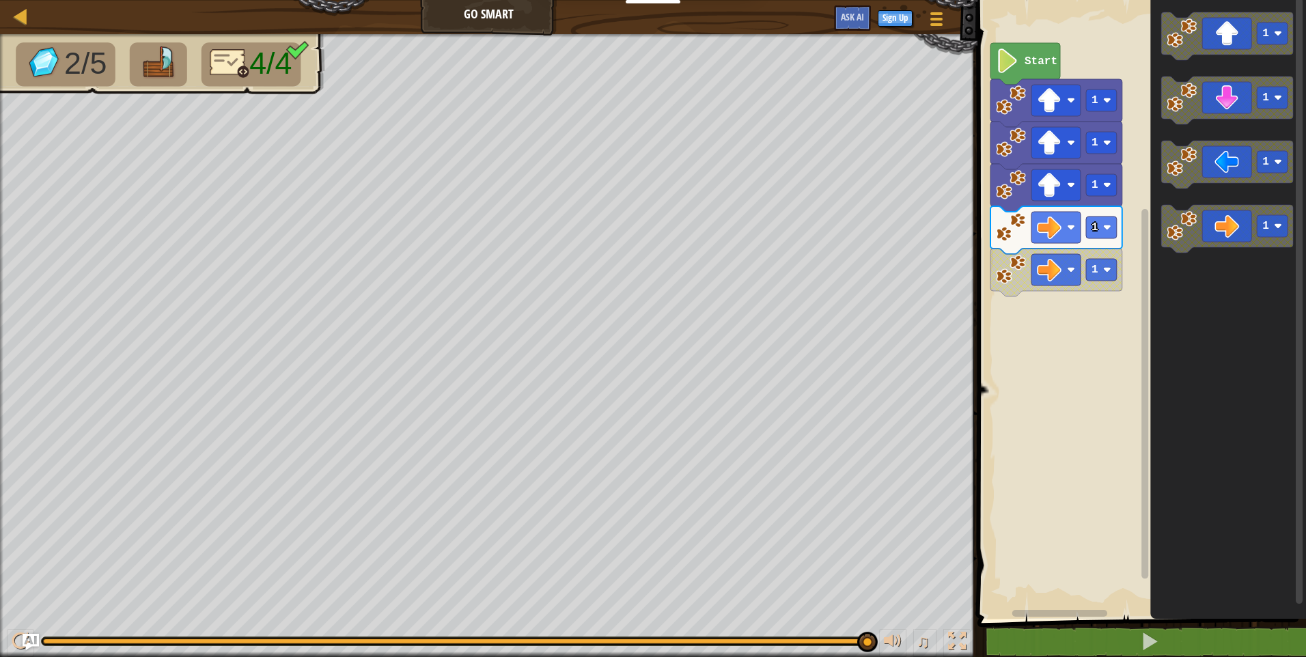
click at [1186, 268] on icon "Blockly Workspace" at bounding box center [1228, 306] width 156 height 626
click at [1183, 268] on icon "Blockly Workspace" at bounding box center [1228, 306] width 156 height 626
click at [1222, 219] on icon "Blockly Workspace" at bounding box center [1227, 229] width 132 height 48
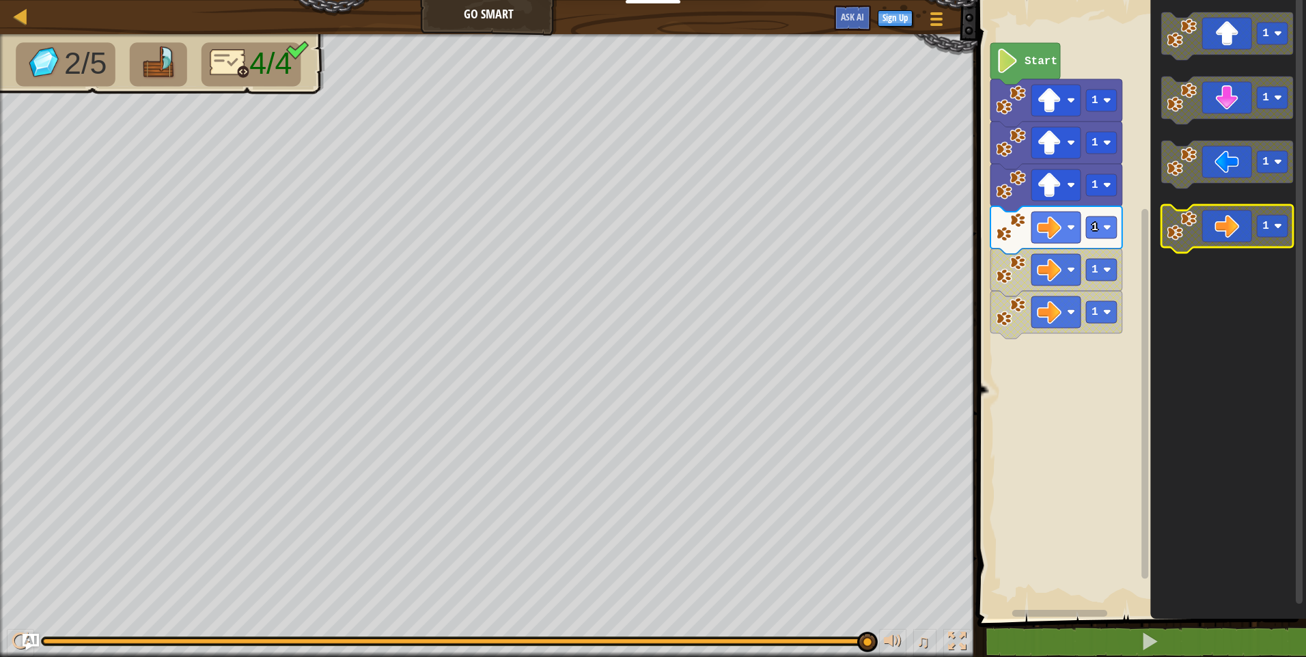
click at [1229, 193] on icon "Blockly Workspace" at bounding box center [1228, 306] width 156 height 626
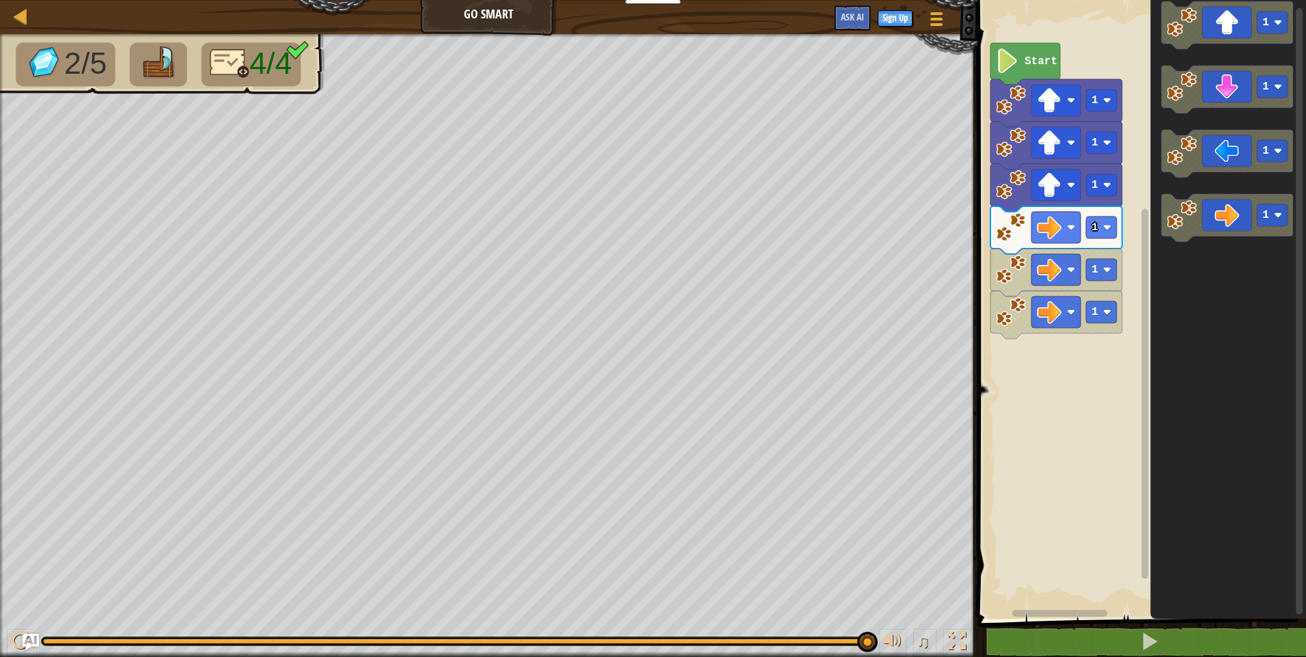
click at [1242, 114] on icon "Blockly Workspace" at bounding box center [1228, 306] width 156 height 626
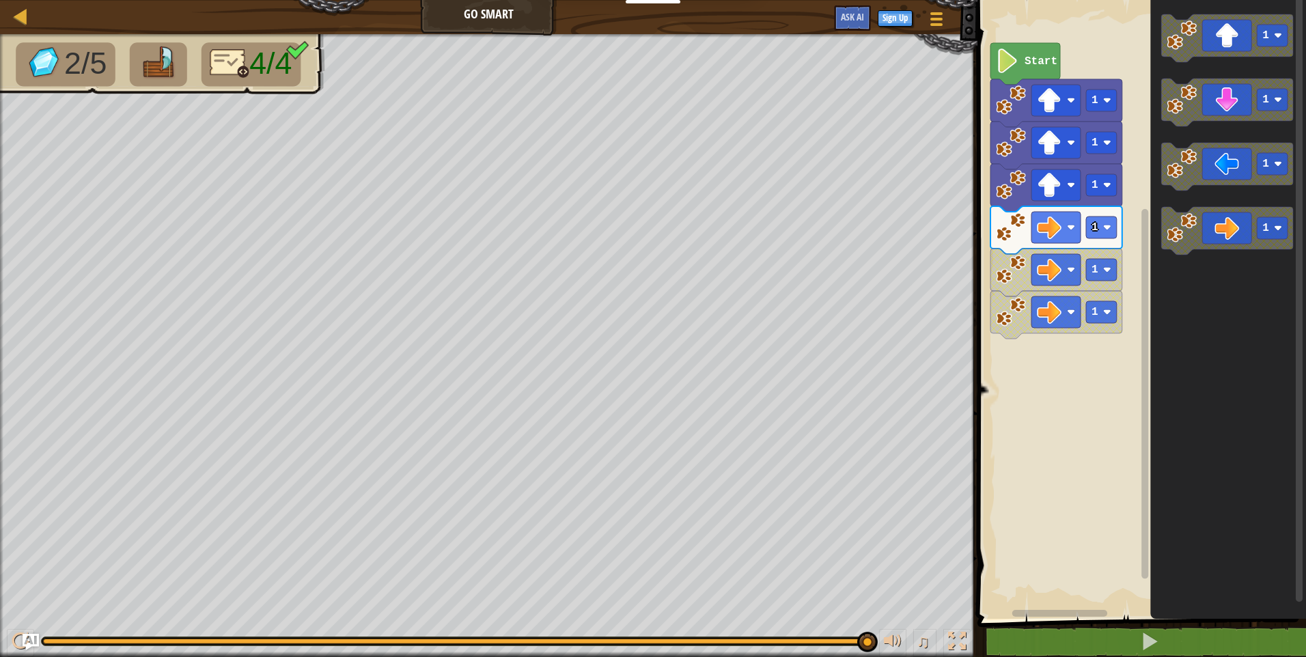
click at [1227, 171] on icon "Blockly Workspace" at bounding box center [1227, 167] width 132 height 48
click at [1227, 164] on icon "Blockly Workspace" at bounding box center [1227, 167] width 132 height 48
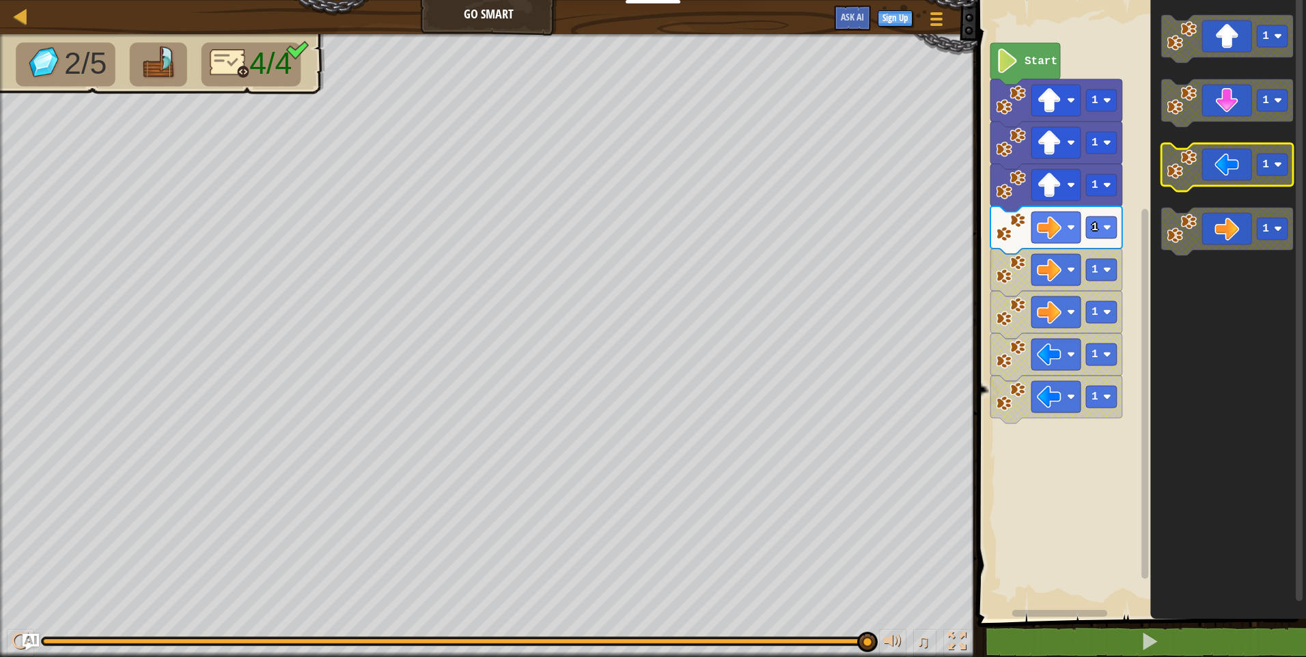
click at [1227, 164] on icon "Blockly Workspace" at bounding box center [1227, 167] width 132 height 48
click at [1224, 163] on icon "Blockly Workspace" at bounding box center [1227, 167] width 132 height 48
